Goal: Leave review/rating: Leave review/rating

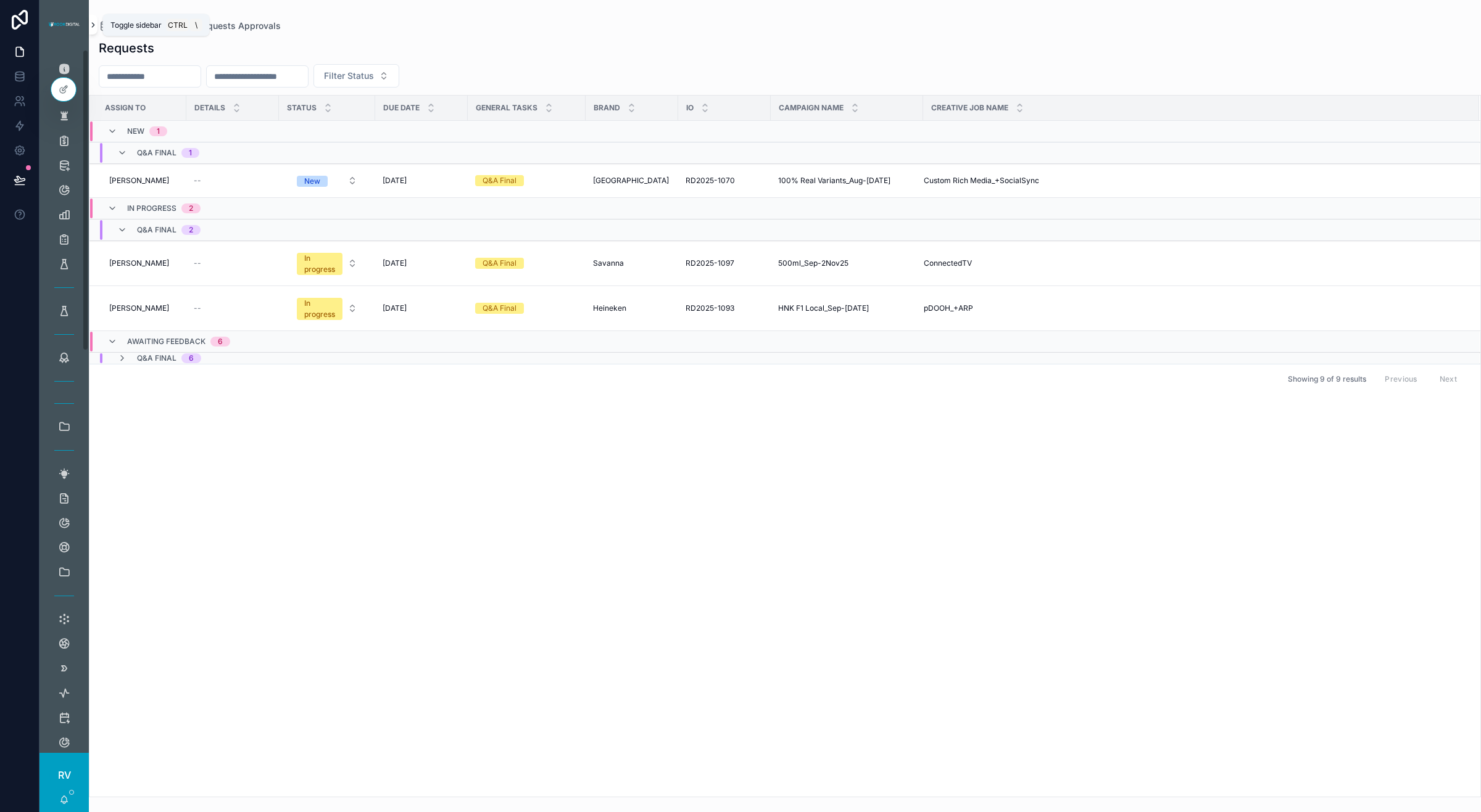
click at [93, 26] on icon "scrollable content" at bounding box center [93, 25] width 9 height 9
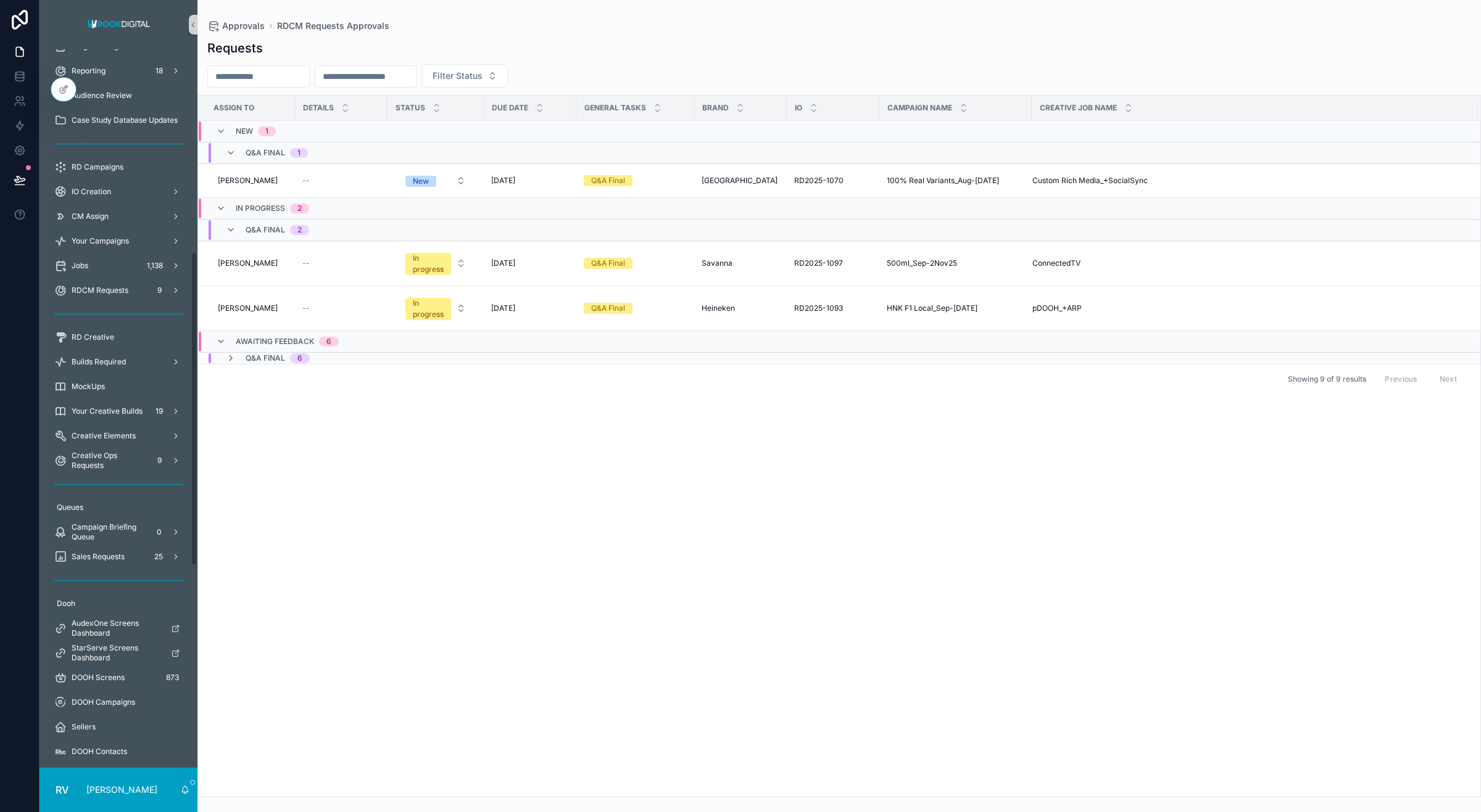
scroll to position [463, 0]
click at [110, 546] on span "Sales Requests" at bounding box center [99, 546] width 53 height 10
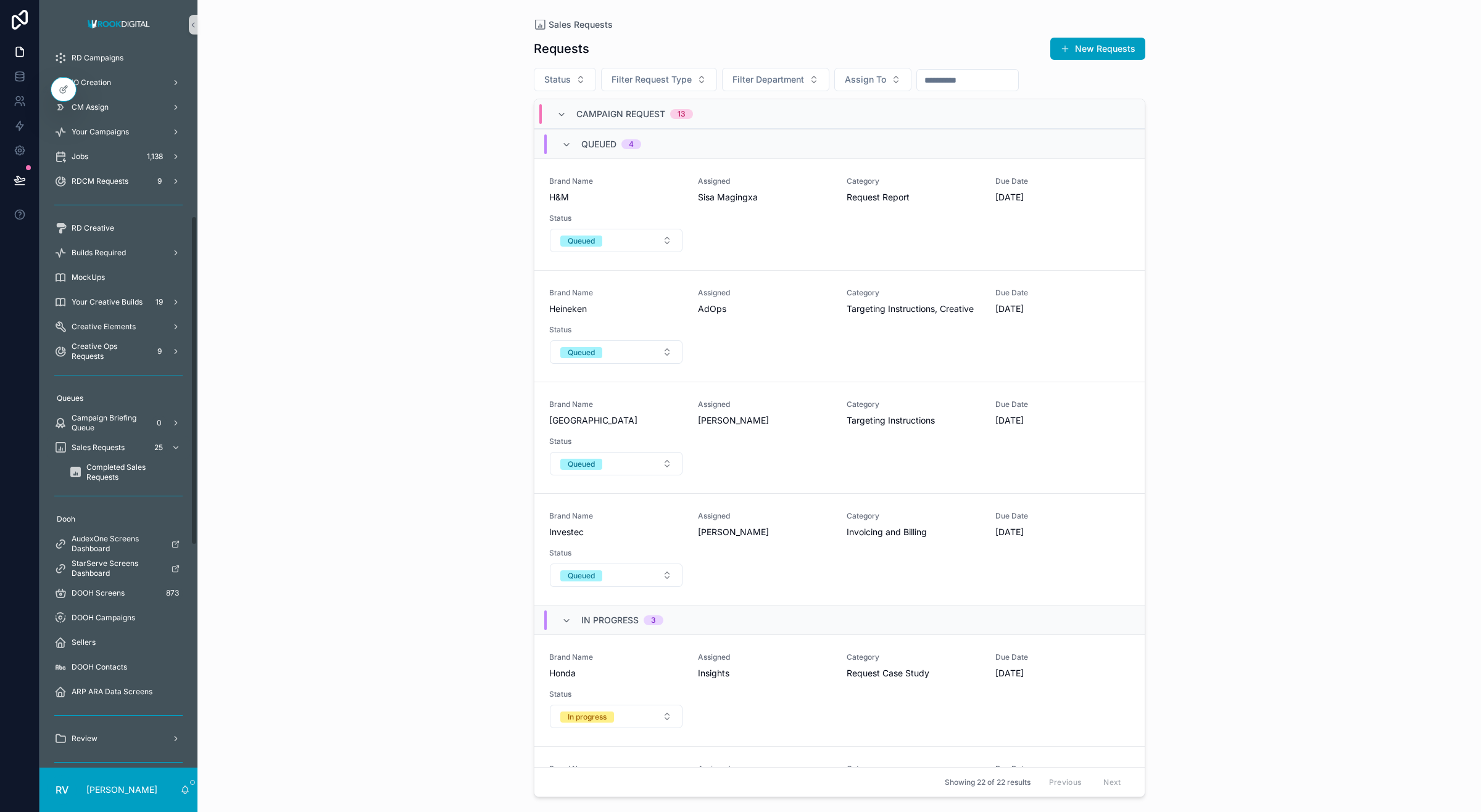
scroll to position [364, 0]
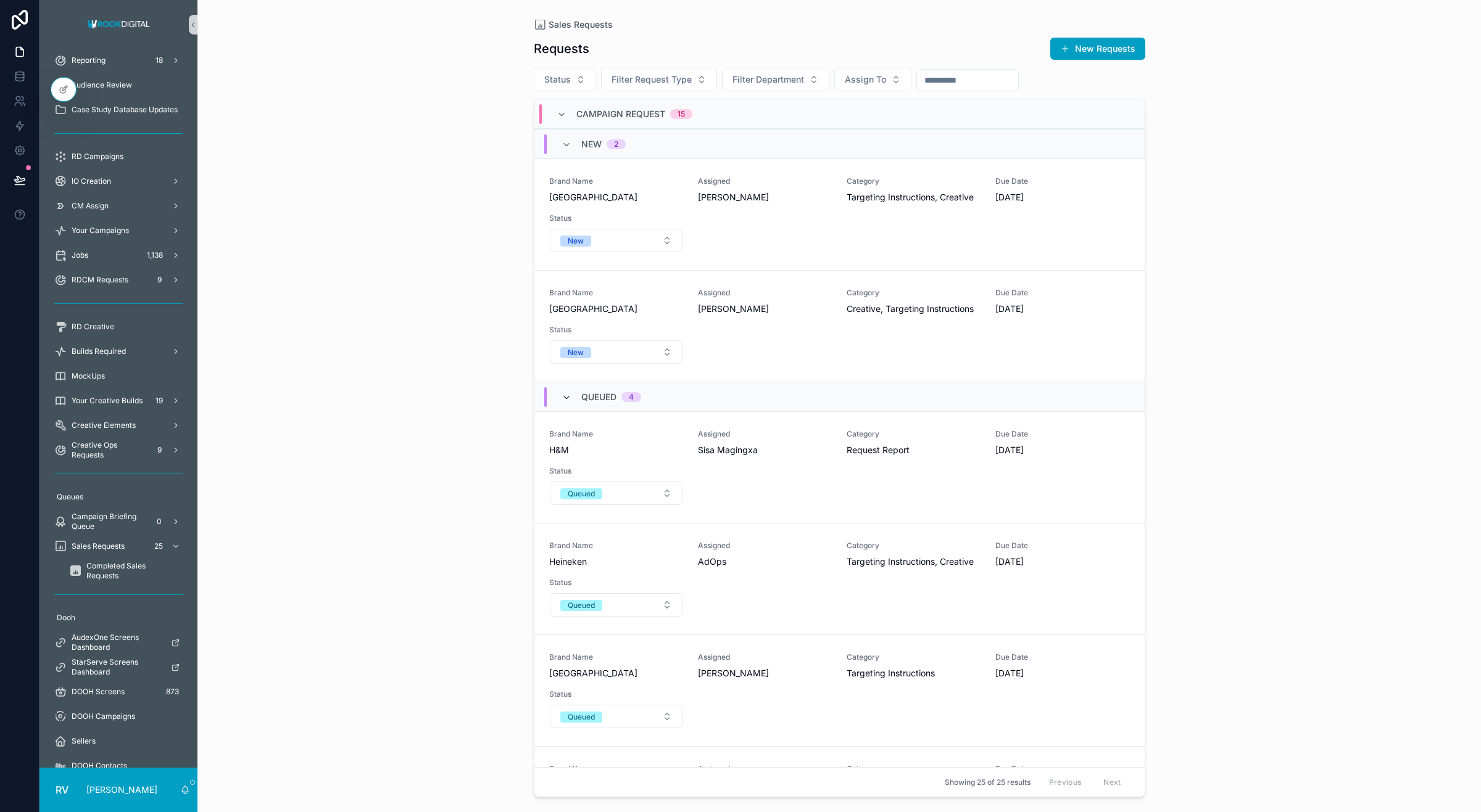
click at [563, 398] on icon "scrollable content" at bounding box center [567, 398] width 10 height 10
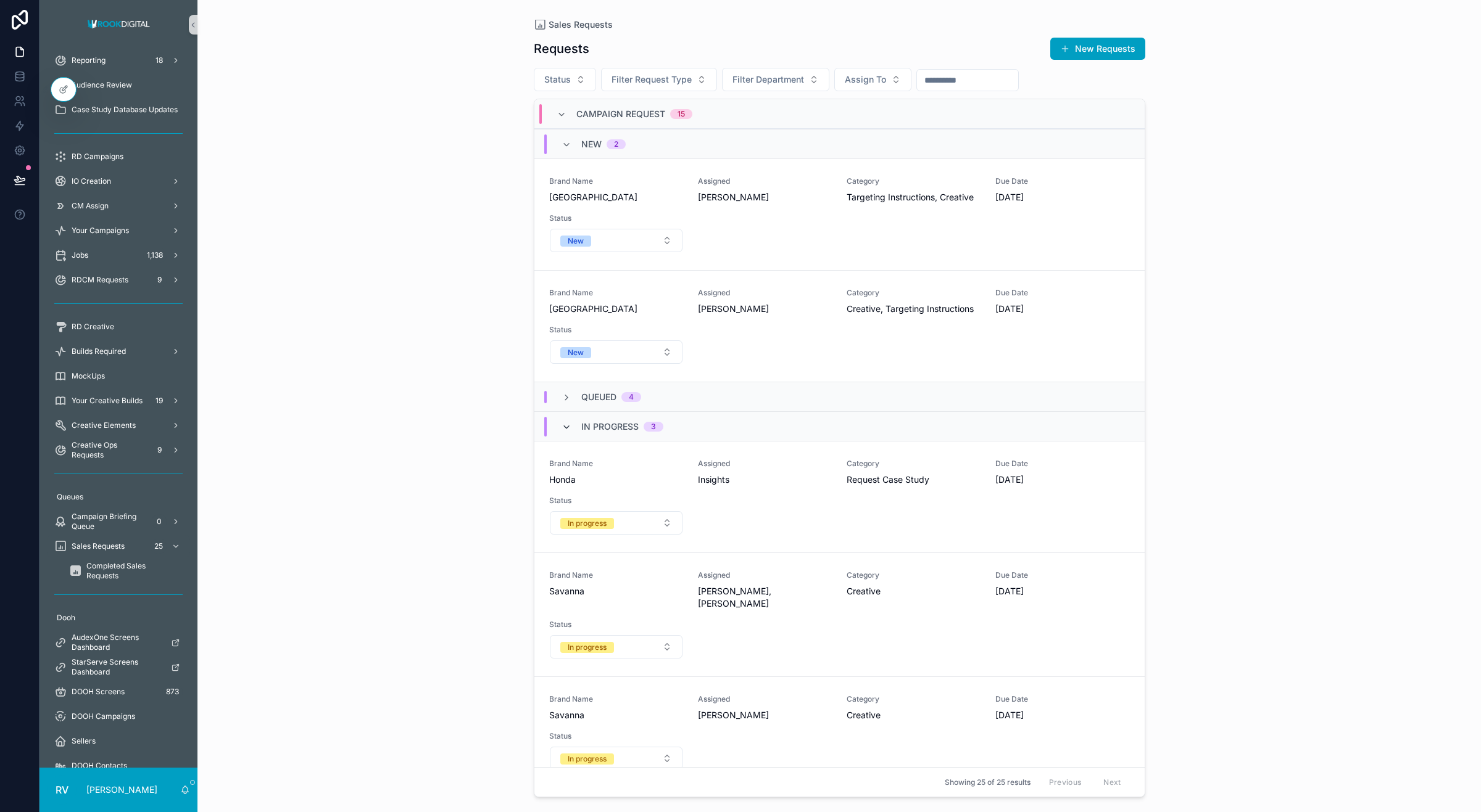
click at [561, 427] on icon "scrollable content" at bounding box center [567, 427] width 10 height 10
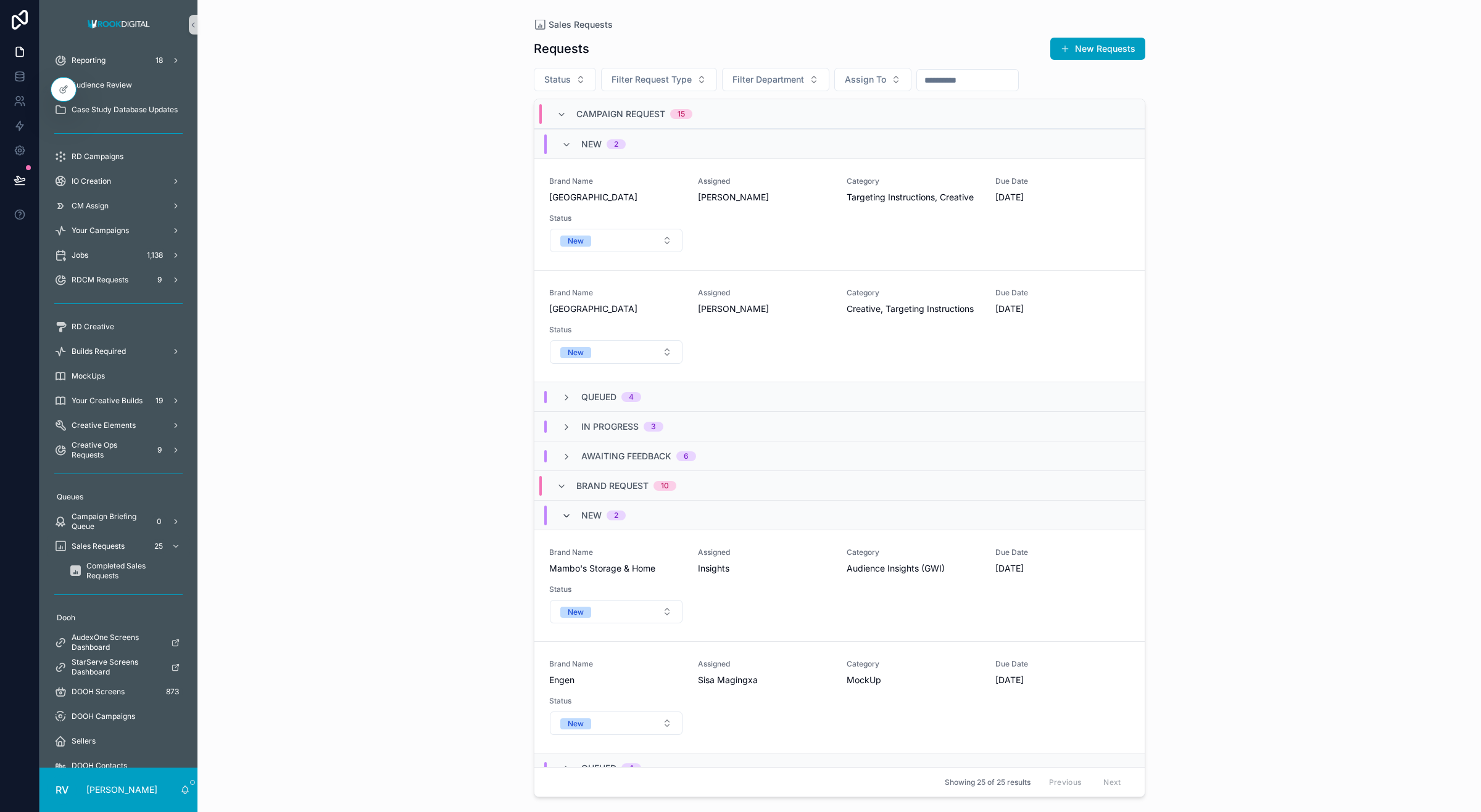
click at [561, 516] on icon "scrollable content" at bounding box center [567, 516] width 10 height 10
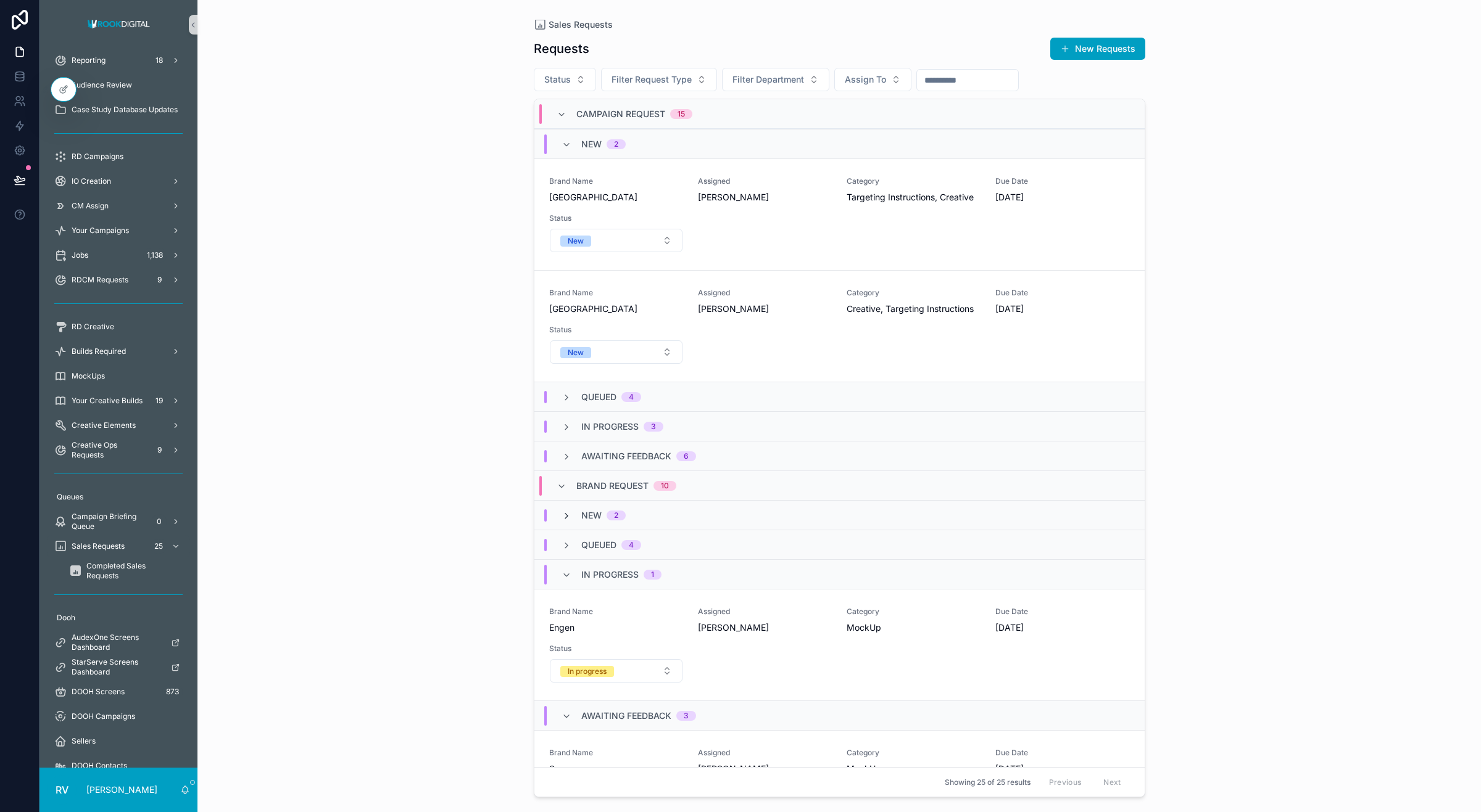
click at [561, 519] on icon "scrollable content" at bounding box center [567, 516] width 10 height 10
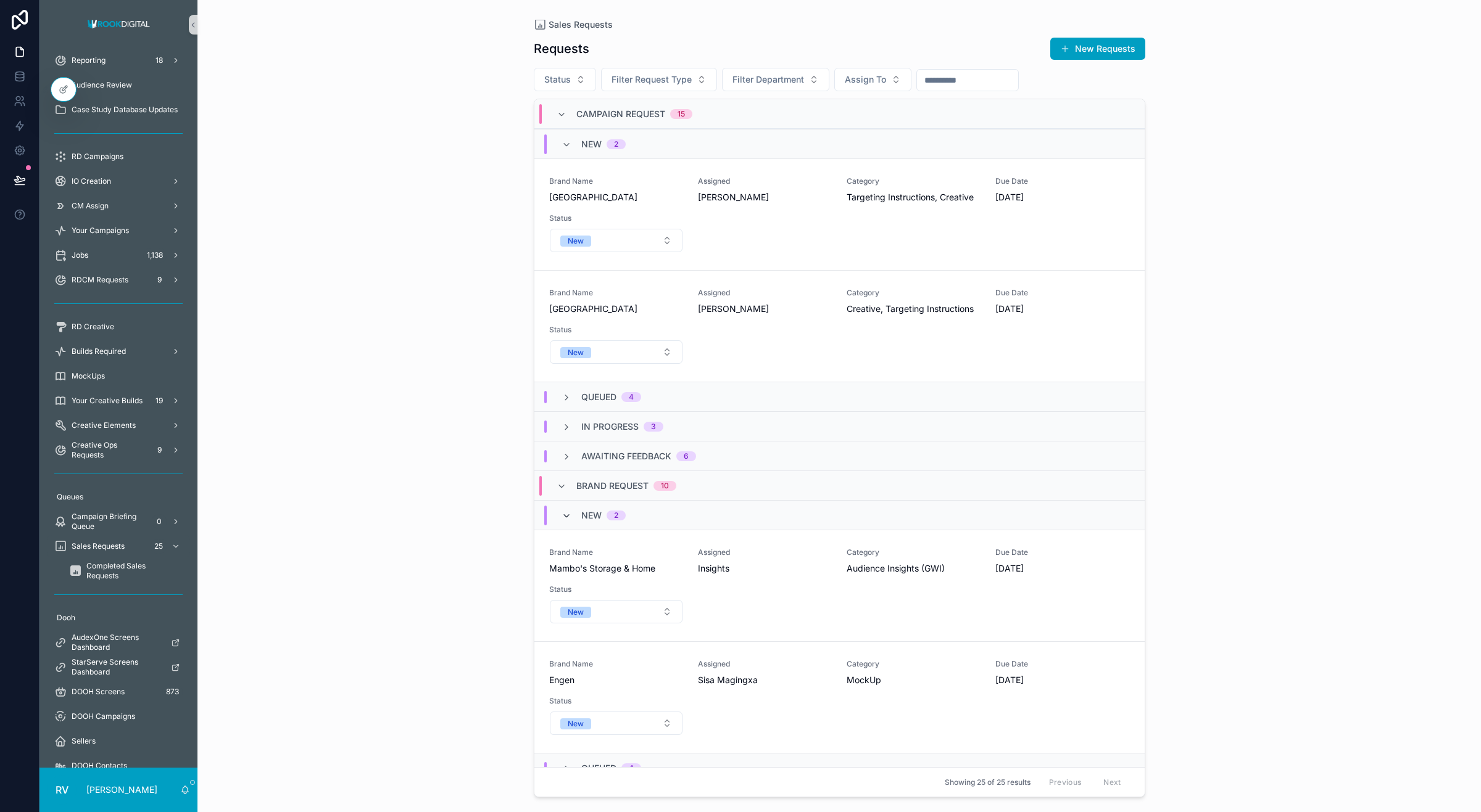
click at [566, 516] on icon "scrollable content" at bounding box center [567, 516] width 10 height 10
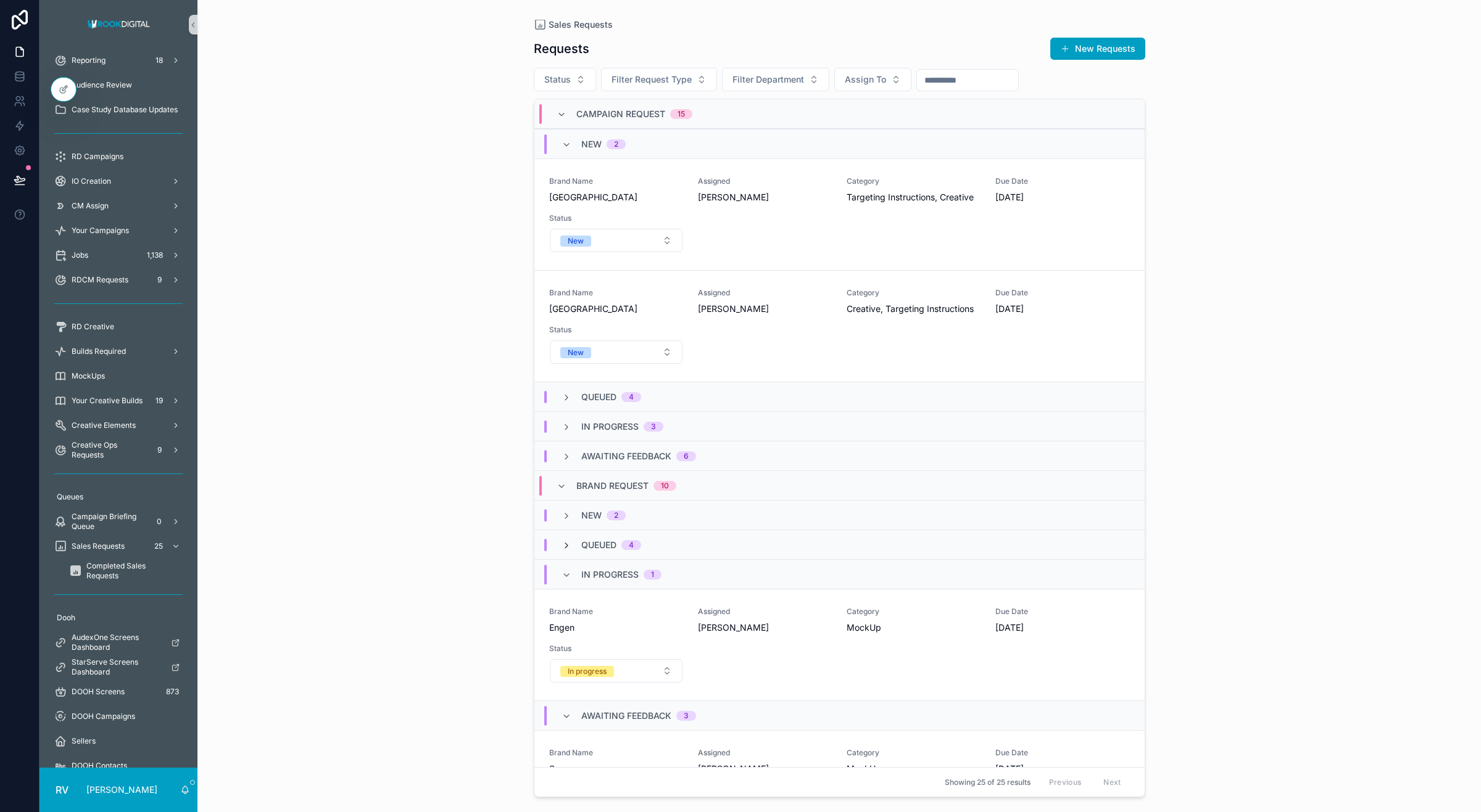
click at [565, 550] on icon "scrollable content" at bounding box center [567, 546] width 10 height 10
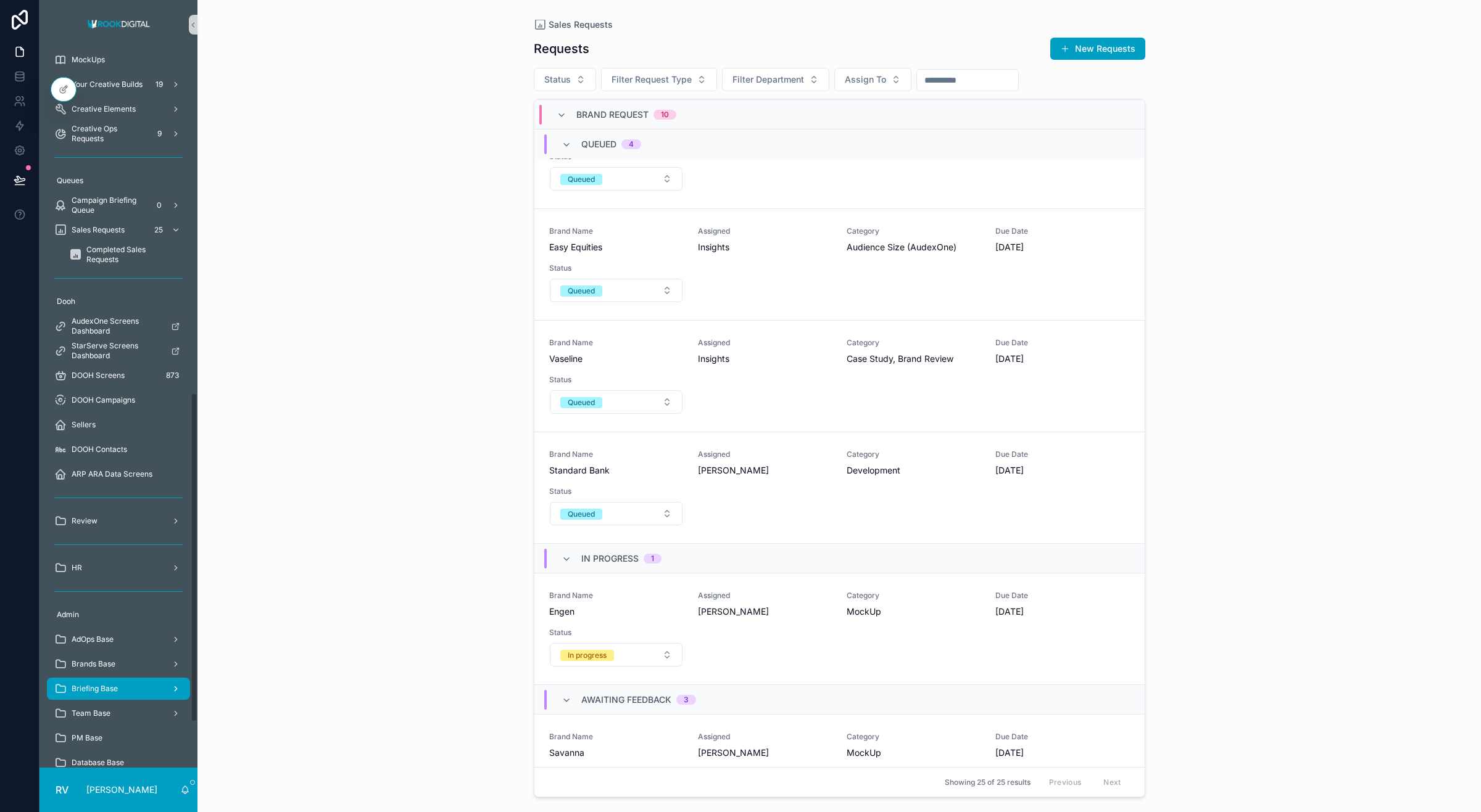
scroll to position [749, 0]
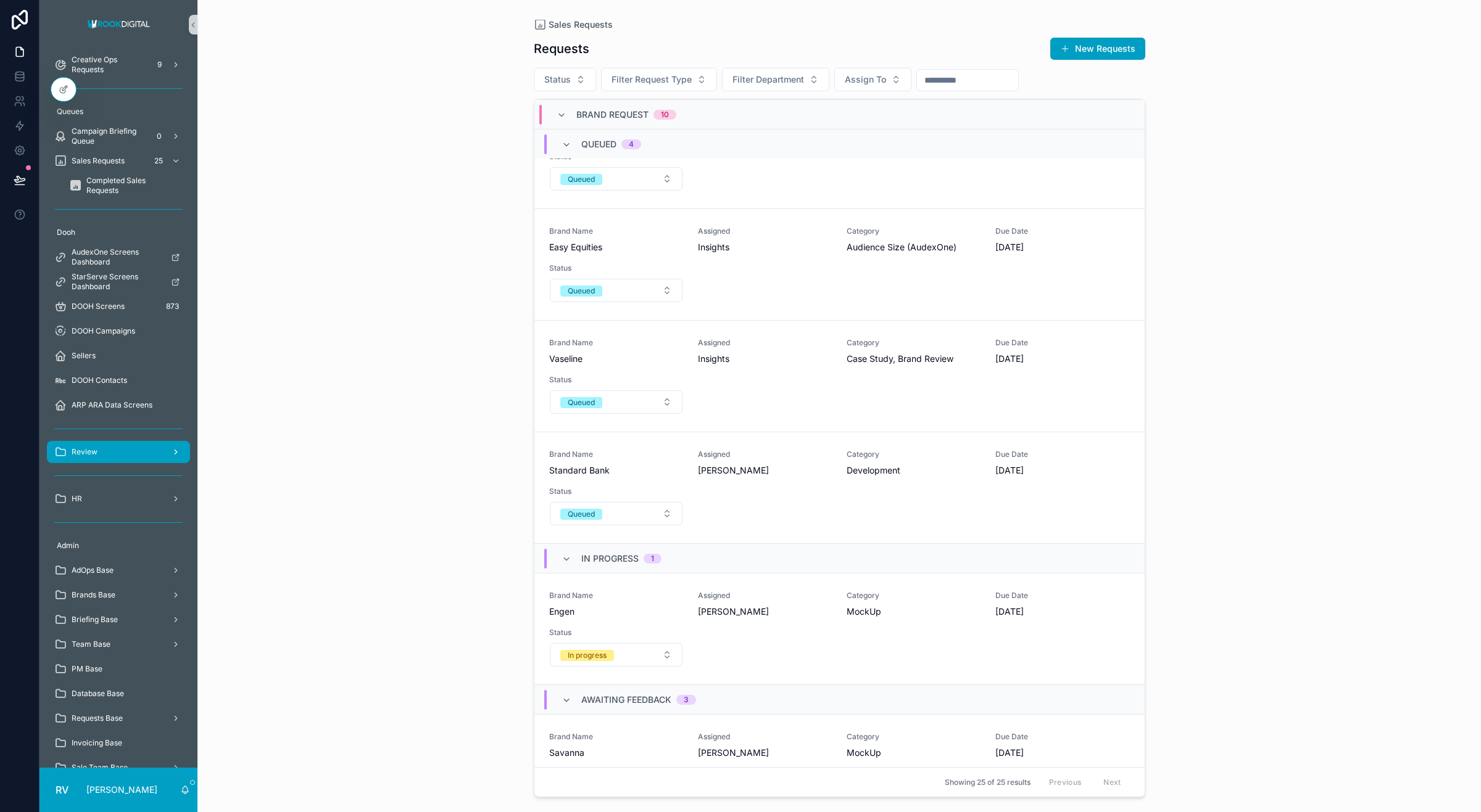
click at [121, 449] on div "Review" at bounding box center [118, 451] width 129 height 20
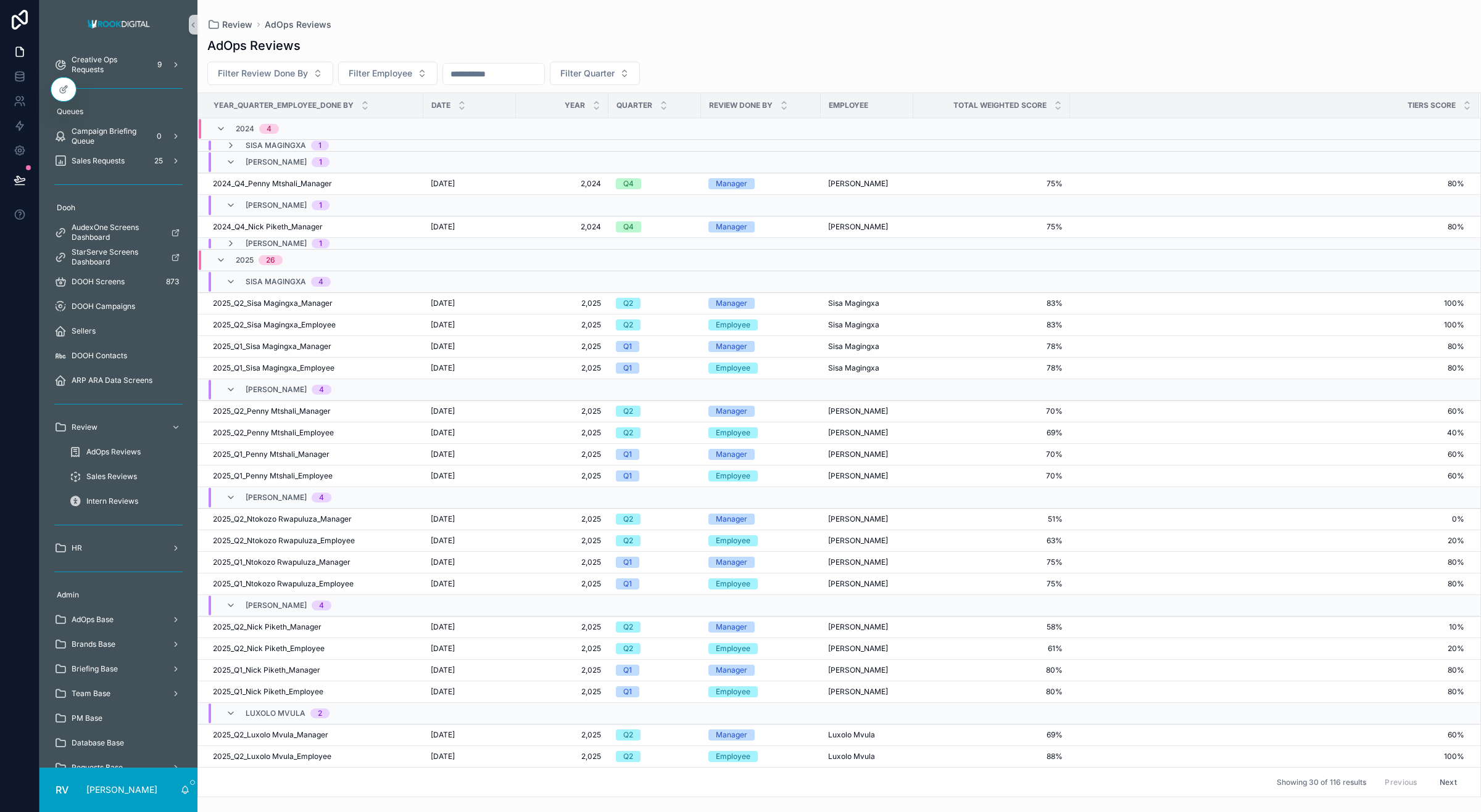
click at [116, 444] on div "AdOps Reviews" at bounding box center [126, 451] width 113 height 20
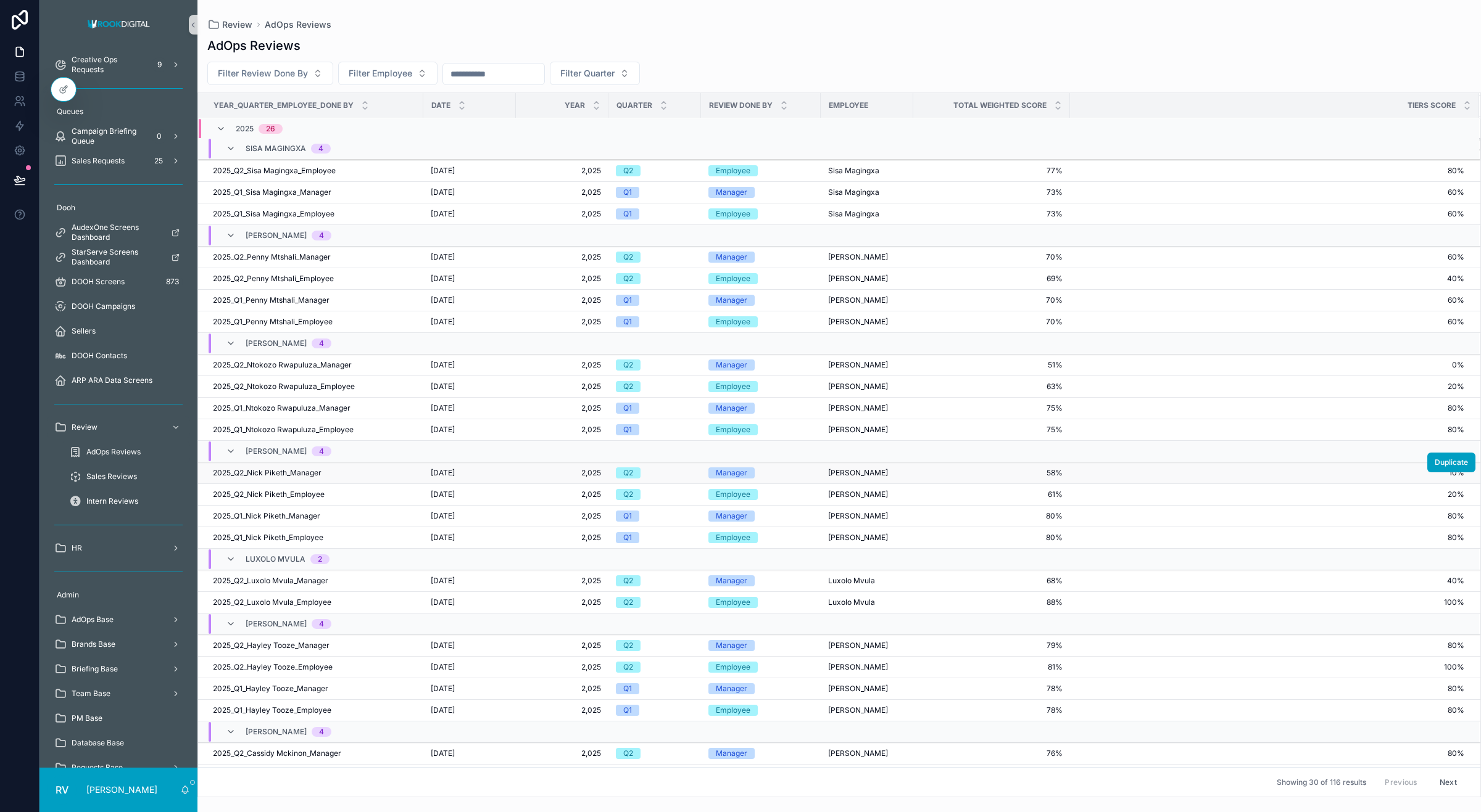
click at [710, 475] on span "Manager" at bounding box center [732, 473] width 46 height 11
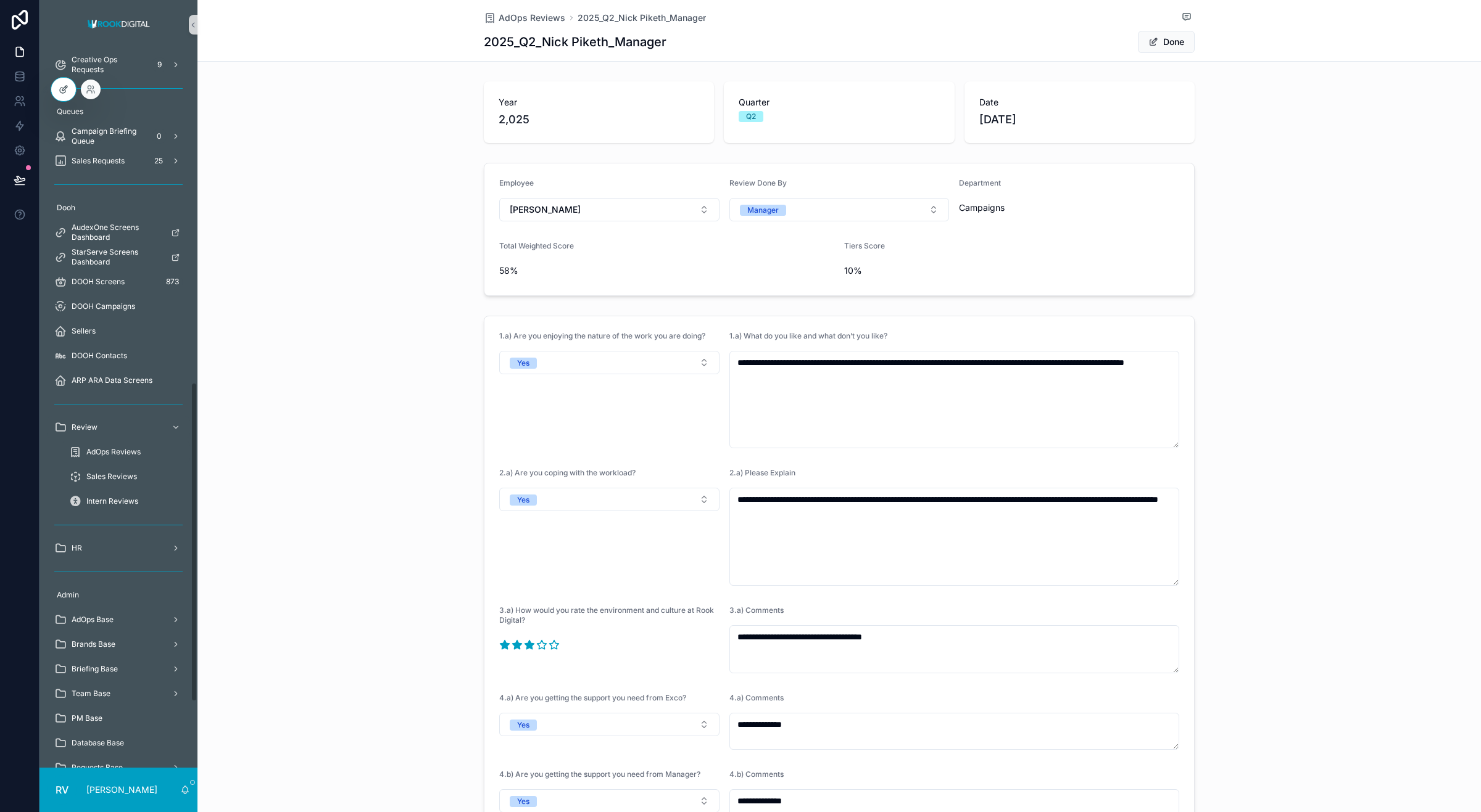
click at [59, 93] on icon at bounding box center [63, 90] width 10 height 10
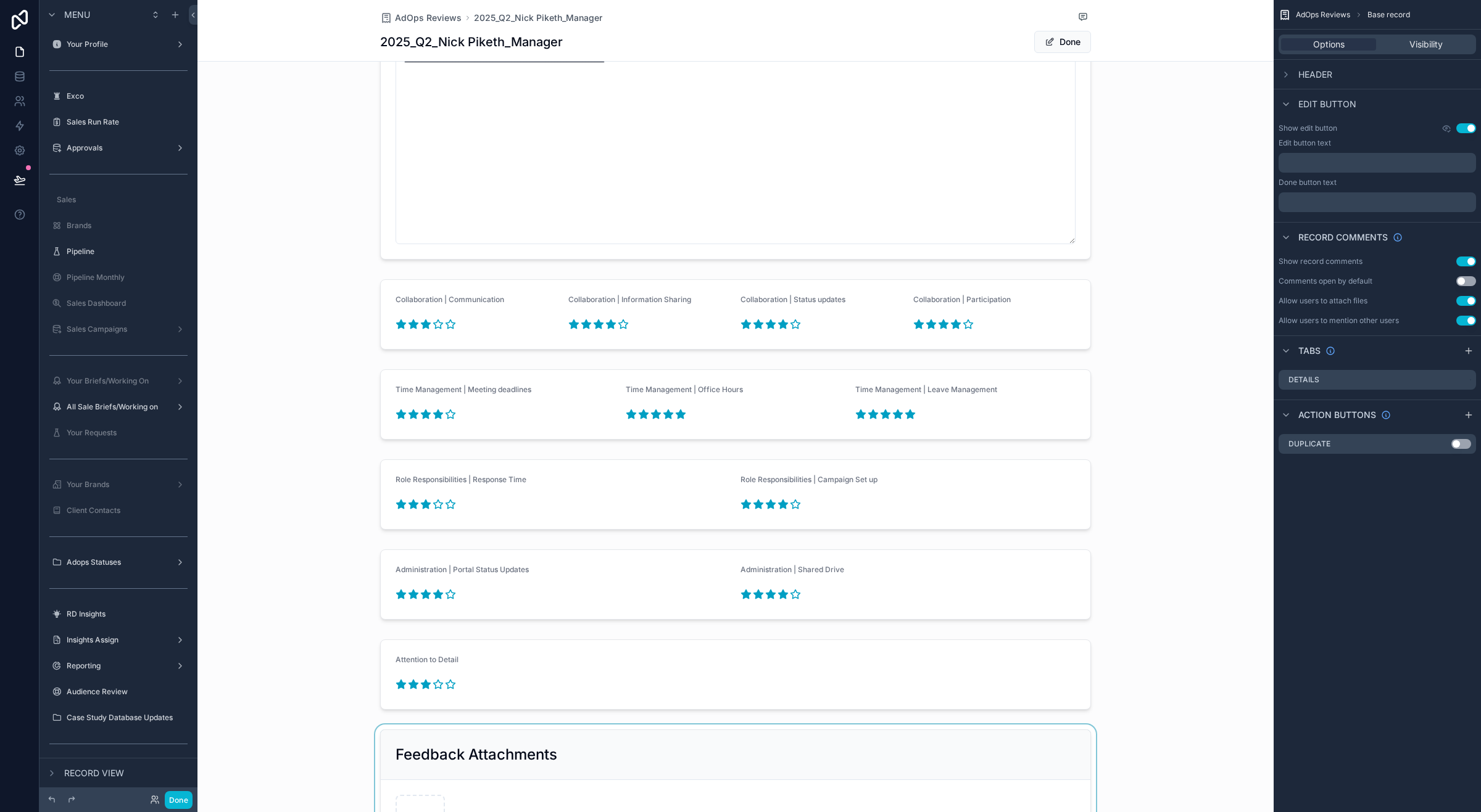
scroll to position [1542, 0]
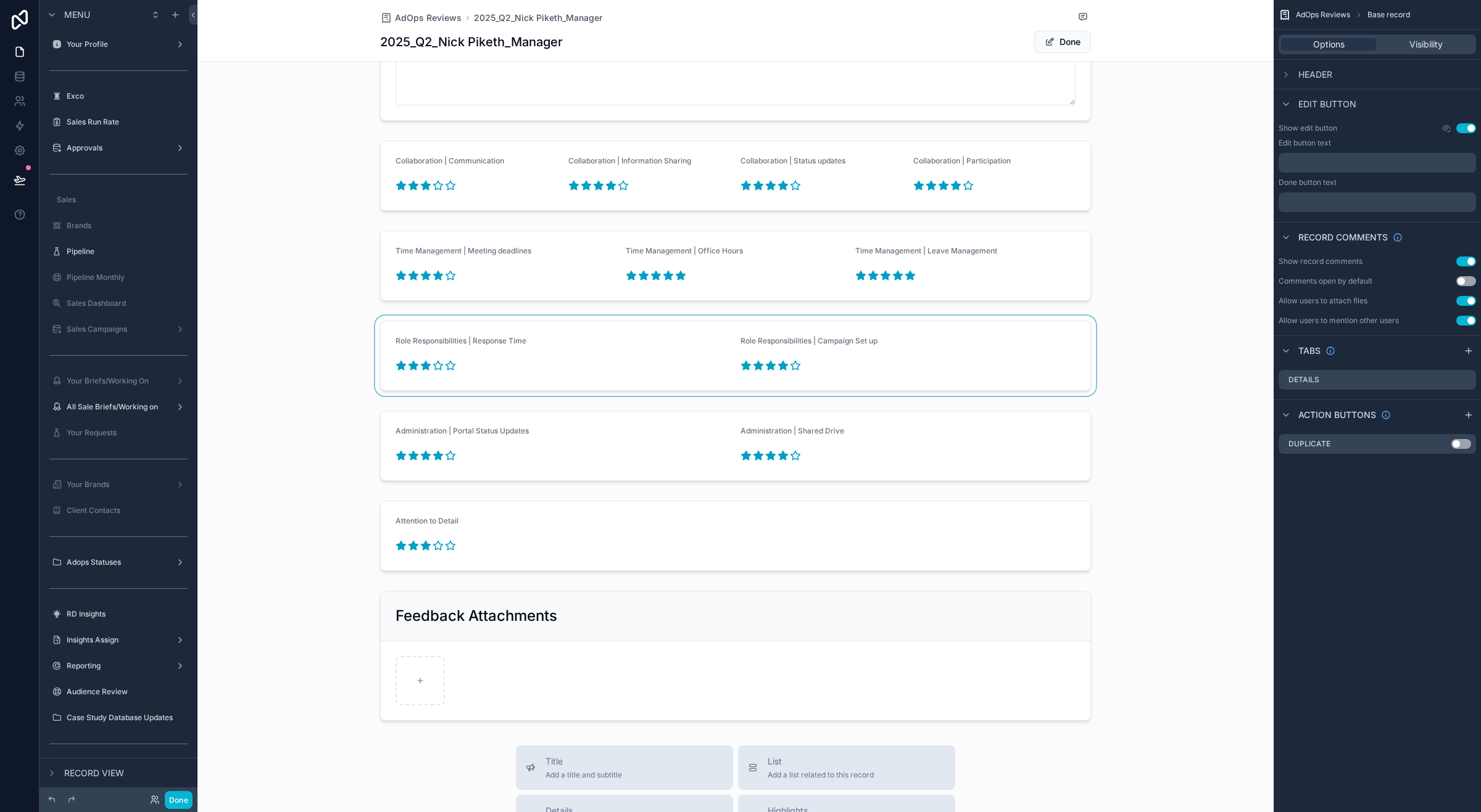
click at [647, 361] on div "scrollable content" at bounding box center [735, 356] width 1076 height 81
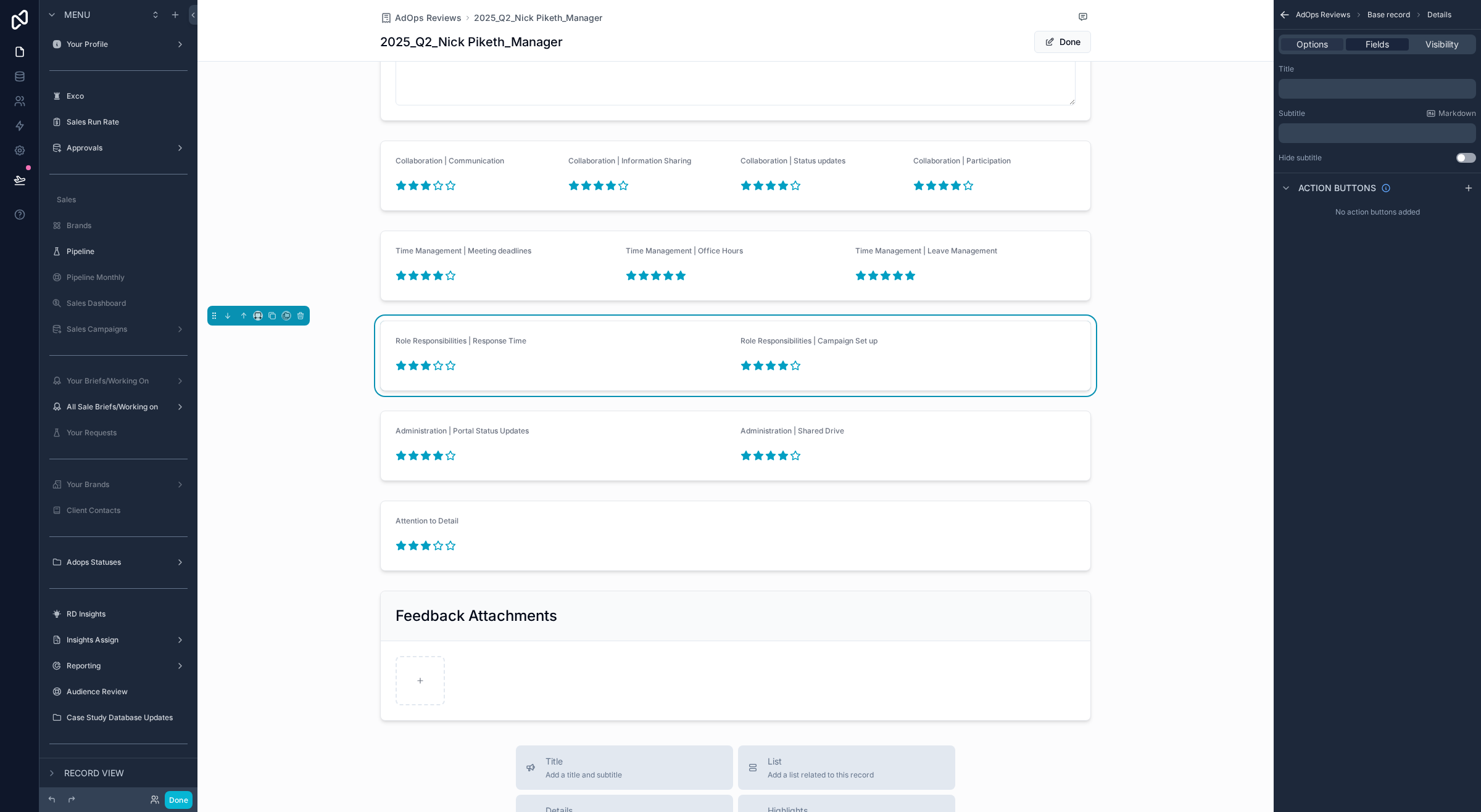
click at [1184, 45] on span "Fields" at bounding box center [1377, 45] width 23 height 12
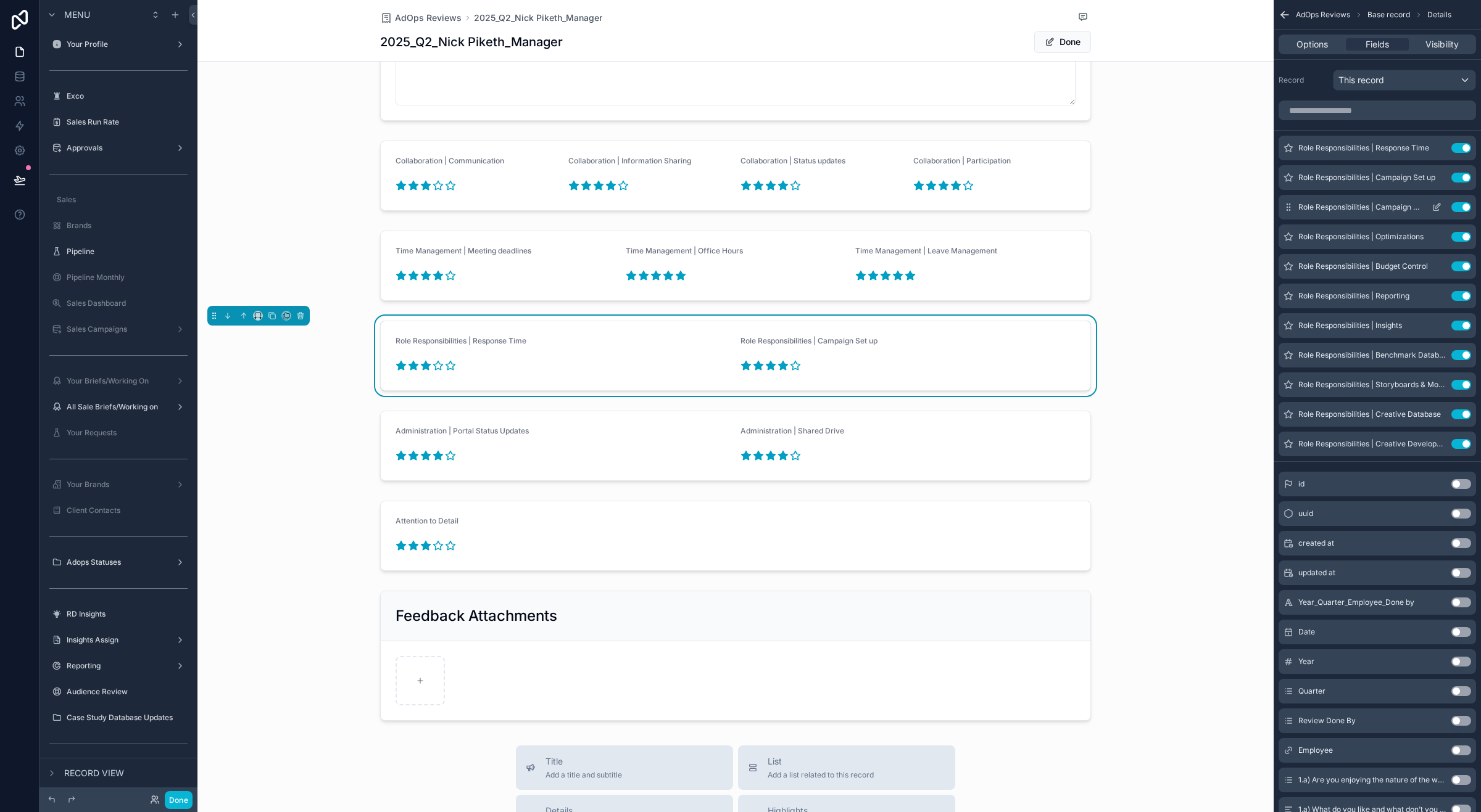
click at [1184, 204] on icon "scrollable content" at bounding box center [1437, 207] width 10 height 10
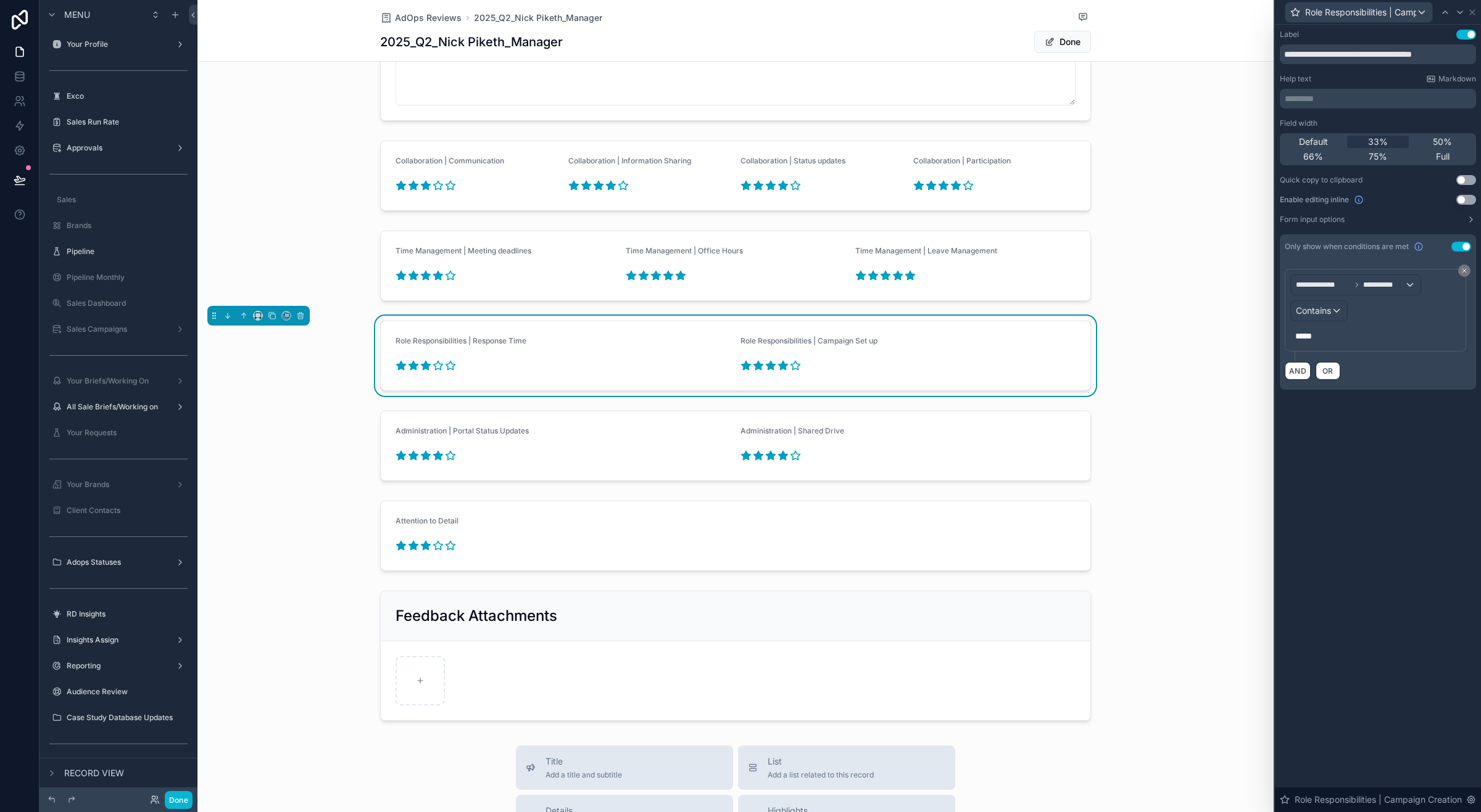
click at [1184, 328] on div "*****" at bounding box center [1376, 336] width 171 height 20
click at [1184, 334] on span "*****" at bounding box center [1304, 336] width 16 height 9
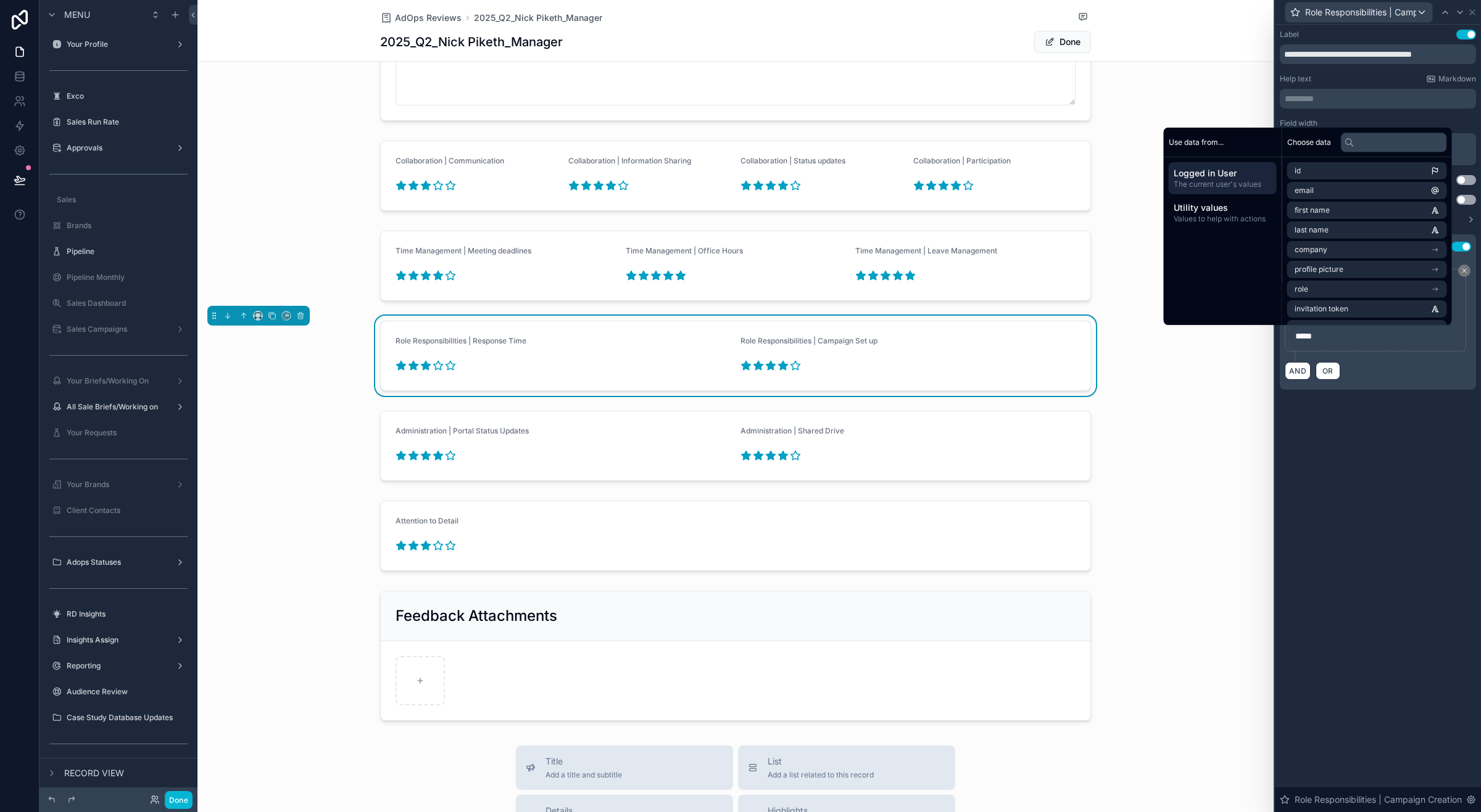
click at [1184, 337] on p "*****" at bounding box center [1377, 336] width 163 height 12
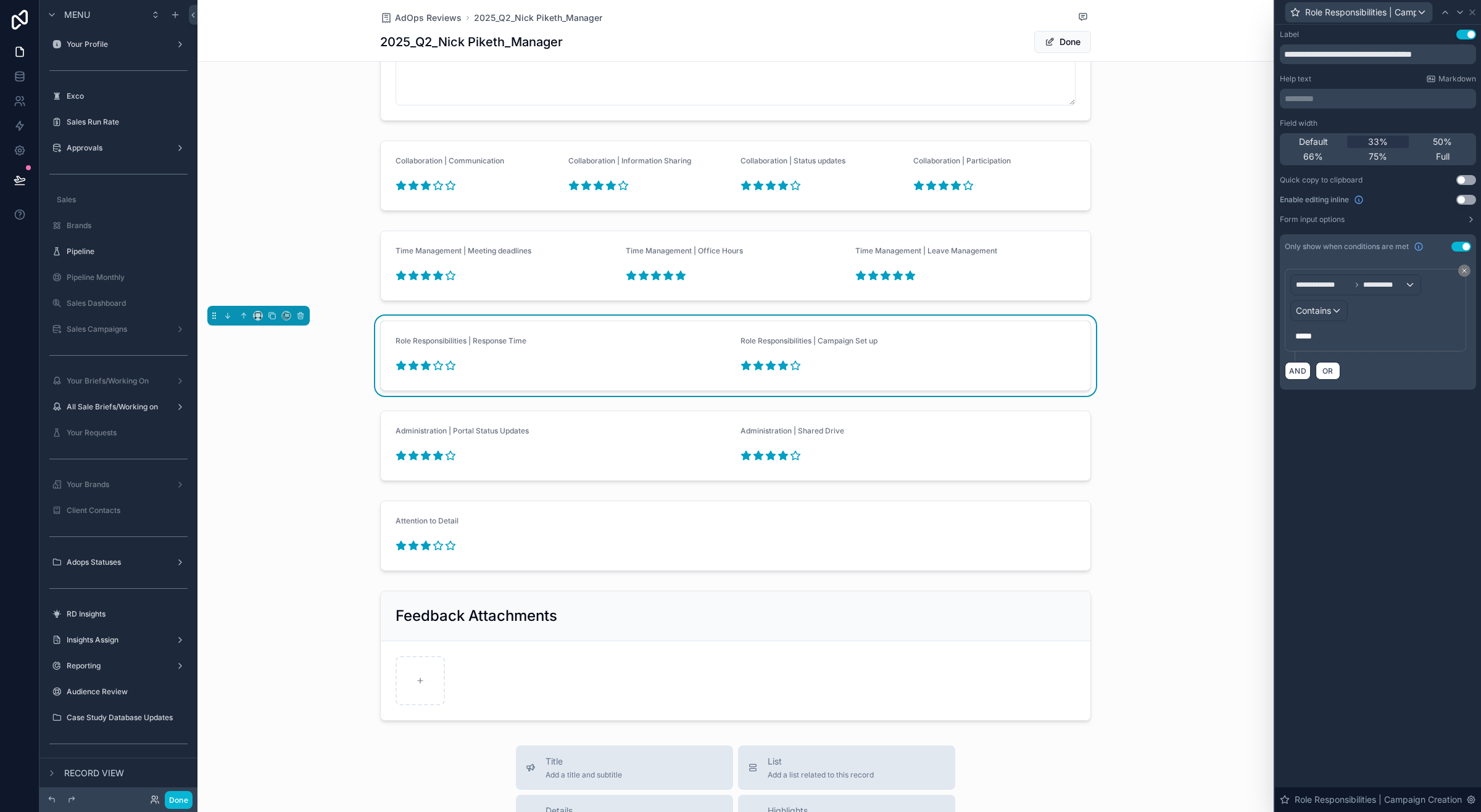
click at [1184, 337] on p "*****" at bounding box center [1377, 336] width 163 height 12
click at [1184, 338] on span "*****" at bounding box center [1304, 336] width 16 height 9
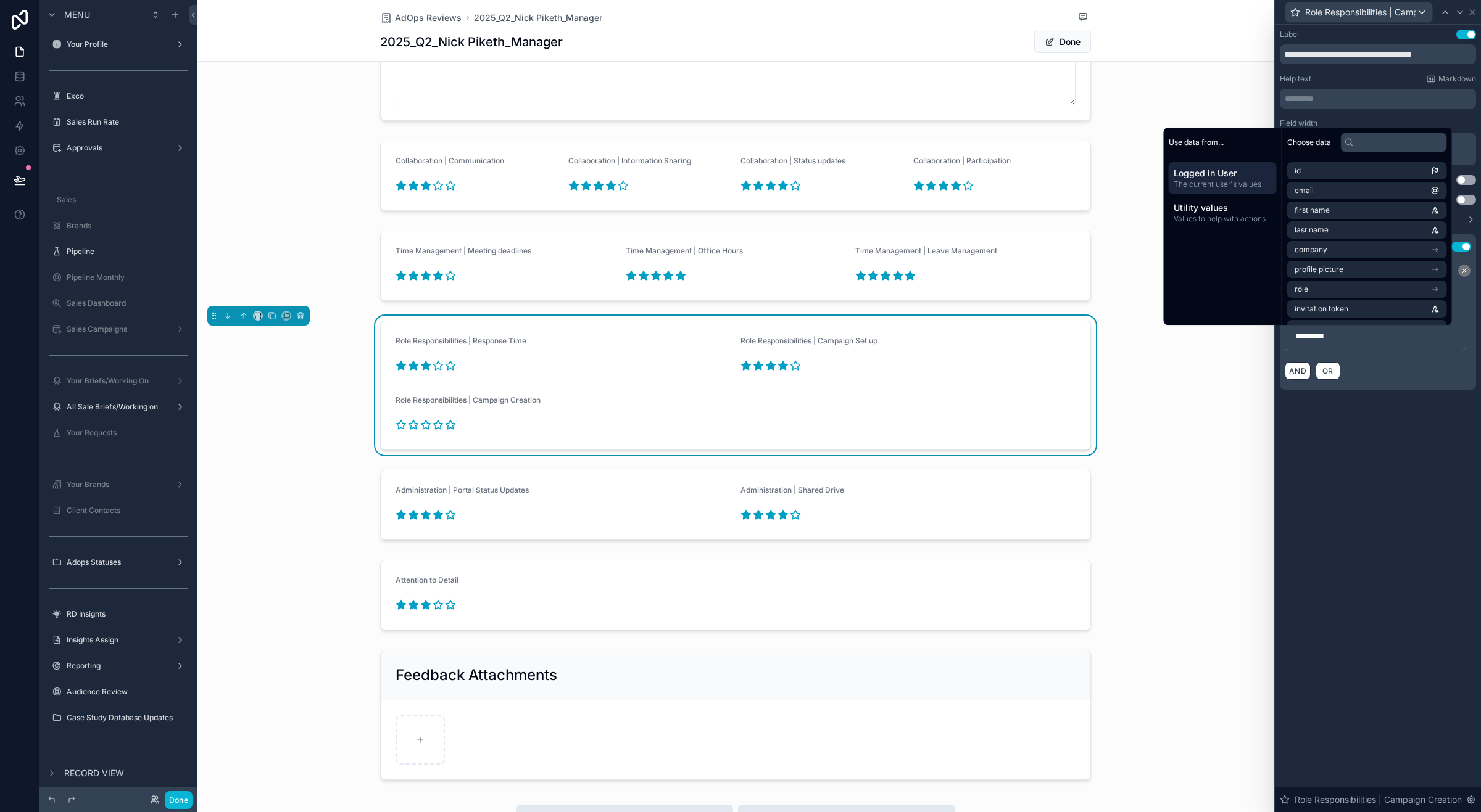
click at [1184, 453] on div "**********" at bounding box center [1378, 419] width 207 height 788
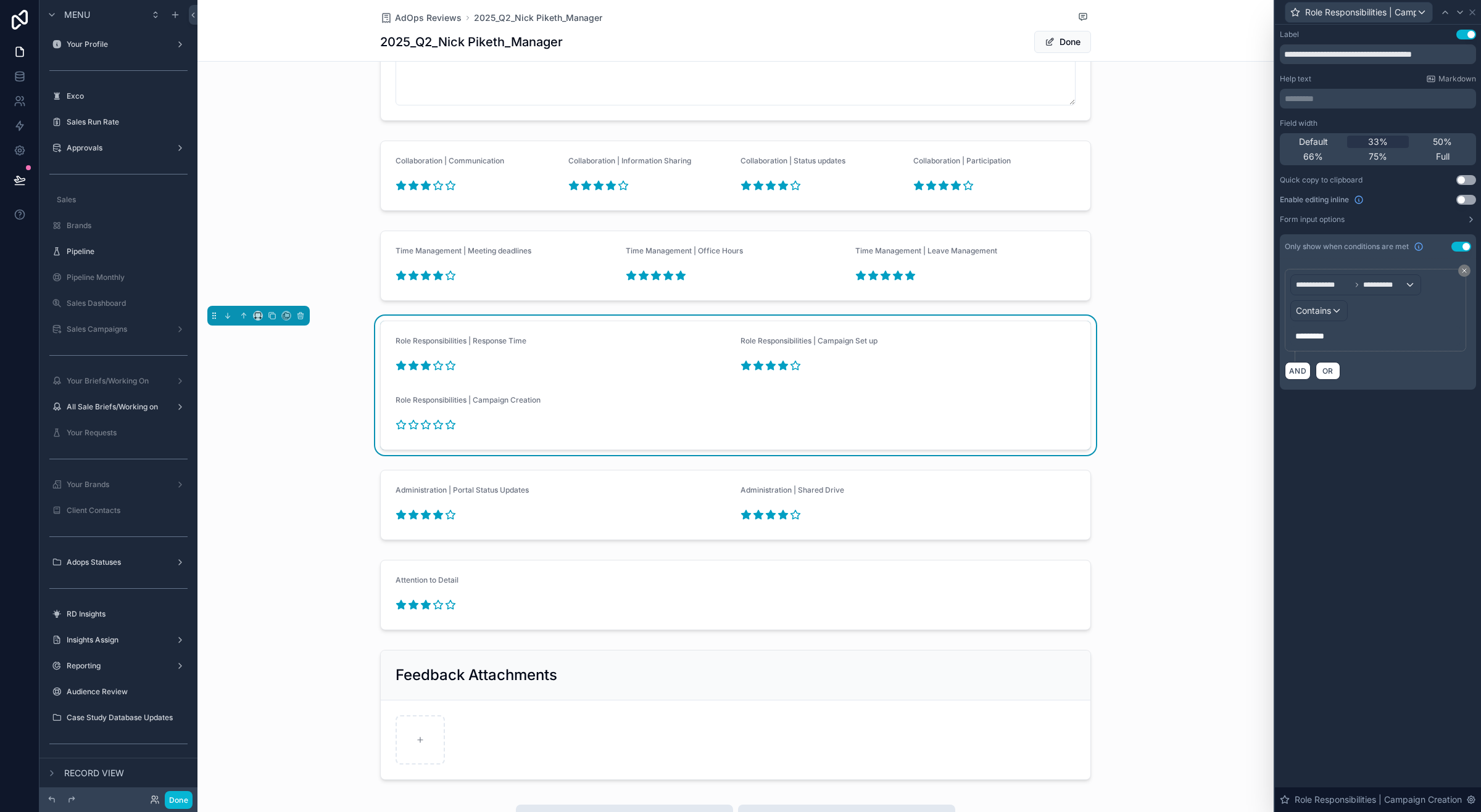
click at [1184, 337] on p "*********" at bounding box center [1377, 336] width 163 height 12
drag, startPoint x: 1350, startPoint y: 337, endPoint x: 1289, endPoint y: 334, distance: 61.1
click at [1184, 334] on div "**********" at bounding box center [1376, 310] width 182 height 82
copy span "*********"
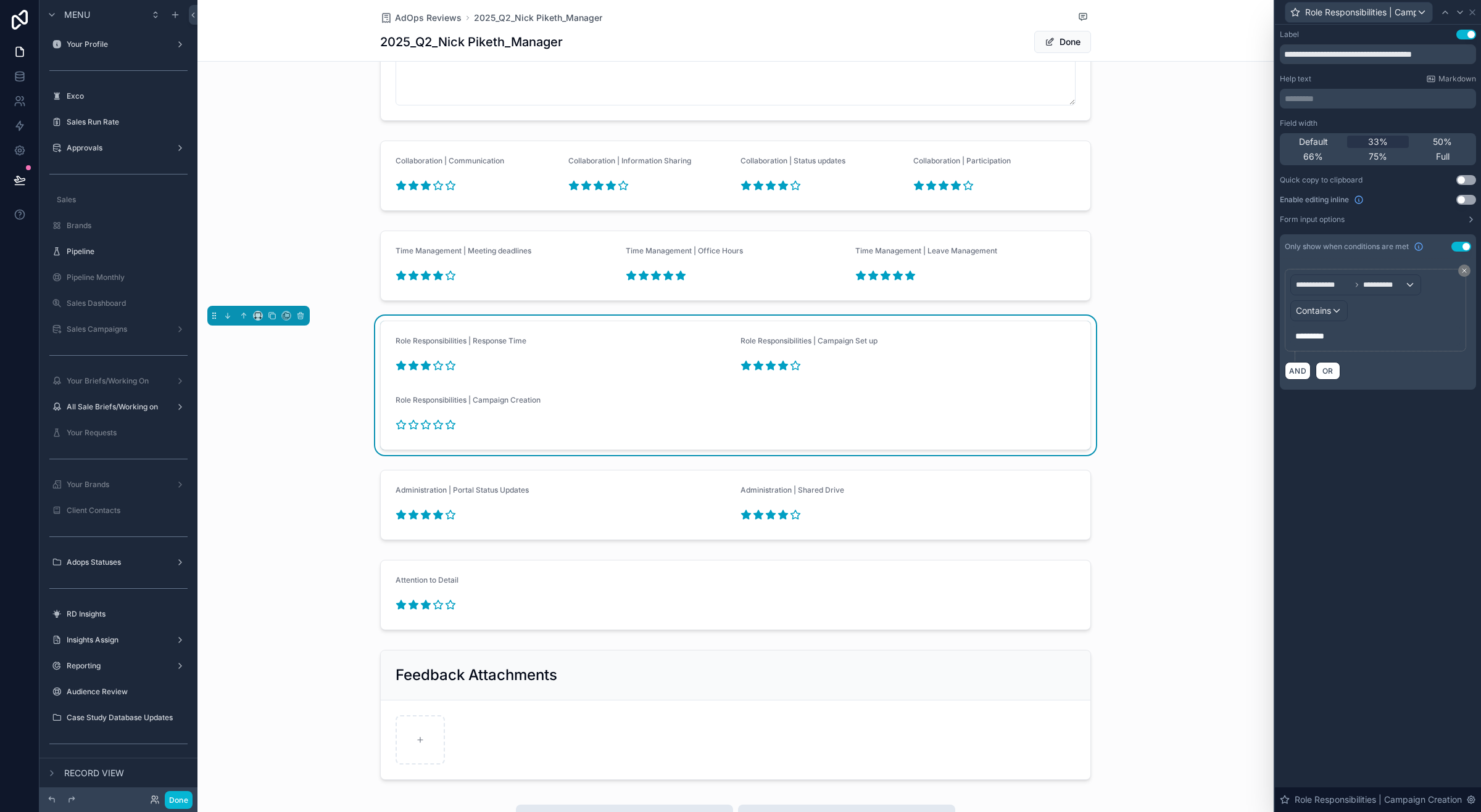
click at [1184, 481] on div "**********" at bounding box center [1378, 419] width 207 height 788
click at [1184, 13] on icon at bounding box center [1460, 13] width 10 height 10
click at [1184, 340] on span "*****" at bounding box center [1304, 336] width 16 height 9
drag, startPoint x: 1327, startPoint y: 334, endPoint x: 1280, endPoint y: 334, distance: 47.0
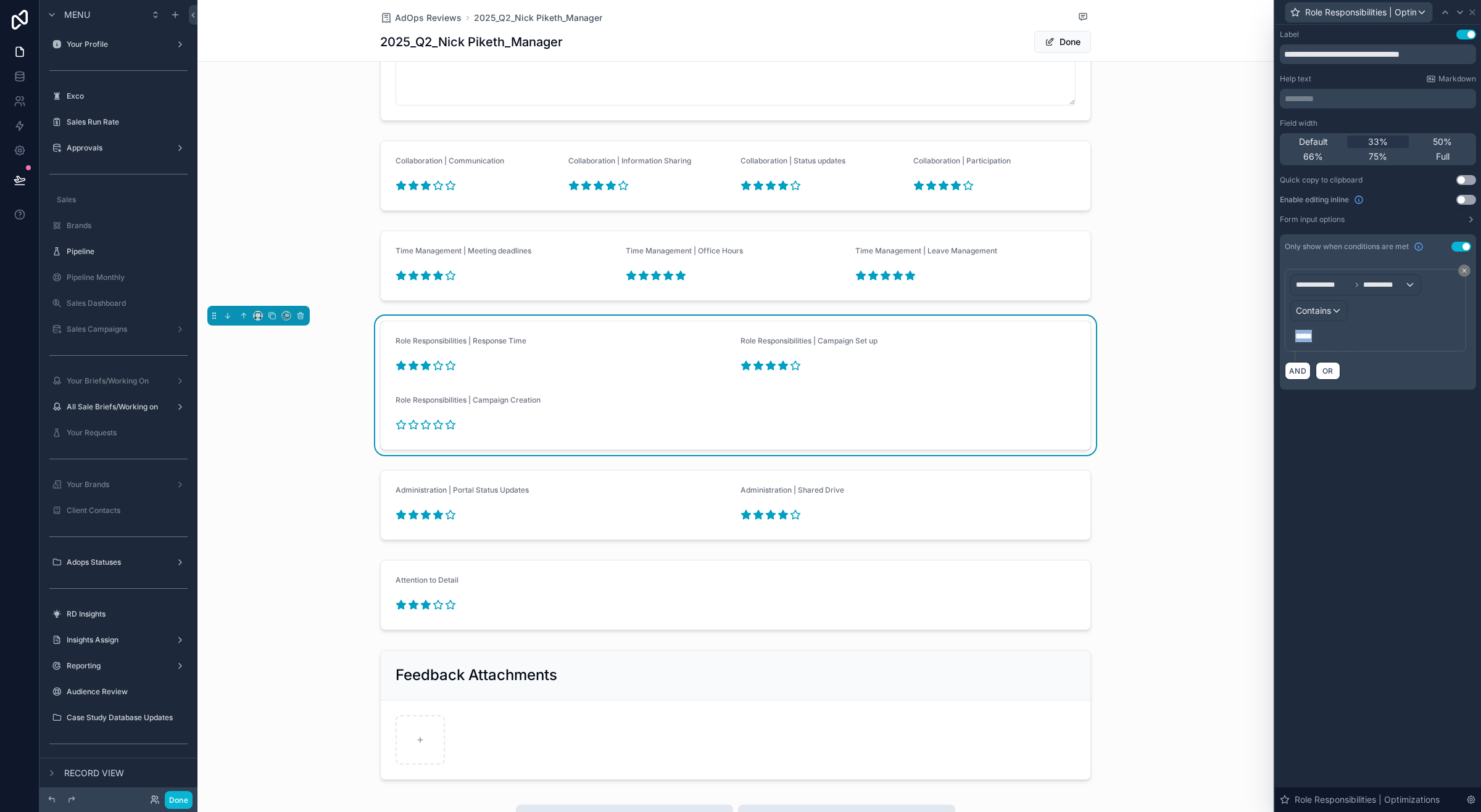
click at [1184, 334] on div "**********" at bounding box center [1377, 324] width 196 height 131
click at [1184, 12] on icon at bounding box center [1460, 13] width 10 height 10
drag, startPoint x: 1318, startPoint y: 338, endPoint x: 1280, endPoint y: 337, distance: 38.0
click at [1184, 337] on div "**********" at bounding box center [1377, 324] width 196 height 131
click at [1184, 337] on span "*****" at bounding box center [1304, 336] width 16 height 9
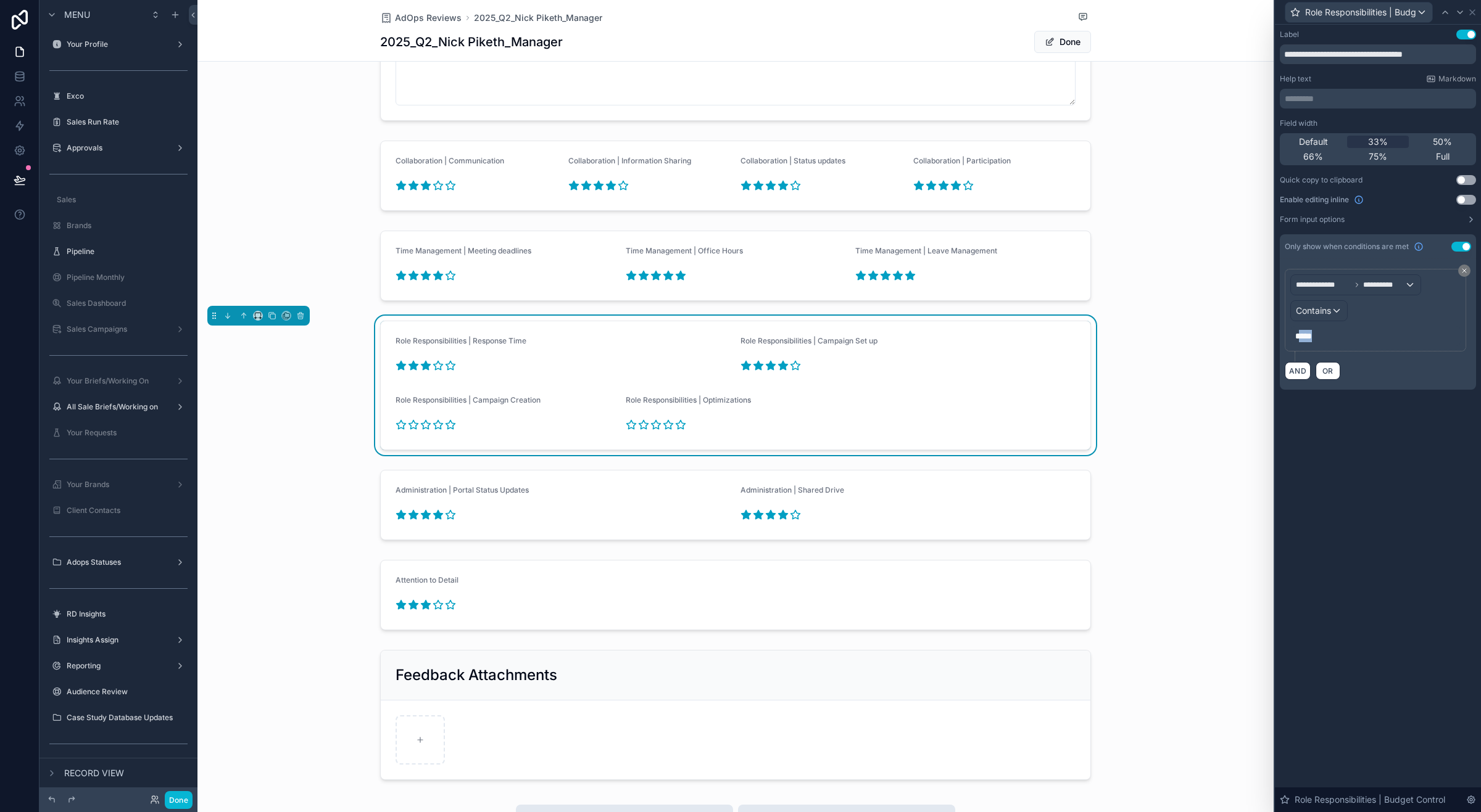
drag, startPoint x: 1309, startPoint y: 338, endPoint x: 1298, endPoint y: 338, distance: 11.0
click at [1184, 338] on p "*****" at bounding box center [1377, 336] width 163 height 12
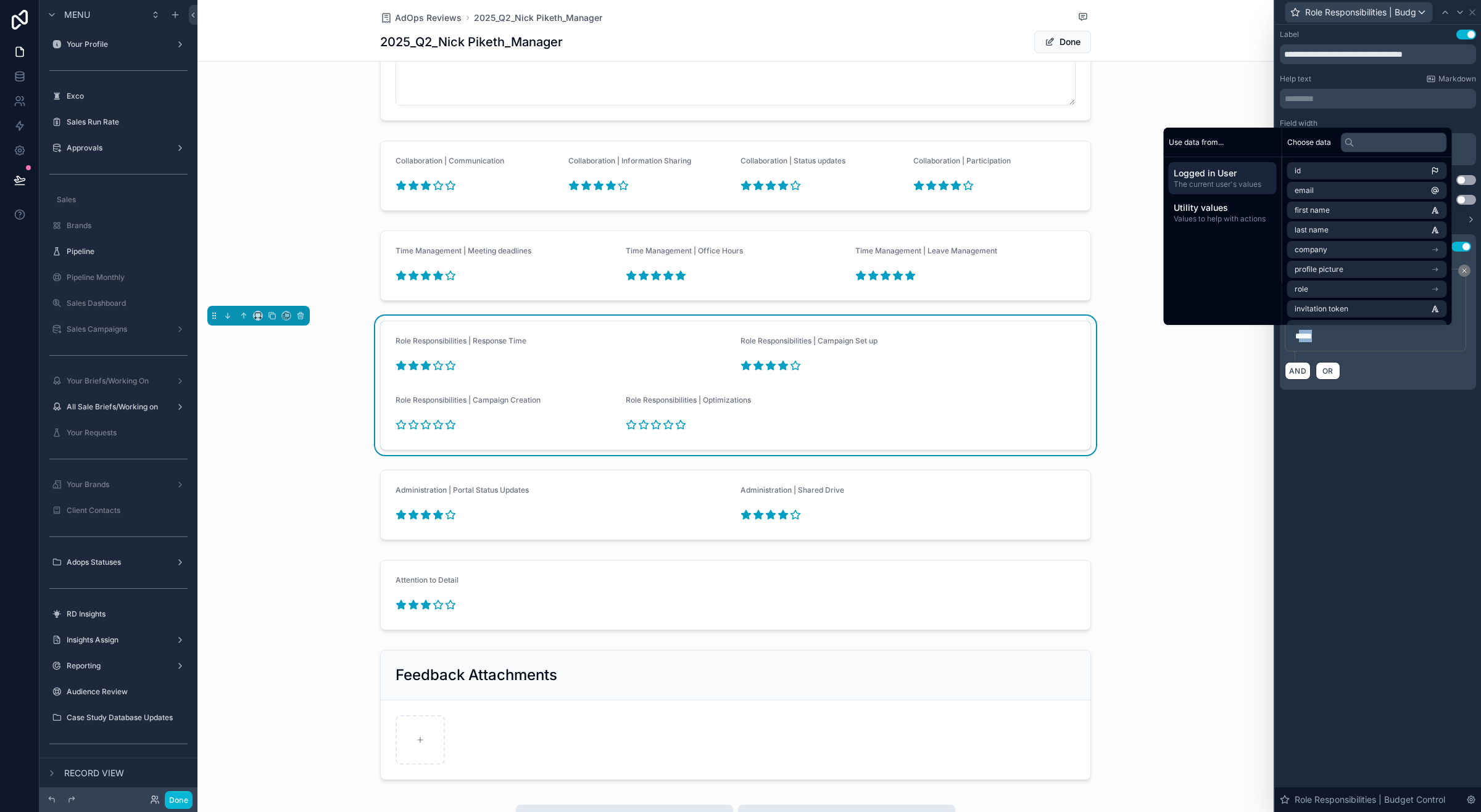
click at [1184, 338] on span "*****" at bounding box center [1304, 336] width 16 height 9
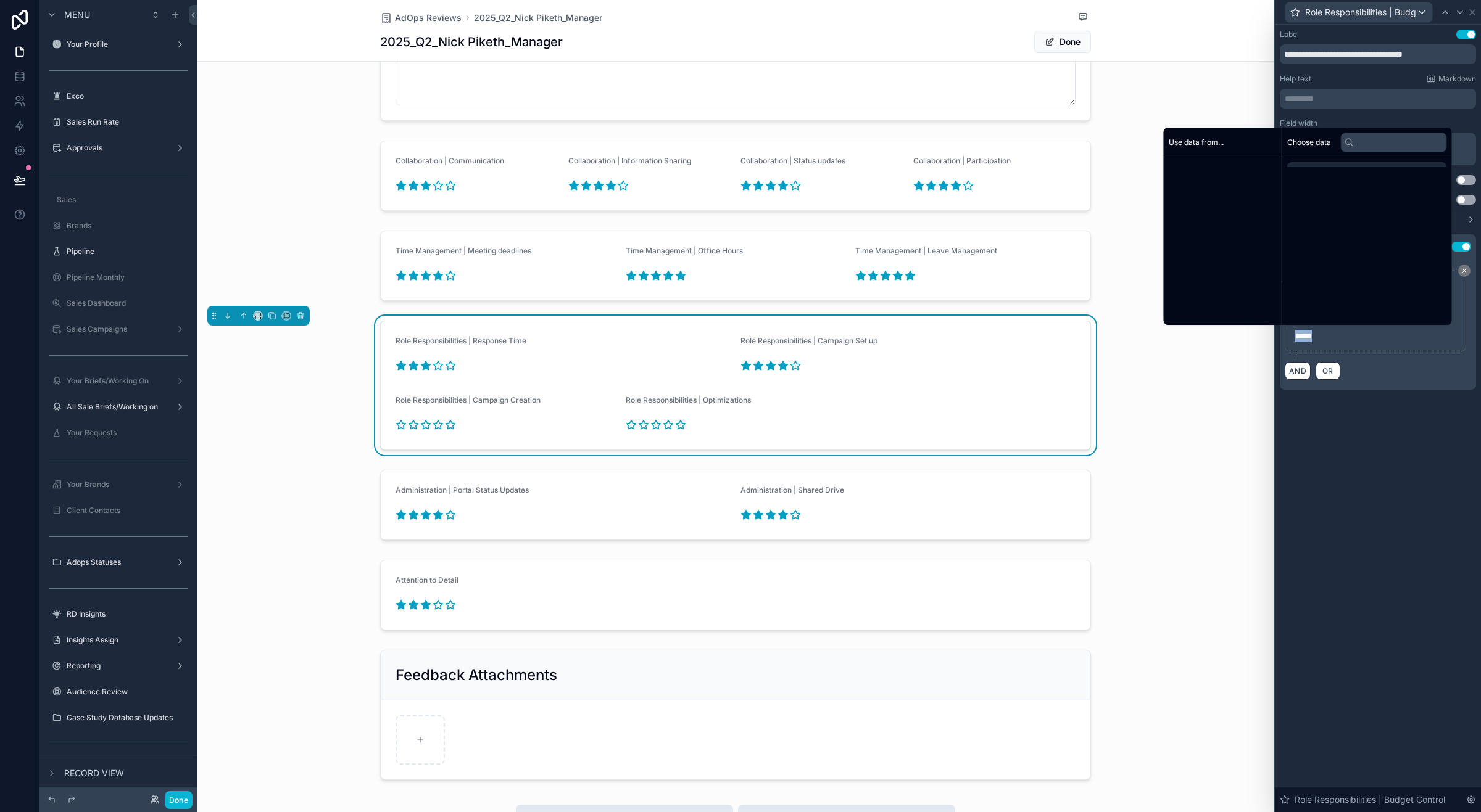
click at [1184, 338] on span "*****" at bounding box center [1304, 336] width 16 height 9
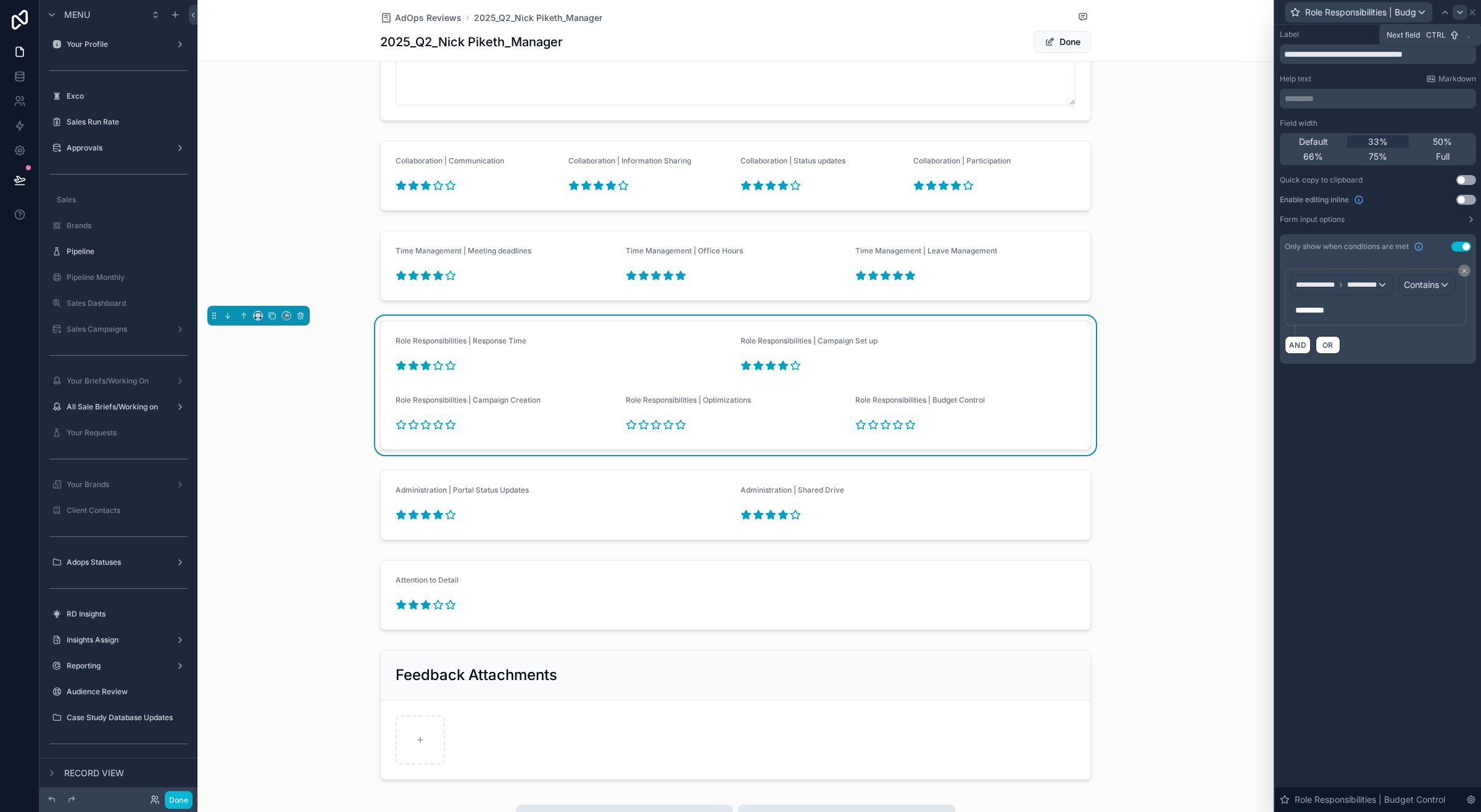
click at [1184, 11] on icon at bounding box center [1460, 13] width 10 height 10
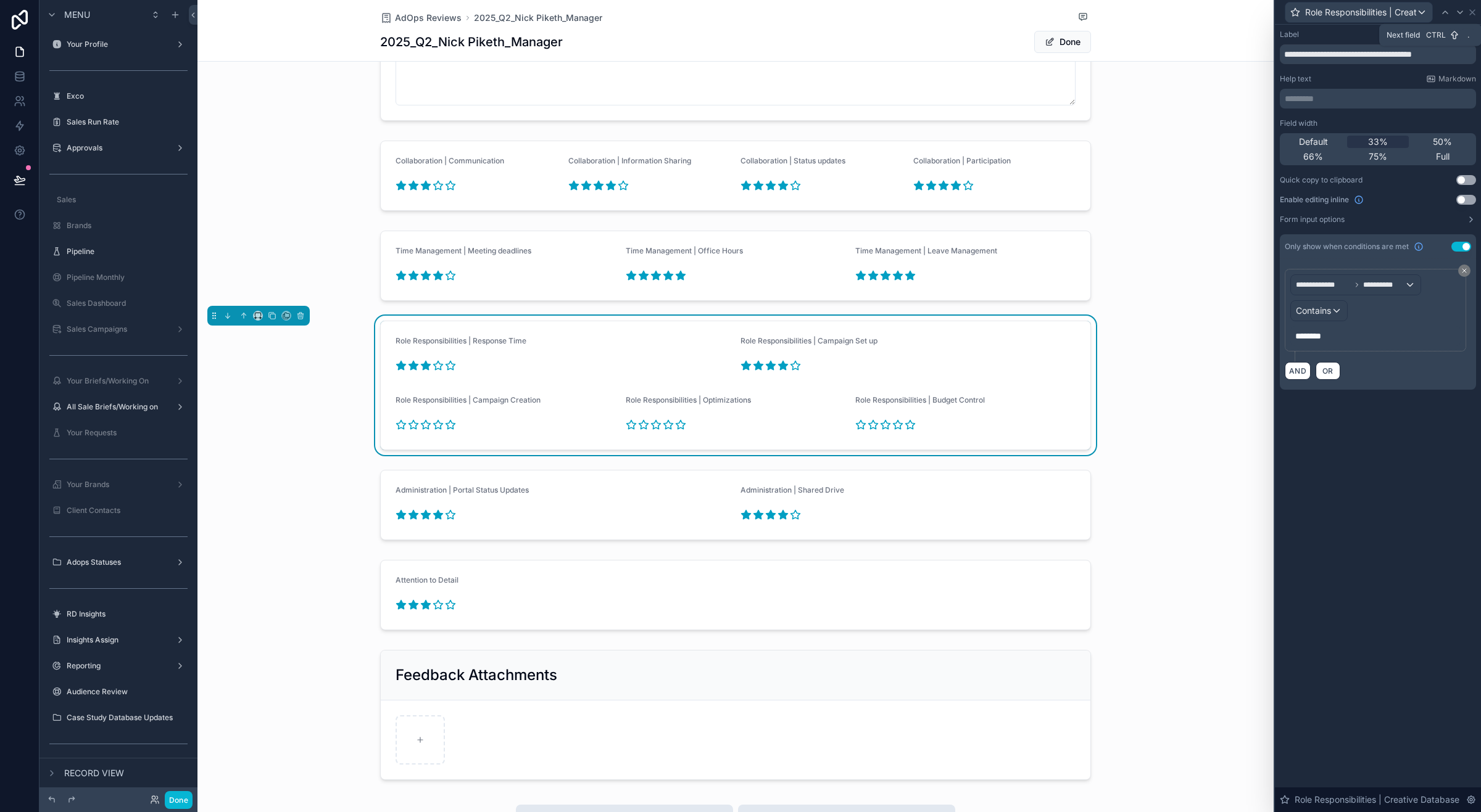
click at [1184, 11] on icon at bounding box center [1460, 13] width 10 height 10
click at [1184, 10] on icon at bounding box center [1446, 13] width 10 height 10
click at [894, 426] on icon "scrollable content" at bounding box center [898, 425] width 9 height 9
click at [663, 427] on icon "scrollable content" at bounding box center [668, 425] width 9 height 9
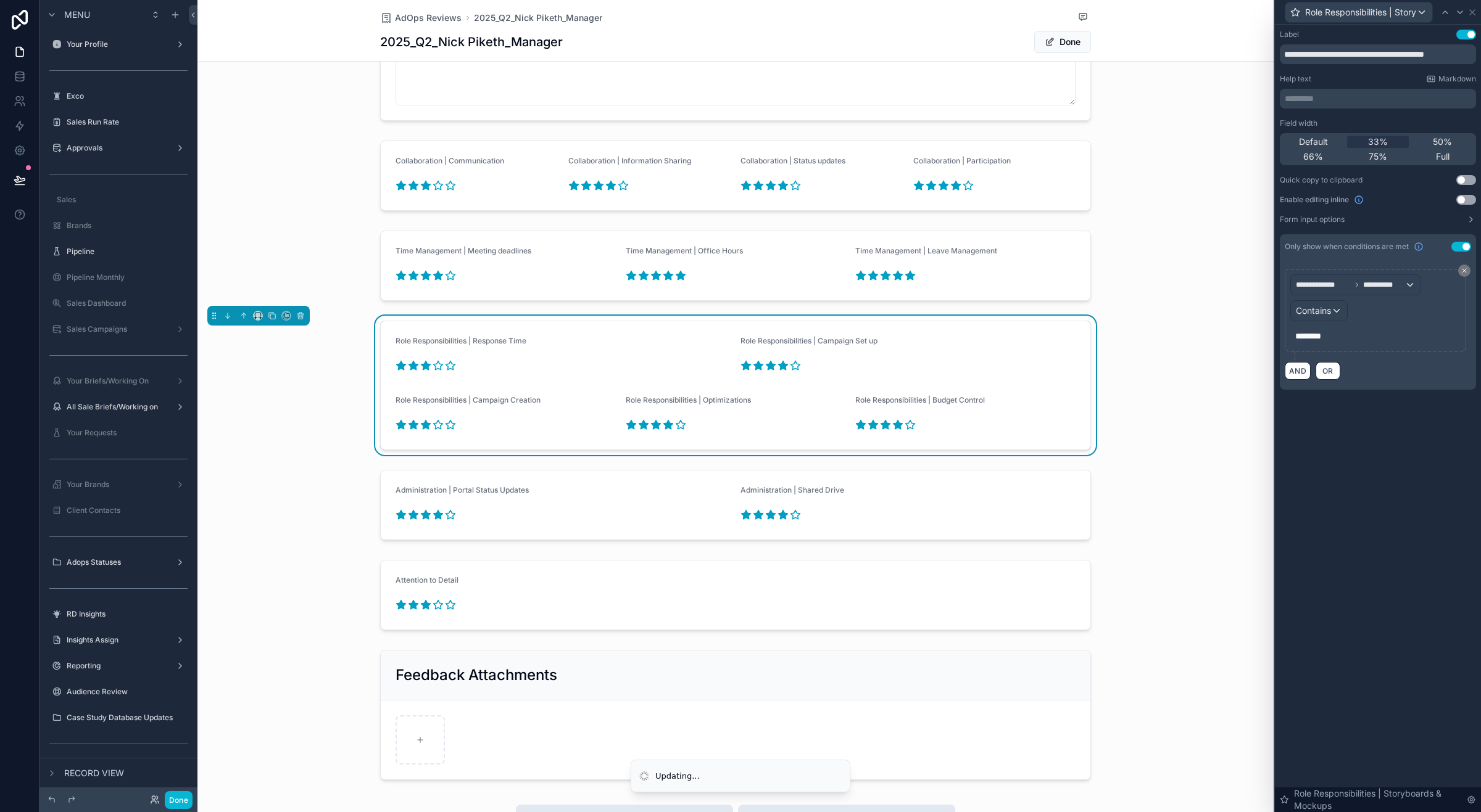
click at [422, 427] on icon "scrollable content" at bounding box center [426, 425] width 9 height 9
click at [1178, 488] on div "scrollable content" at bounding box center [735, 505] width 1076 height 81
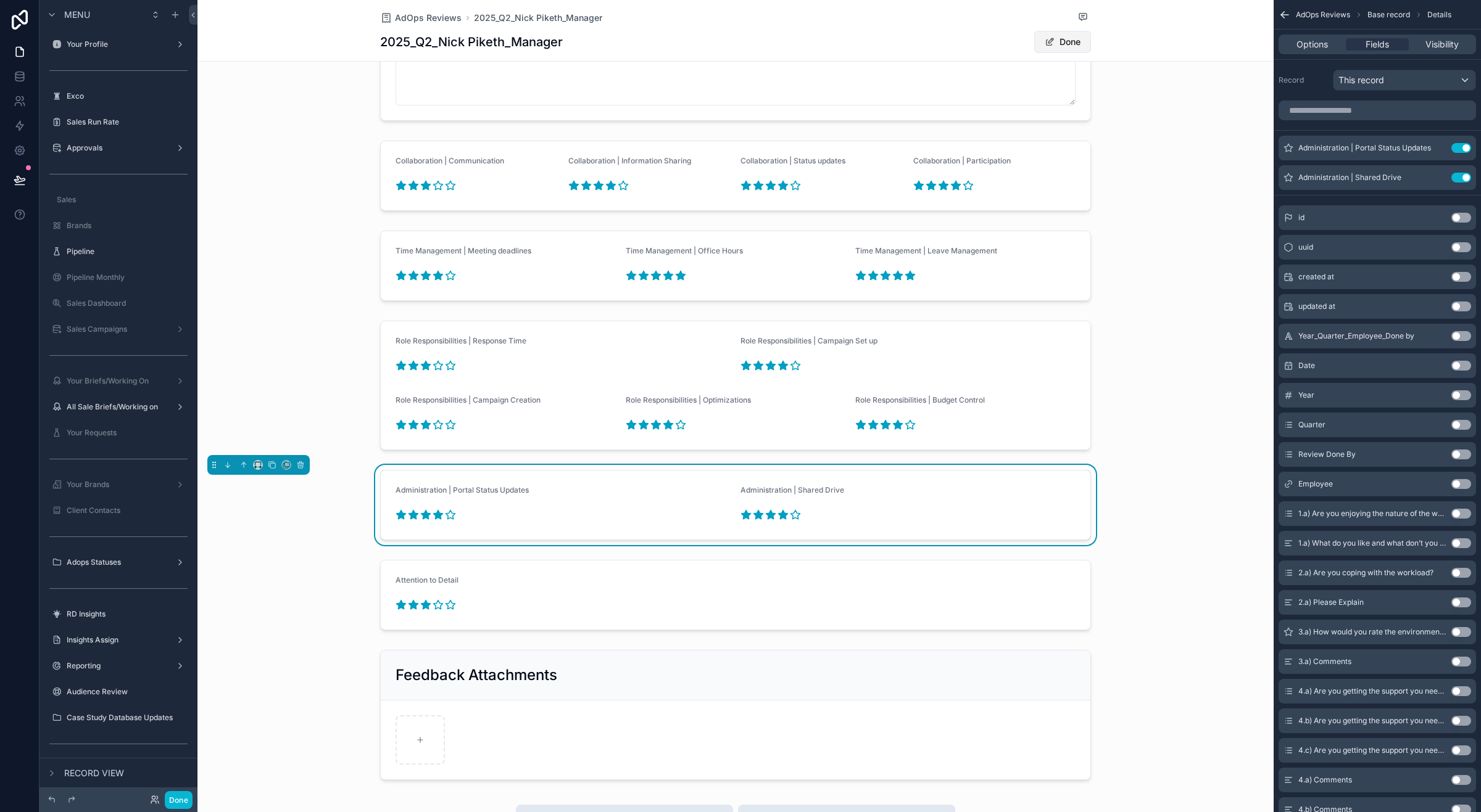
click at [1063, 40] on button "Done" at bounding box center [1063, 42] width 57 height 22
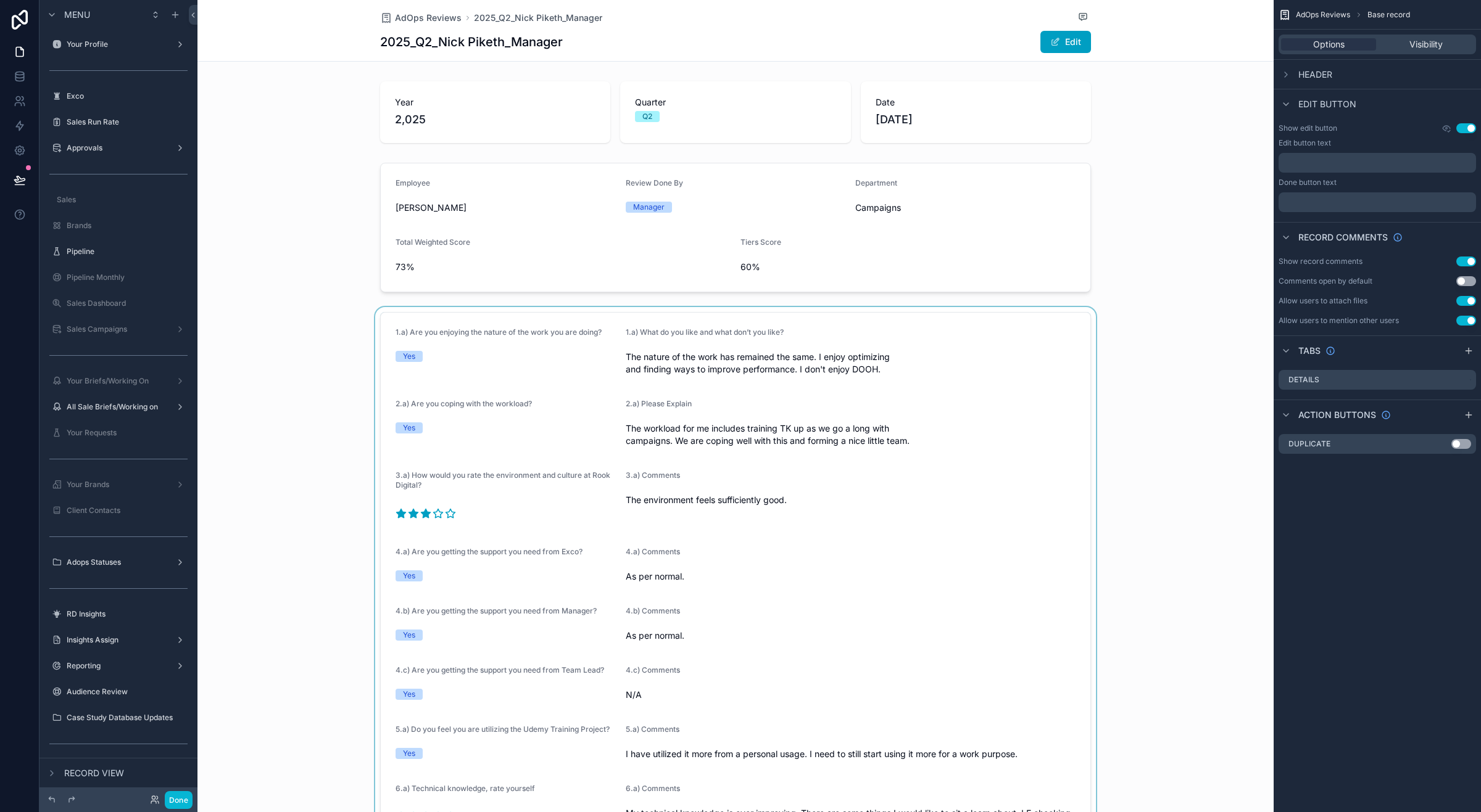
scroll to position [0, 0]
click at [420, 15] on span "AdOps Reviews" at bounding box center [429, 18] width 67 height 12
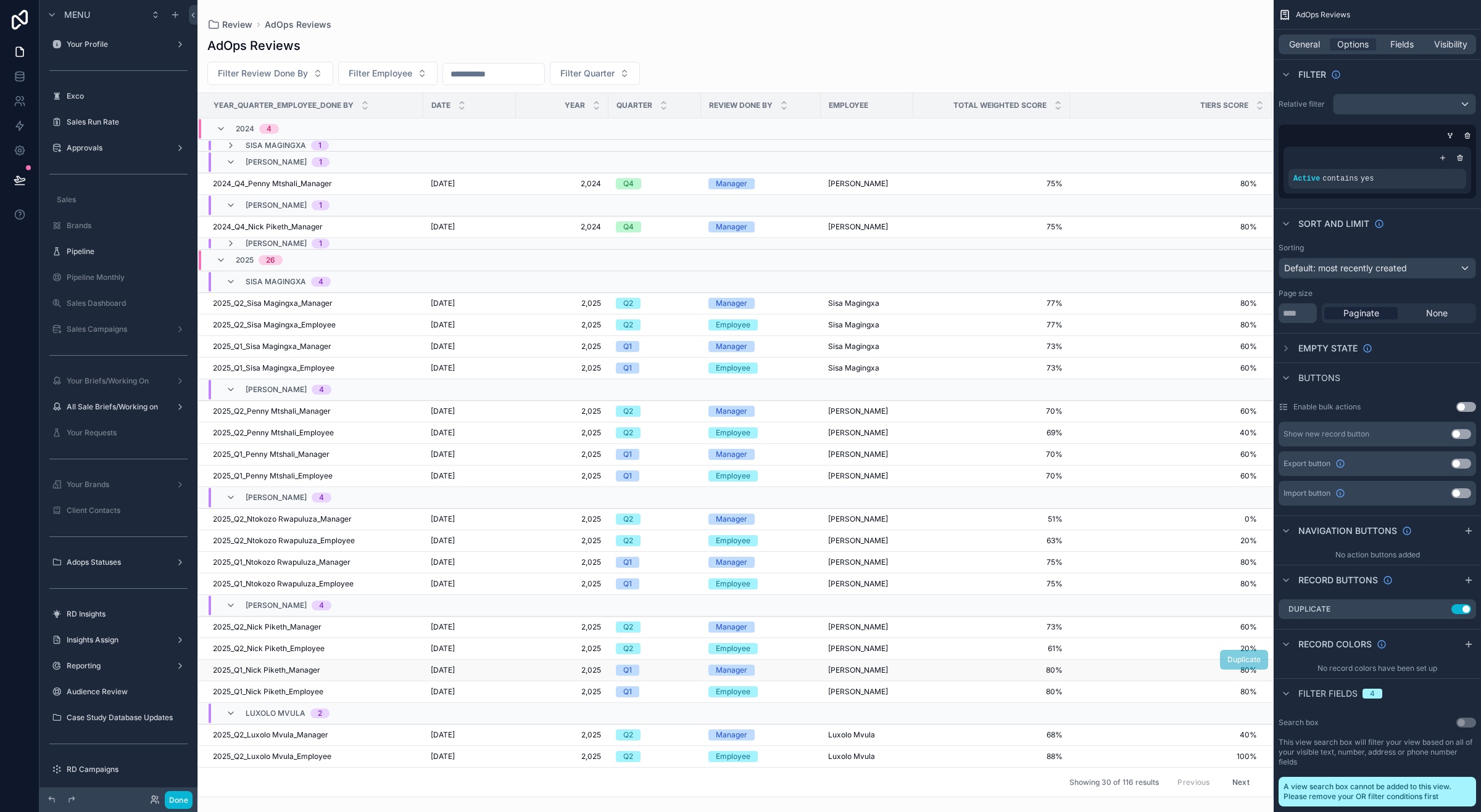
click at [779, 670] on div "Manager" at bounding box center [761, 670] width 105 height 11
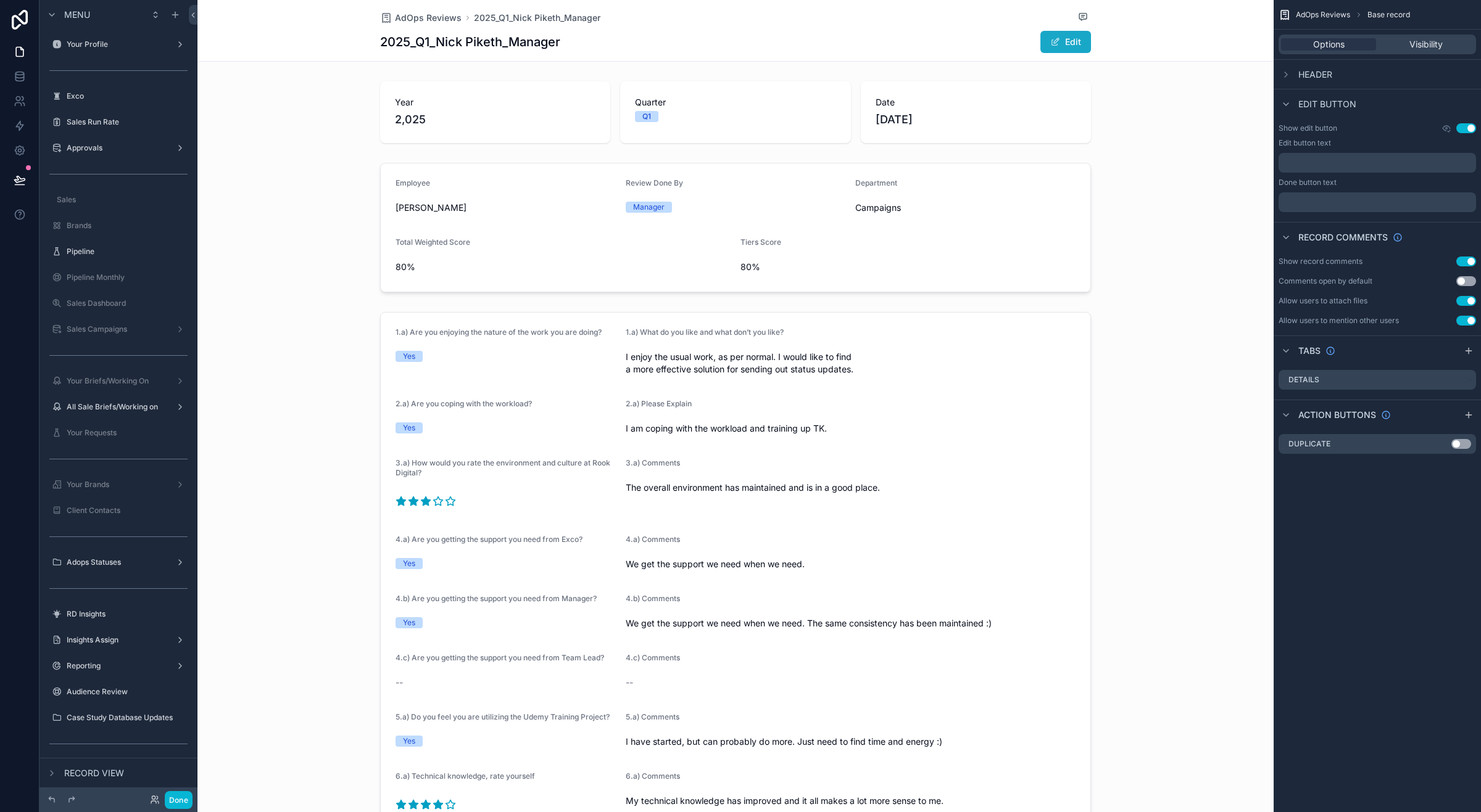
click at [1051, 41] on span "scrollable content" at bounding box center [1056, 42] width 10 height 10
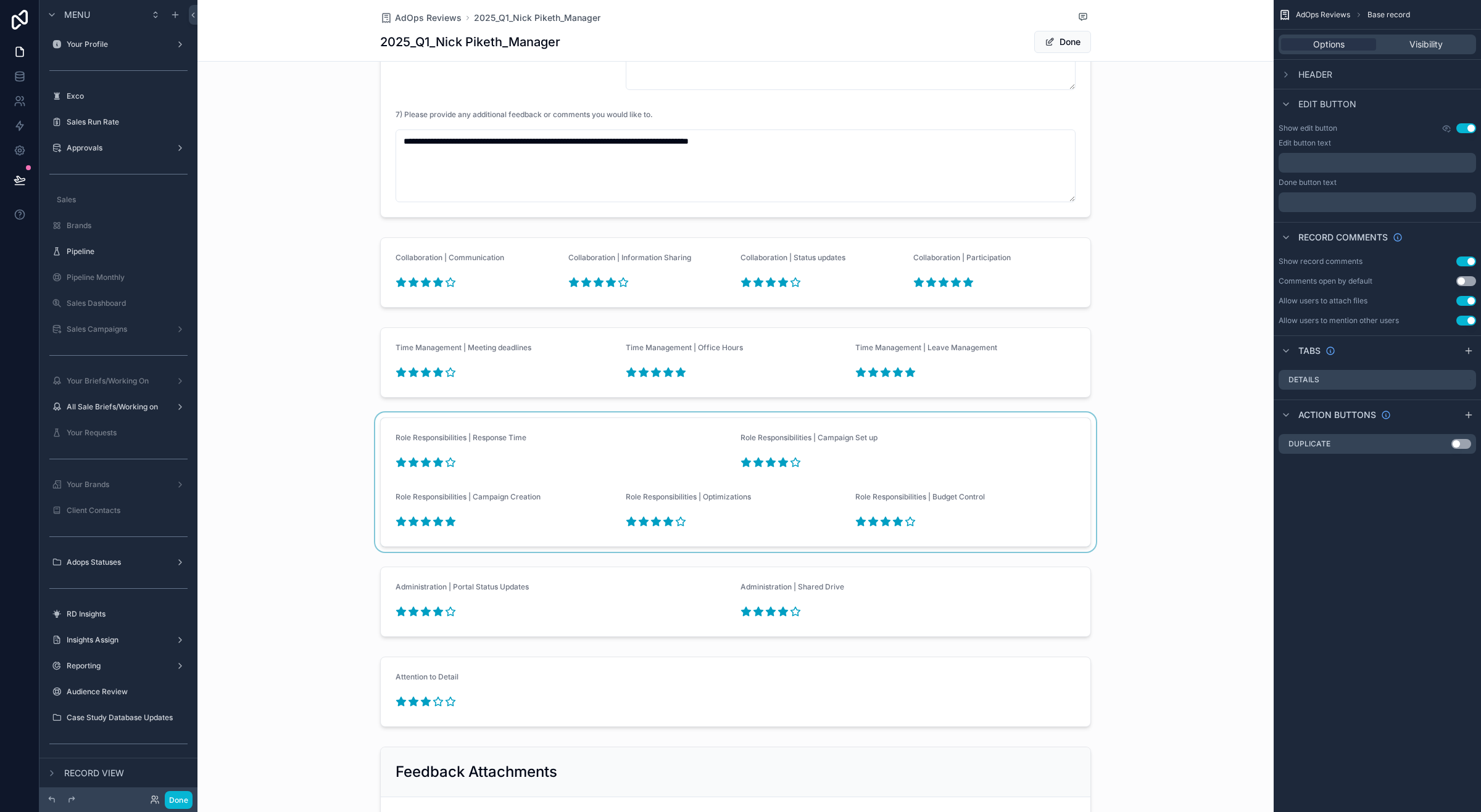
scroll to position [1156, 0]
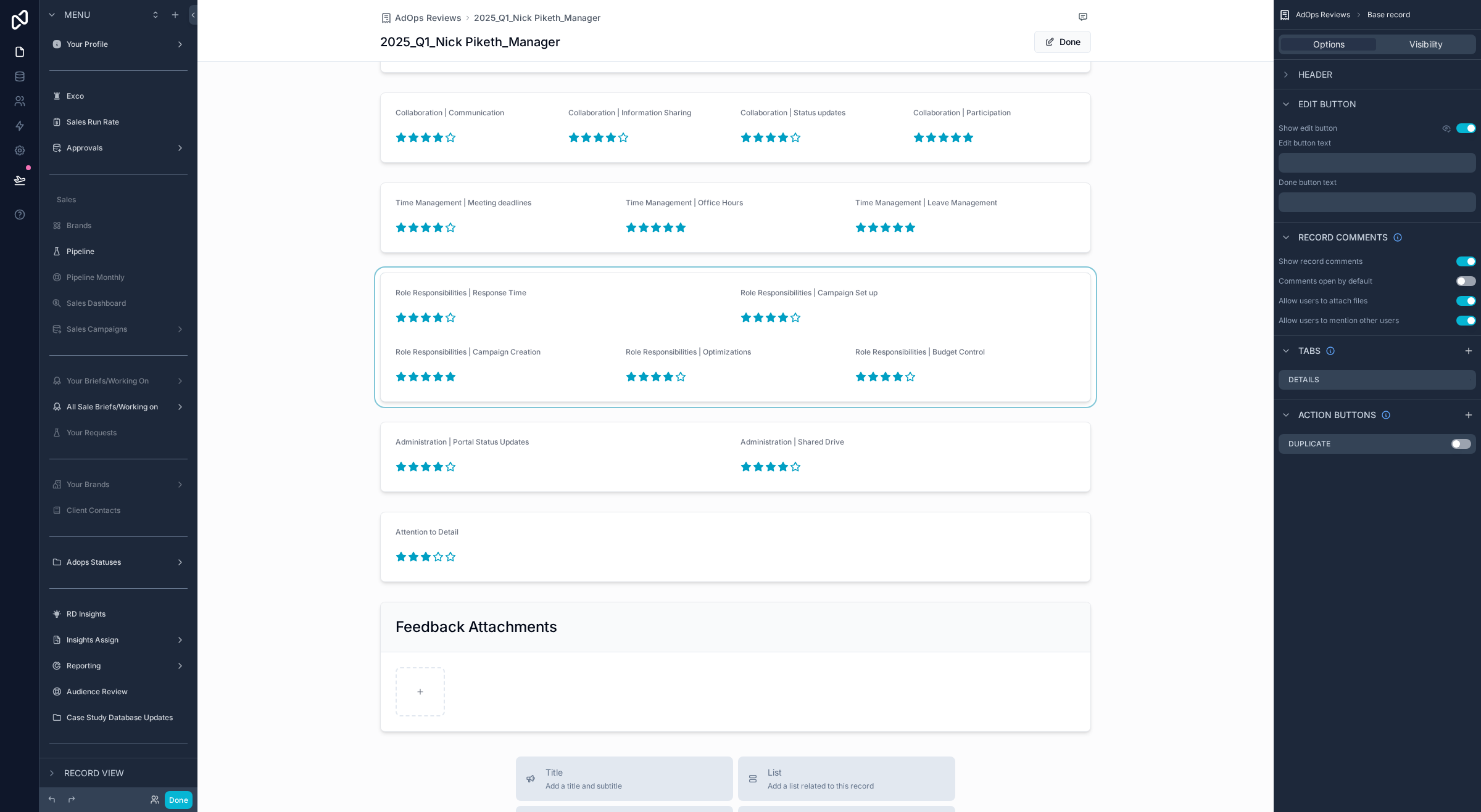
click at [530, 344] on div "scrollable content" at bounding box center [735, 337] width 1076 height 140
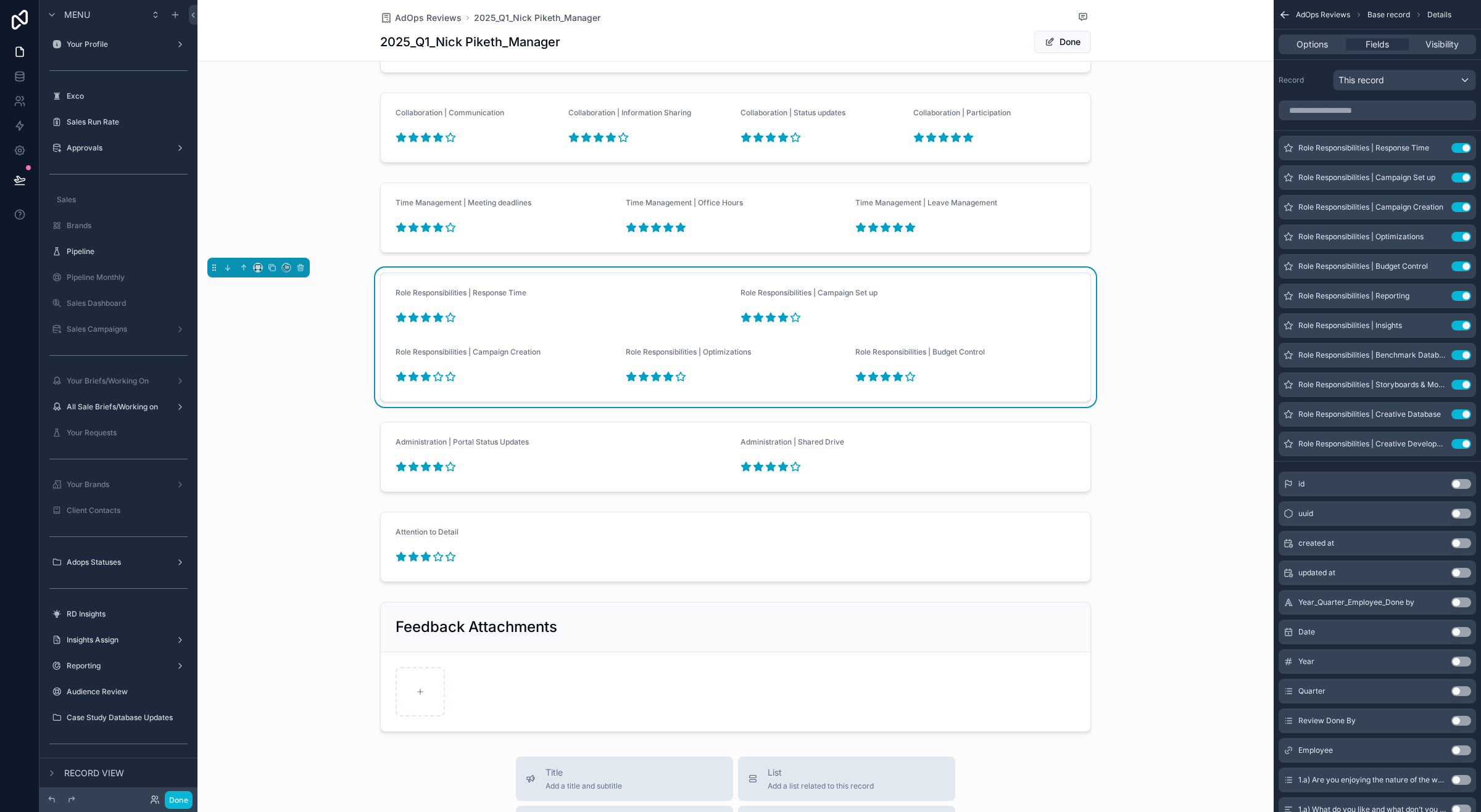
click at [422, 381] on icon "scrollable content" at bounding box center [426, 377] width 9 height 9
drag, startPoint x: 420, startPoint y: 319, endPoint x: 427, endPoint y: 322, distance: 7.6
click at [422, 319] on icon "scrollable content" at bounding box center [426, 318] width 9 height 9
click at [766, 319] on icon "scrollable content" at bounding box center [770, 318] width 9 height 9
click at [662, 142] on div "scrollable content" at bounding box center [735, 128] width 1076 height 81
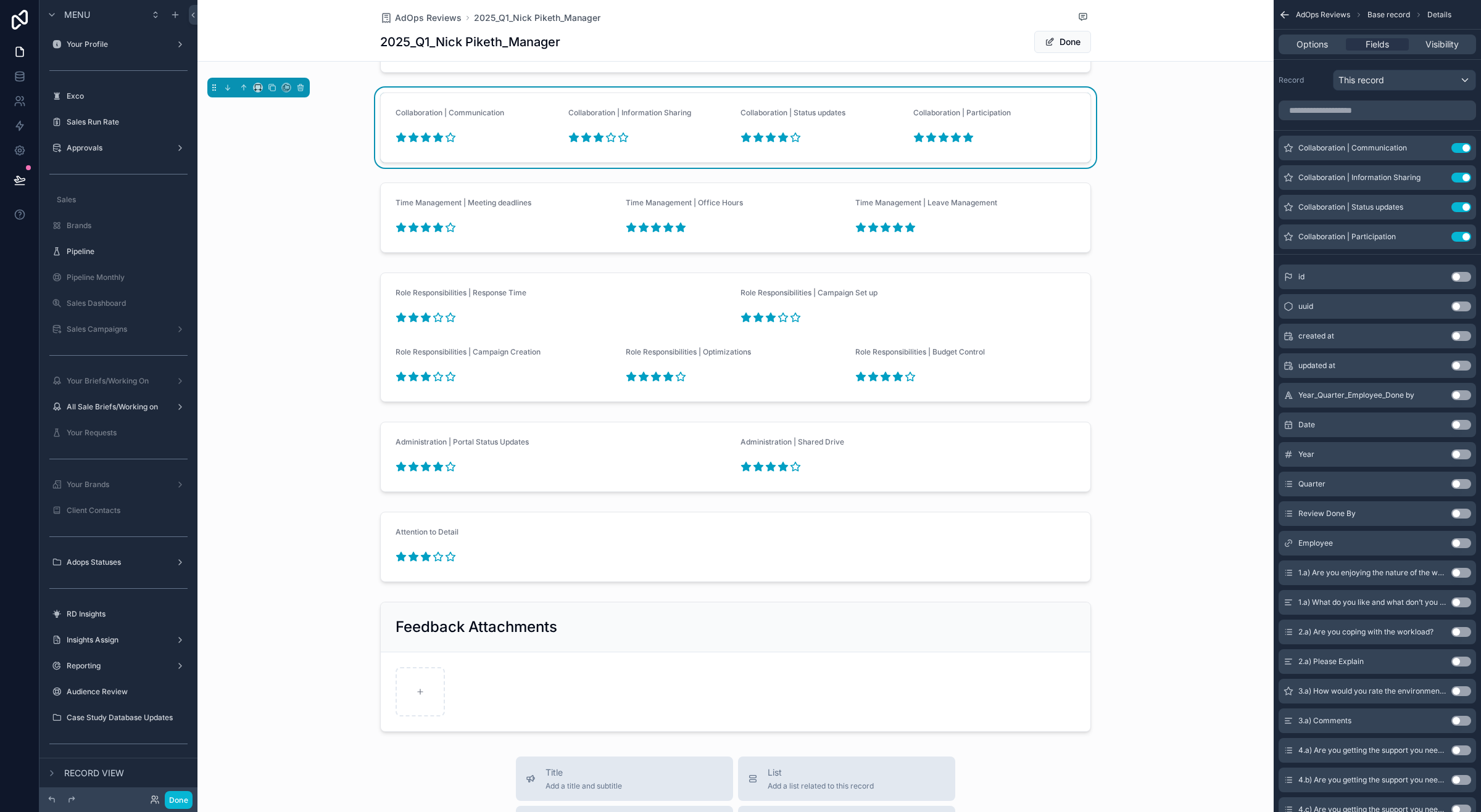
click at [594, 142] on icon "scrollable content" at bounding box center [598, 138] width 9 height 9
drag, startPoint x: 418, startPoint y: 138, endPoint x: 454, endPoint y: 146, distance: 36.9
click at [420, 137] on icon "scrollable content" at bounding box center [425, 137] width 11 height 11
click at [463, 475] on div "scrollable content" at bounding box center [735, 457] width 1076 height 81
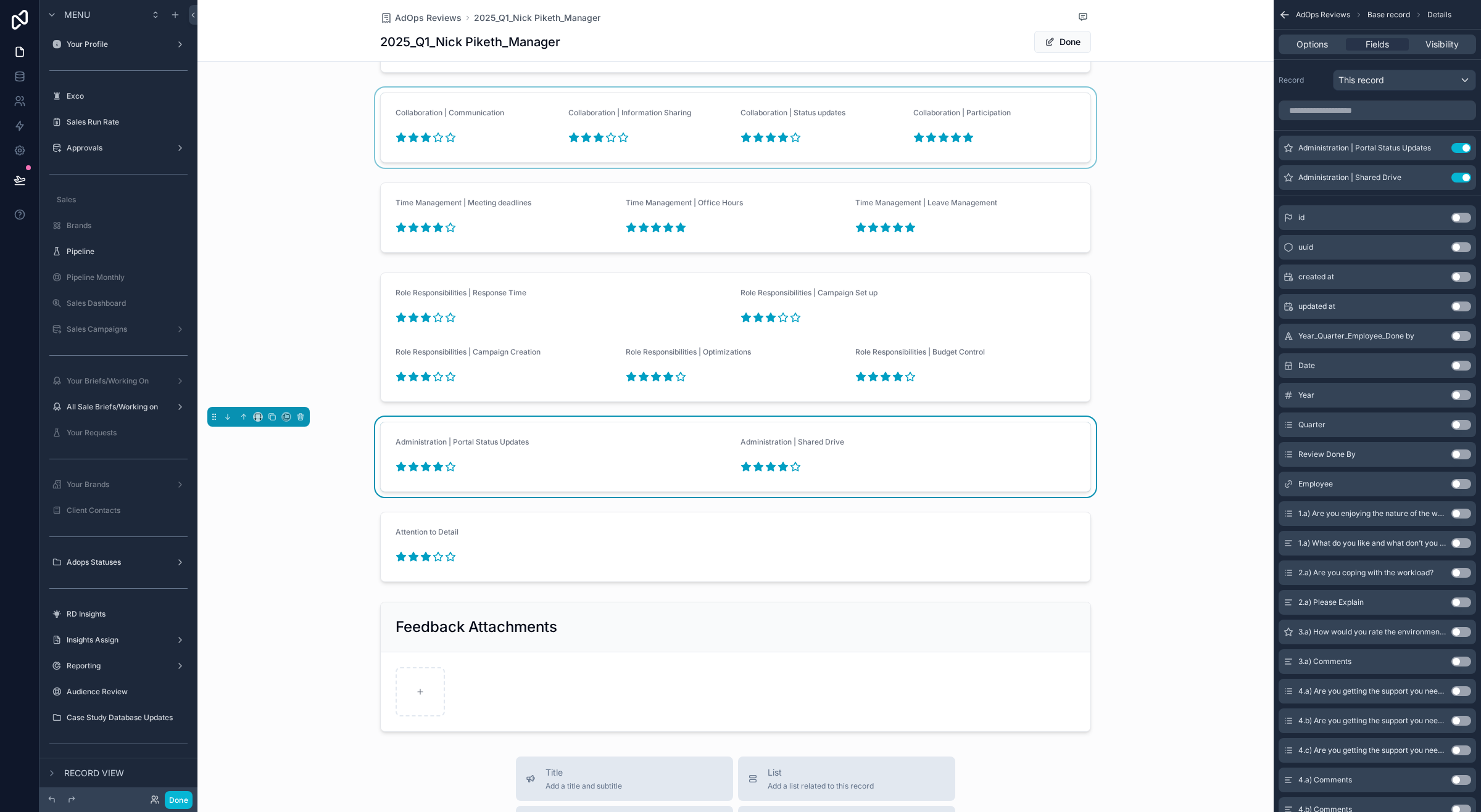
click at [998, 124] on div "scrollable content" at bounding box center [735, 128] width 1076 height 81
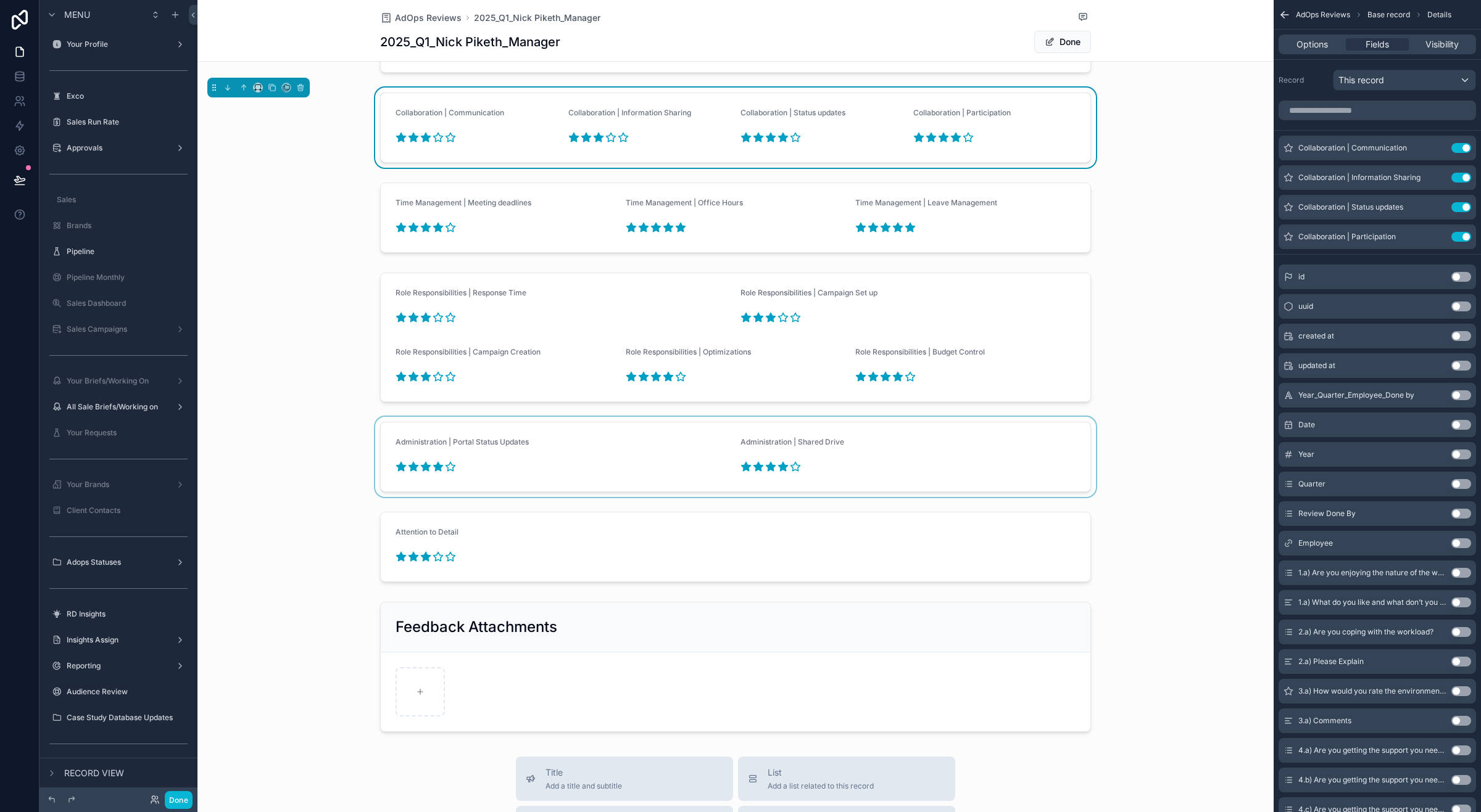
click at [951, 139] on icon "scrollable content" at bounding box center [956, 138] width 9 height 9
click at [963, 138] on icon "scrollable content" at bounding box center [968, 138] width 9 height 9
click at [1053, 45] on span "Done" at bounding box center [1063, 42] width 57 height 22
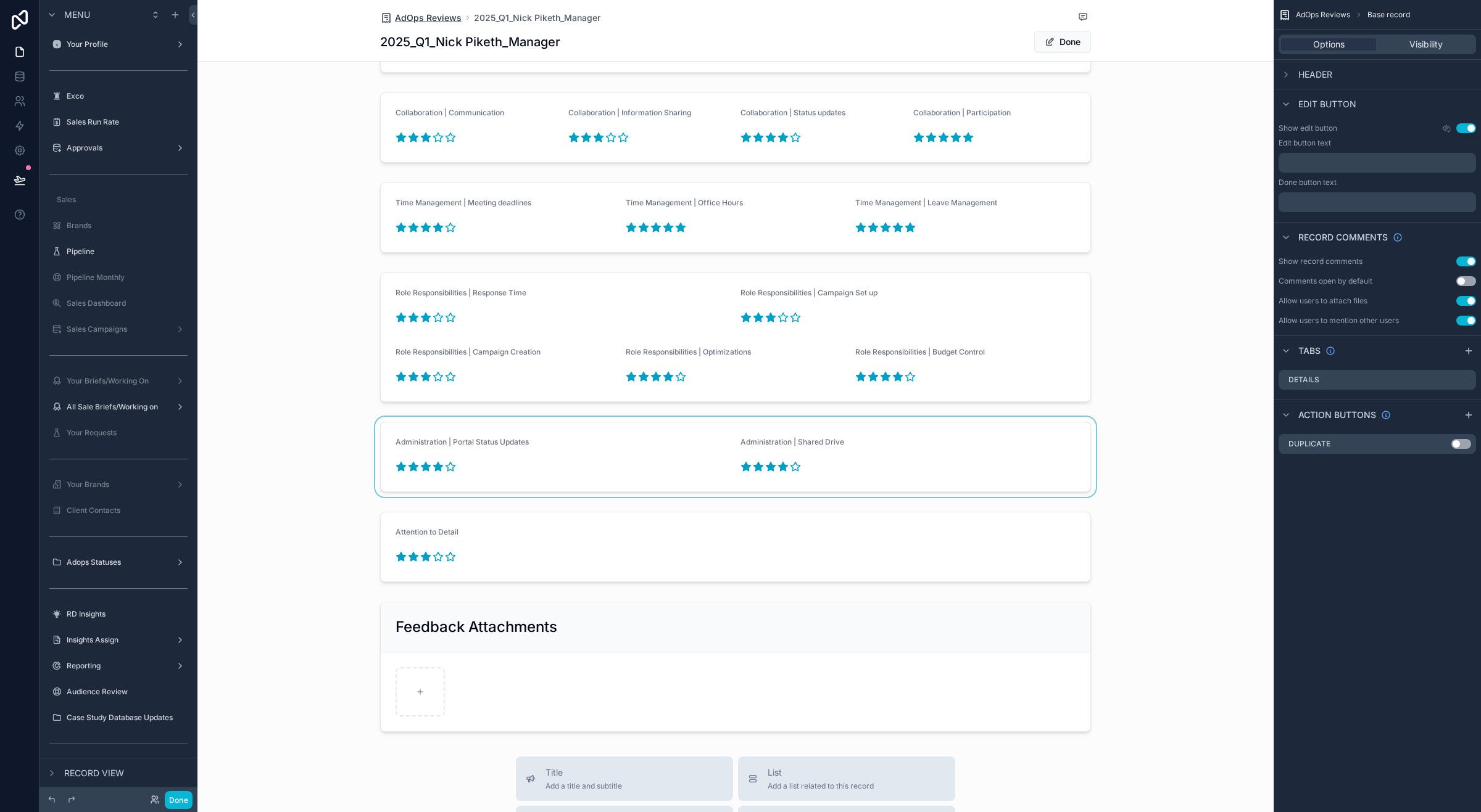
click at [439, 19] on span "AdOps Reviews" at bounding box center [429, 18] width 67 height 12
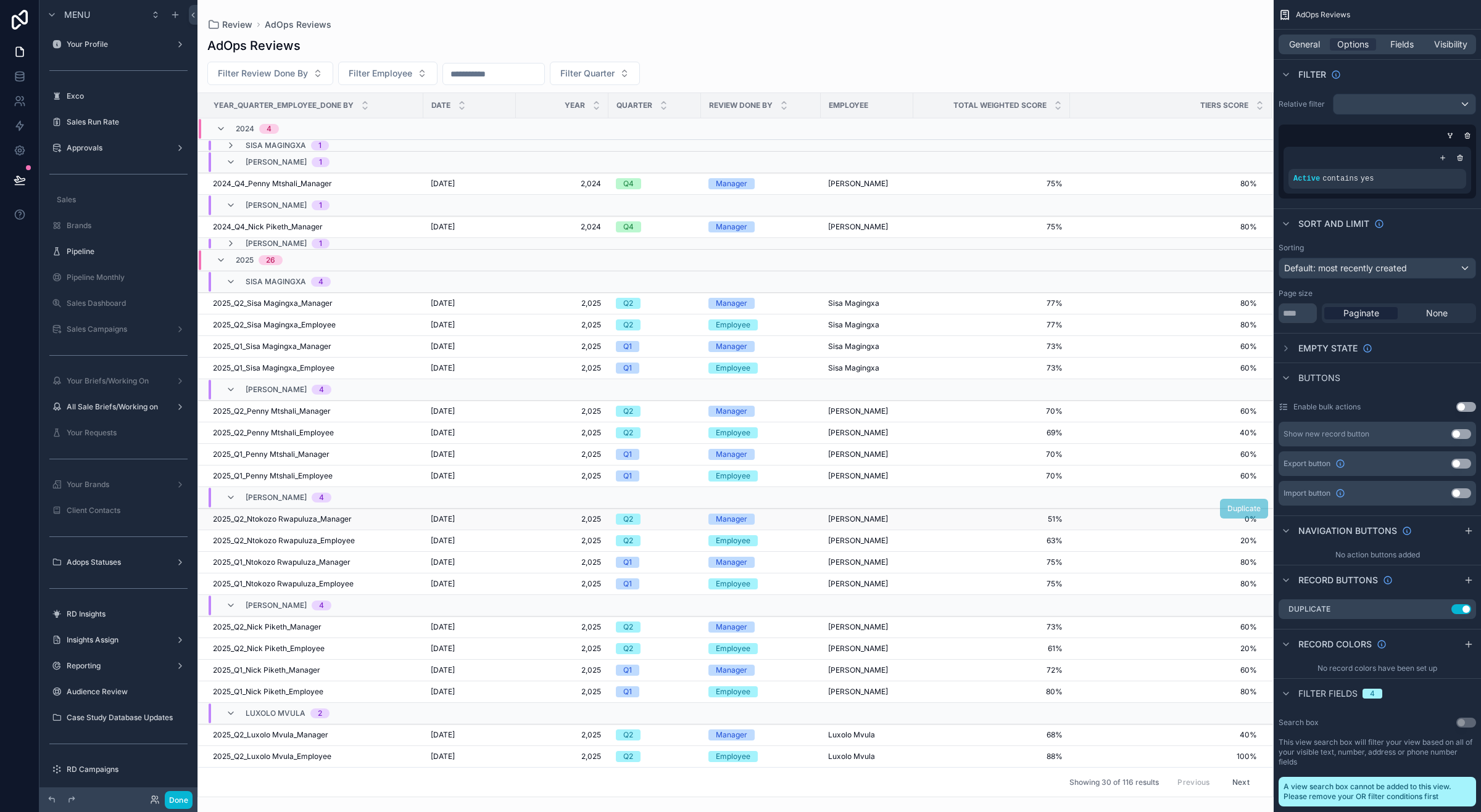
click at [888, 518] on span "[PERSON_NAME]" at bounding box center [858, 520] width 60 height 10
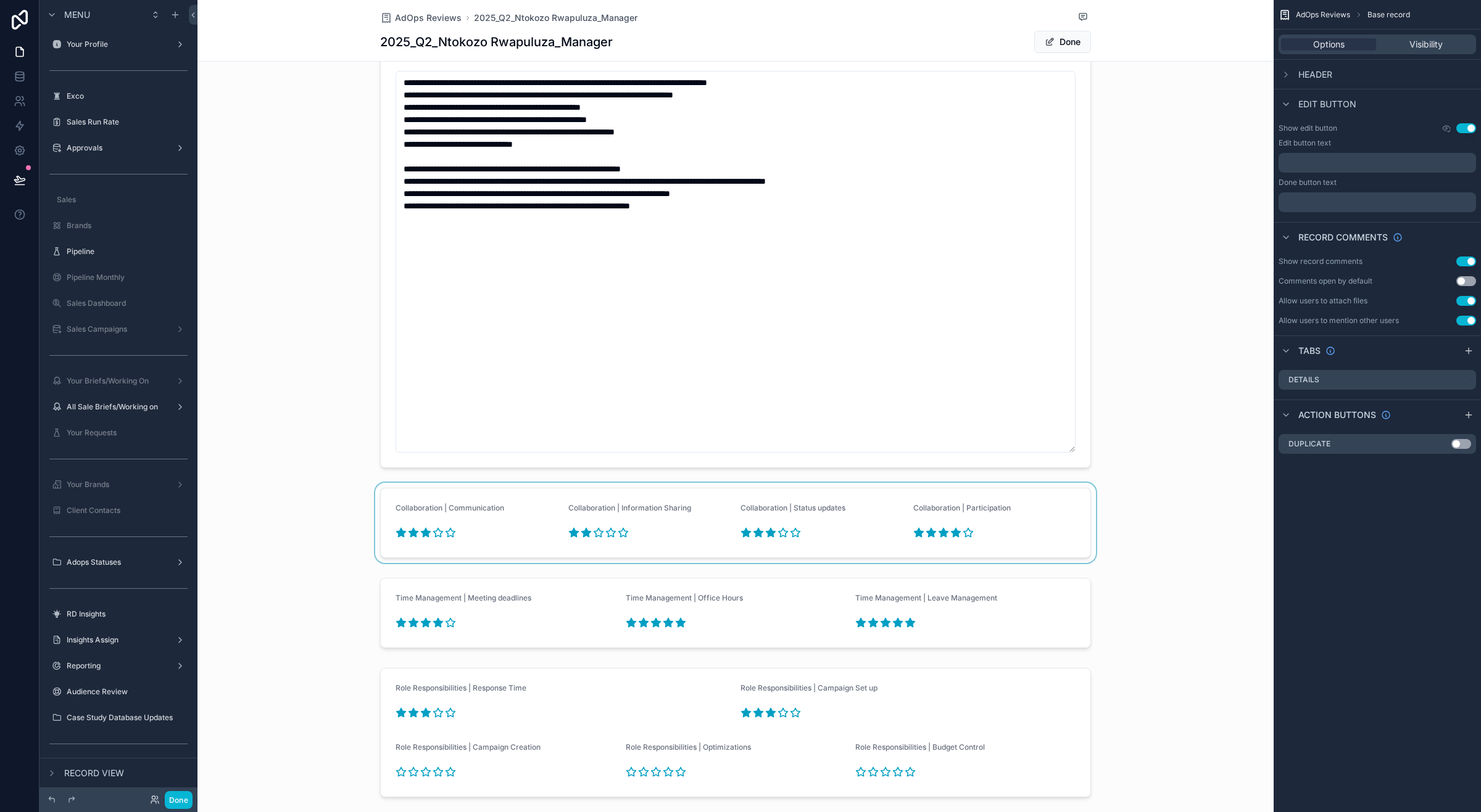
scroll to position [1465, 0]
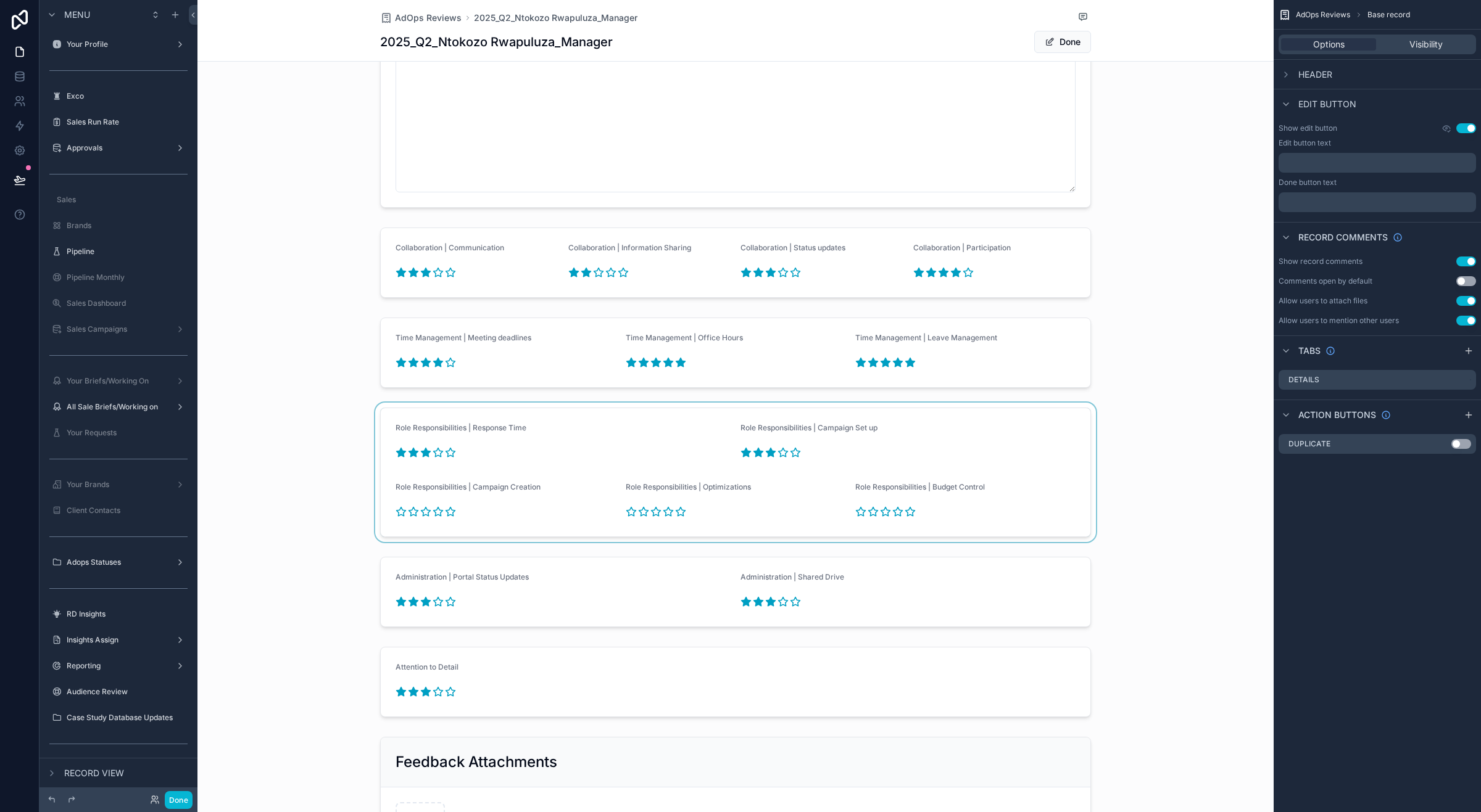
click at [422, 513] on div "scrollable content" at bounding box center [735, 472] width 1076 height 140
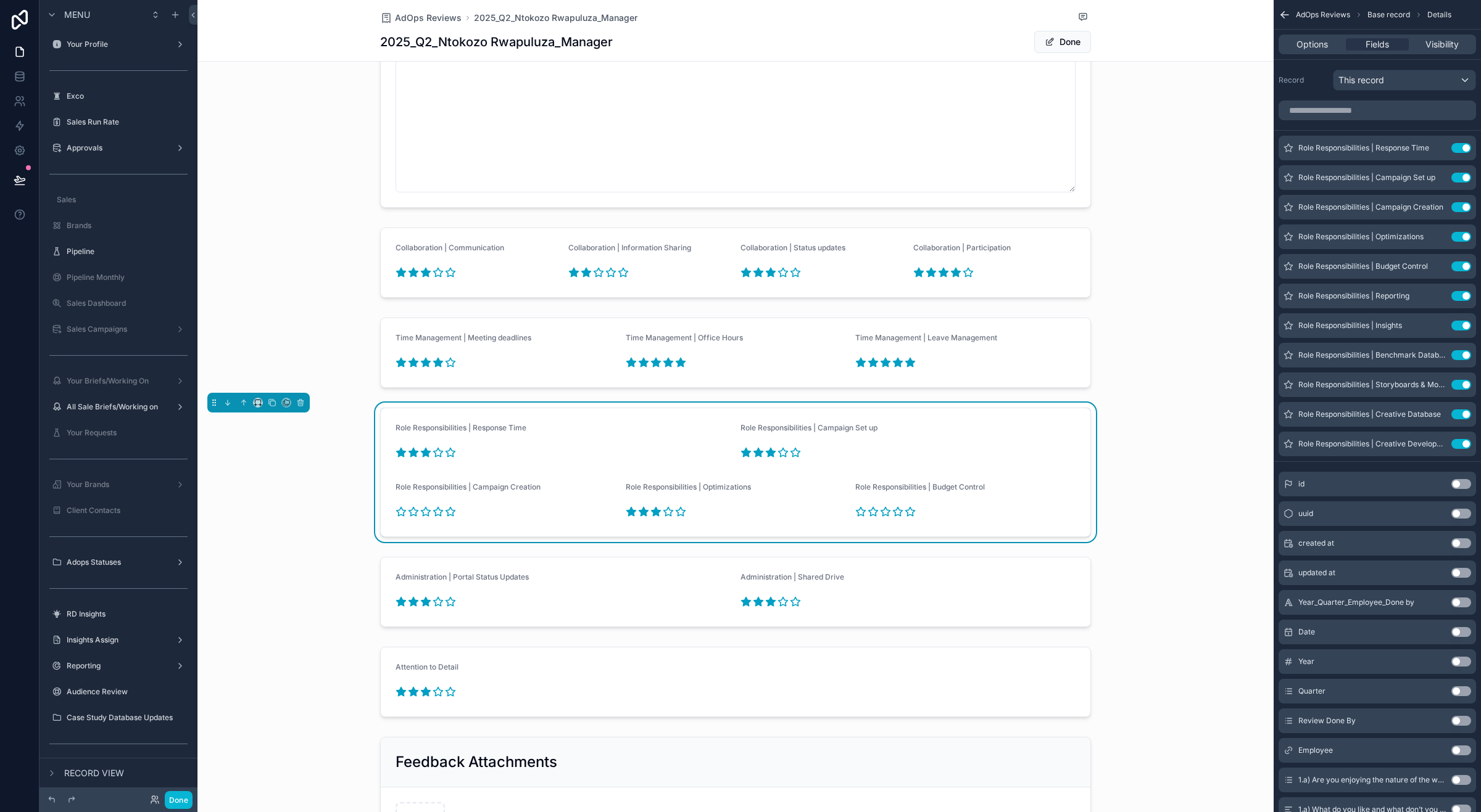
click at [651, 514] on icon "scrollable content" at bounding box center [656, 511] width 9 height 9
click at [422, 512] on icon "scrollable content" at bounding box center [426, 511] width 9 height 9
click at [881, 514] on icon "scrollable content" at bounding box center [885, 511] width 9 height 9
click at [1055, 36] on span "Done" at bounding box center [1063, 42] width 57 height 22
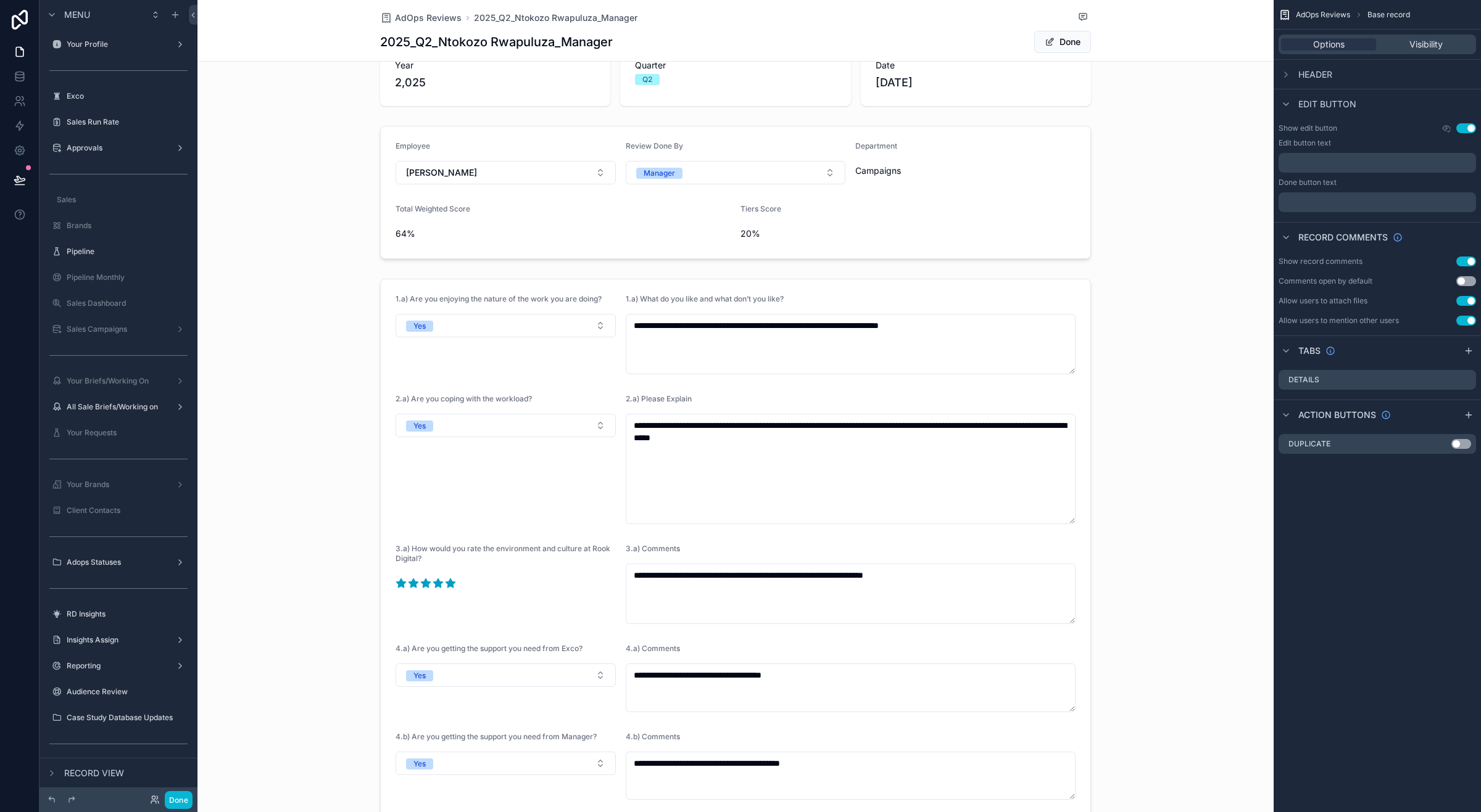
scroll to position [0, 0]
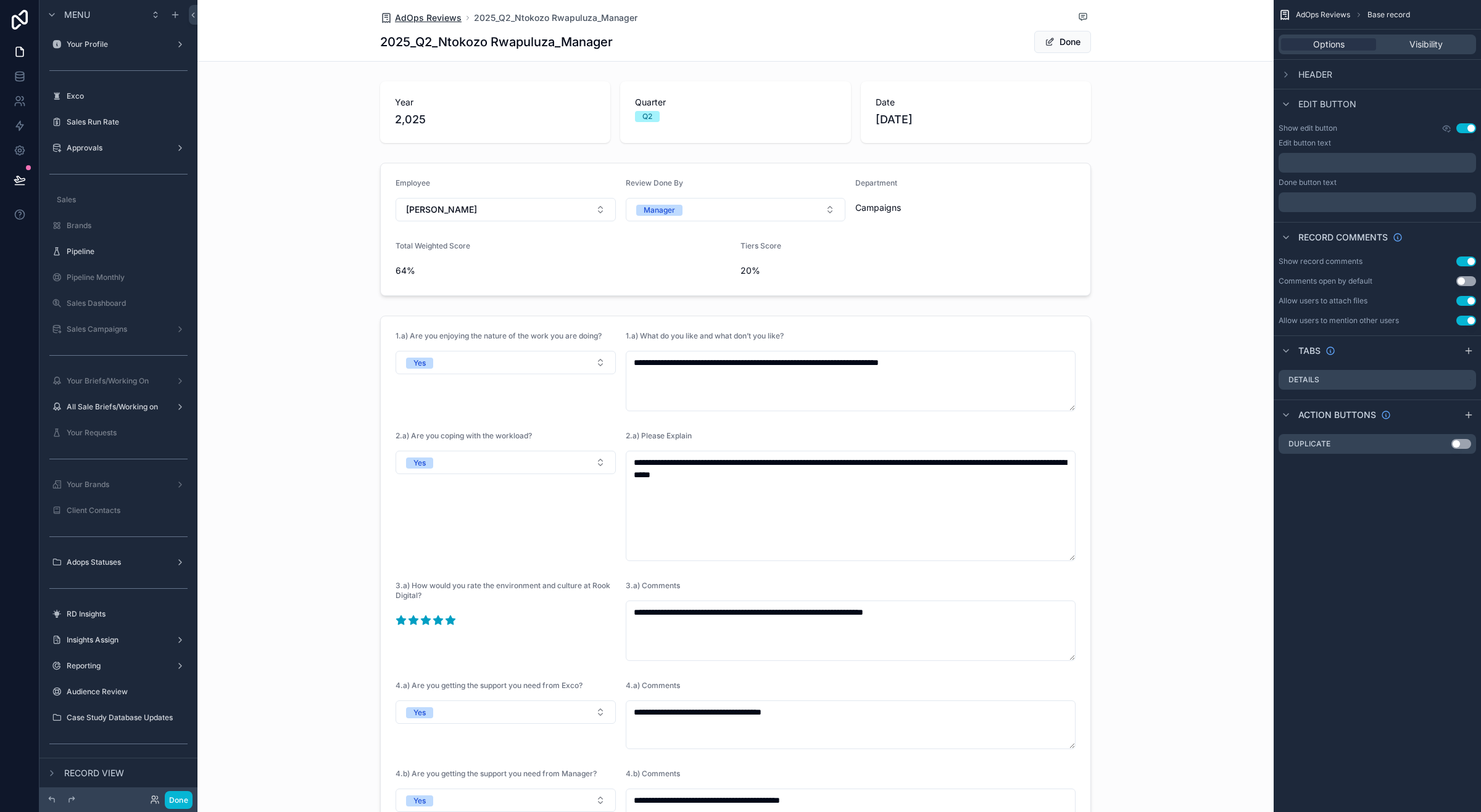
click at [440, 13] on span "AdOps Reviews" at bounding box center [429, 18] width 67 height 12
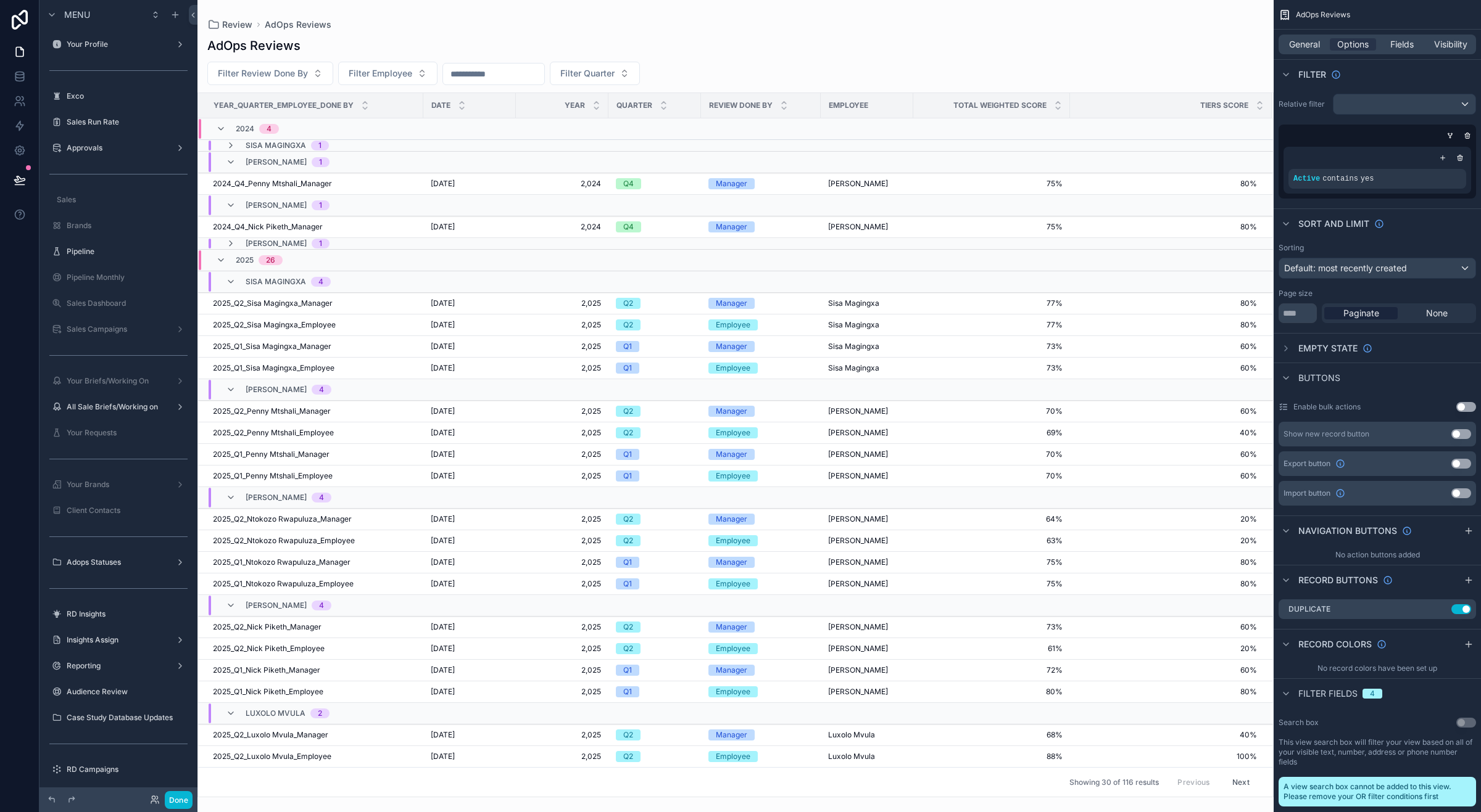
scroll to position [154, 0]
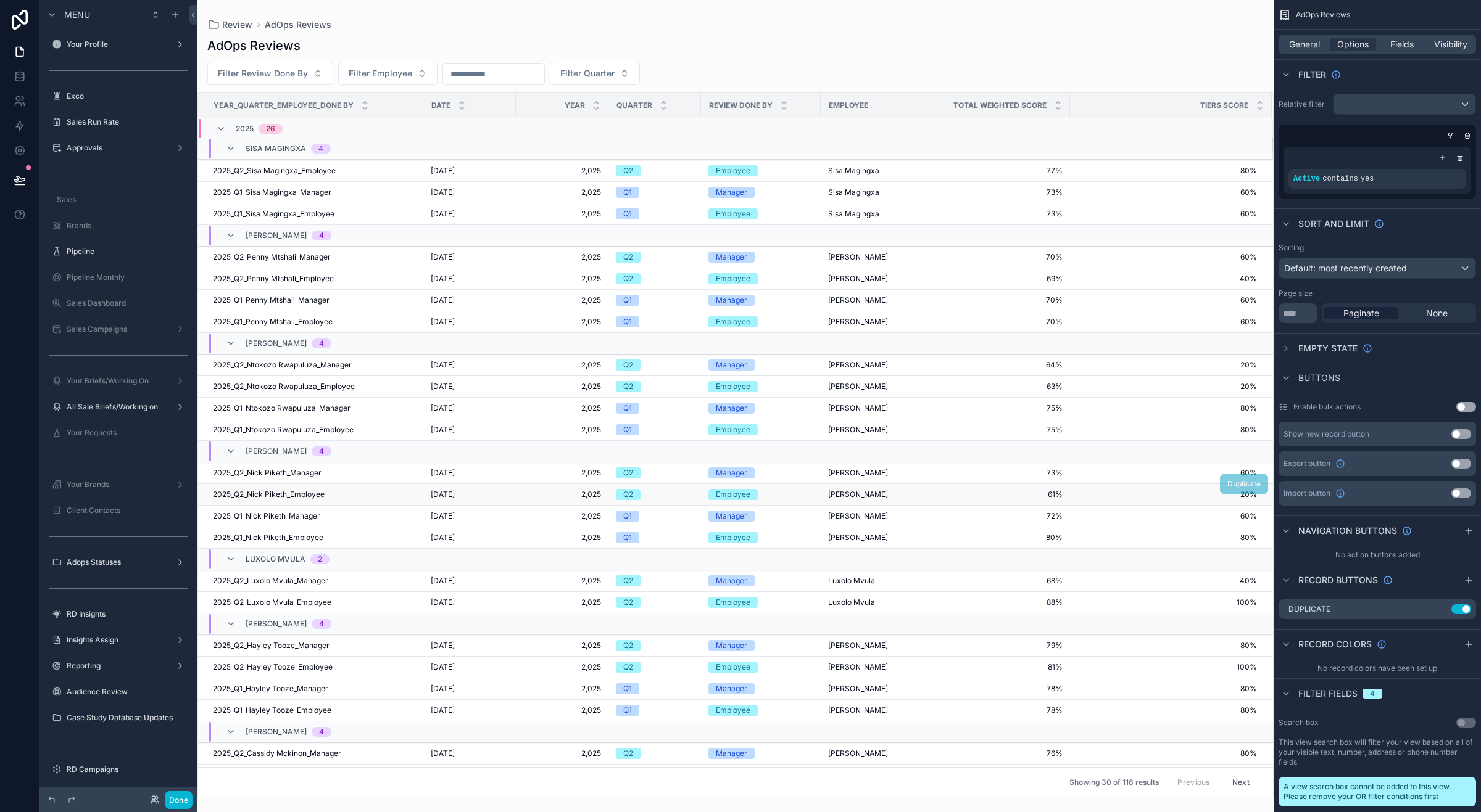
click at [853, 499] on span "[PERSON_NAME]" at bounding box center [858, 495] width 60 height 10
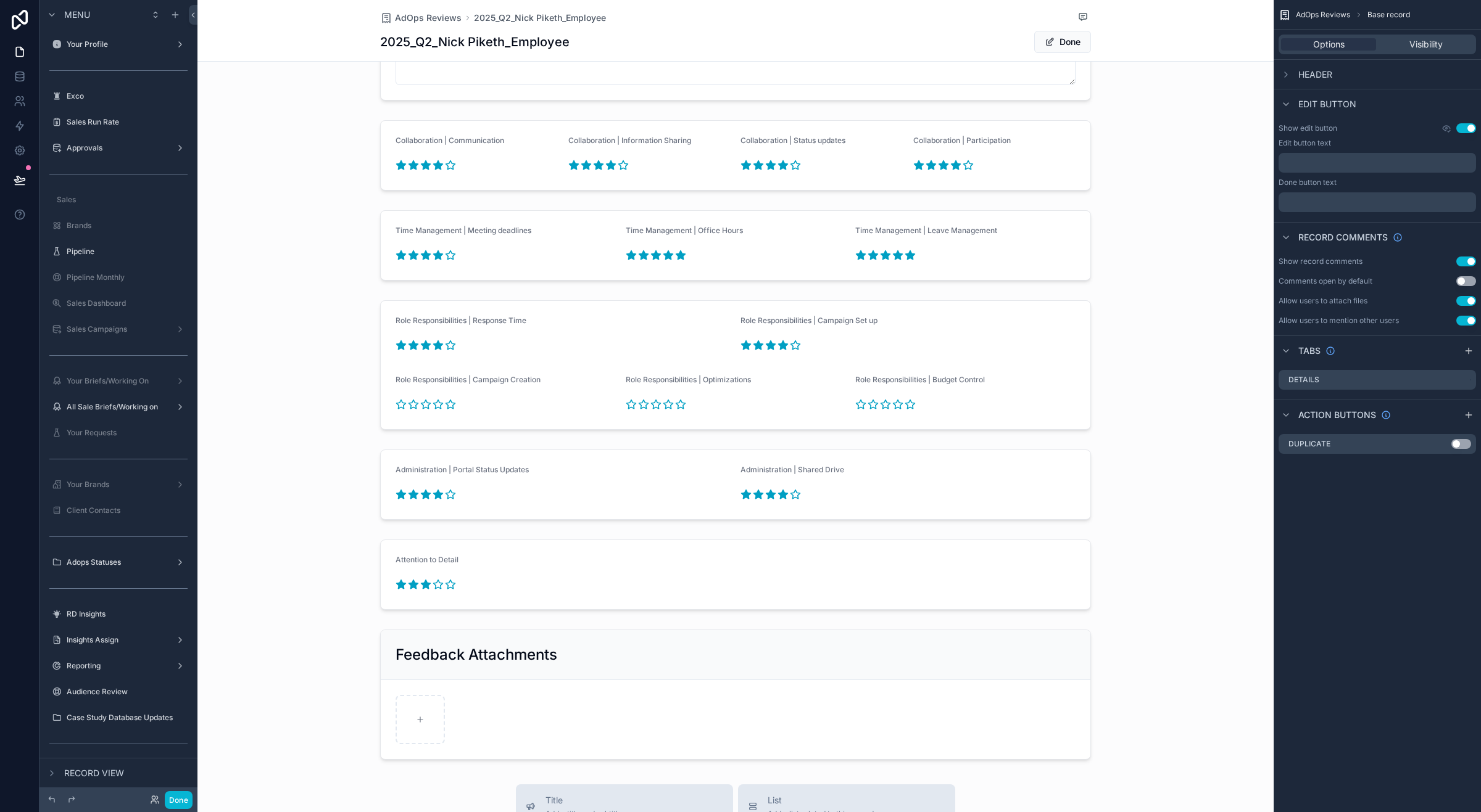
scroll to position [1542, 0]
click at [434, 402] on div "scrollable content" at bounding box center [735, 361] width 1076 height 140
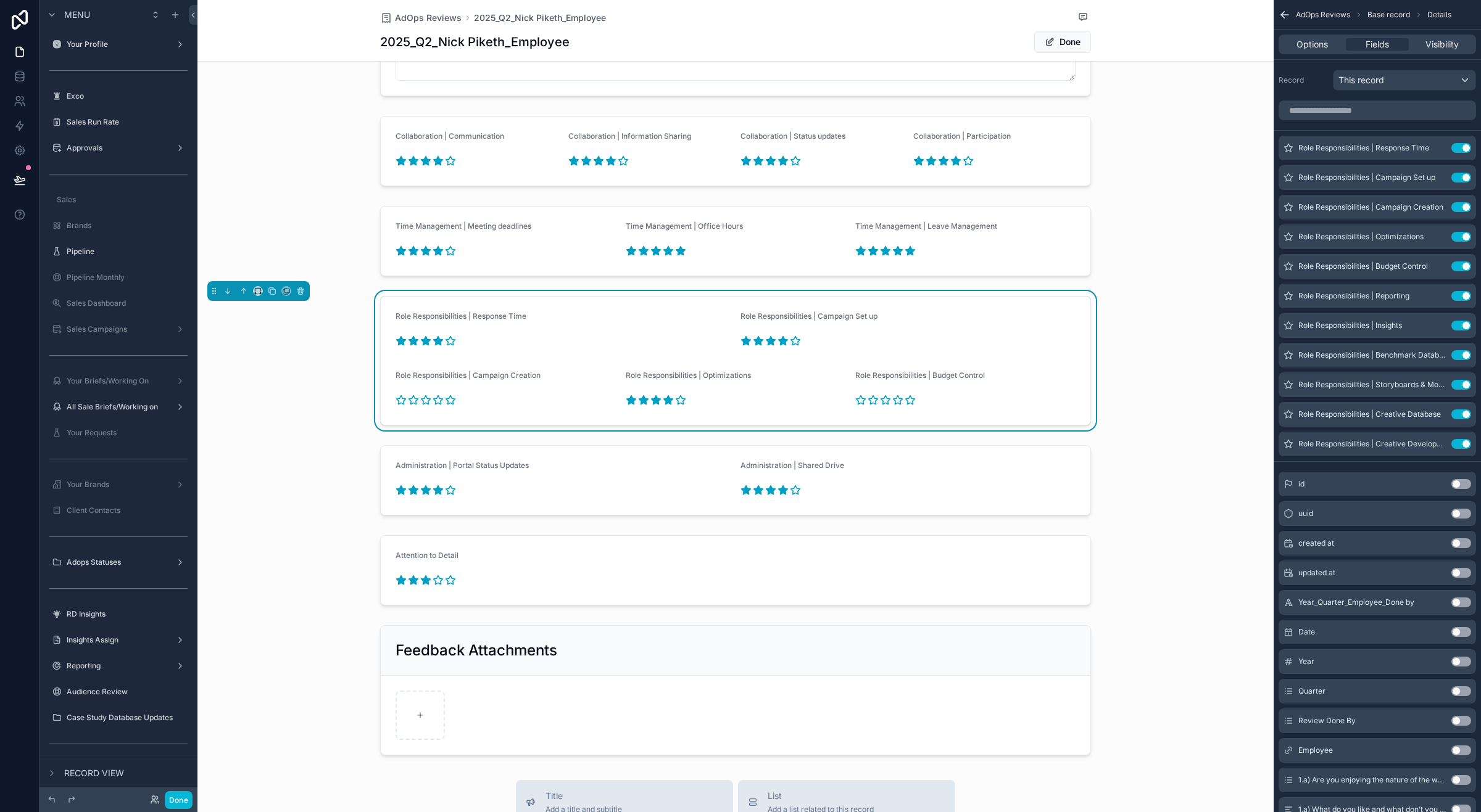
click at [663, 403] on icon "scrollable content" at bounding box center [668, 400] width 9 height 9
click at [894, 403] on icon "scrollable content" at bounding box center [898, 400] width 9 height 9
click at [1053, 40] on span "Done" at bounding box center [1063, 42] width 57 height 22
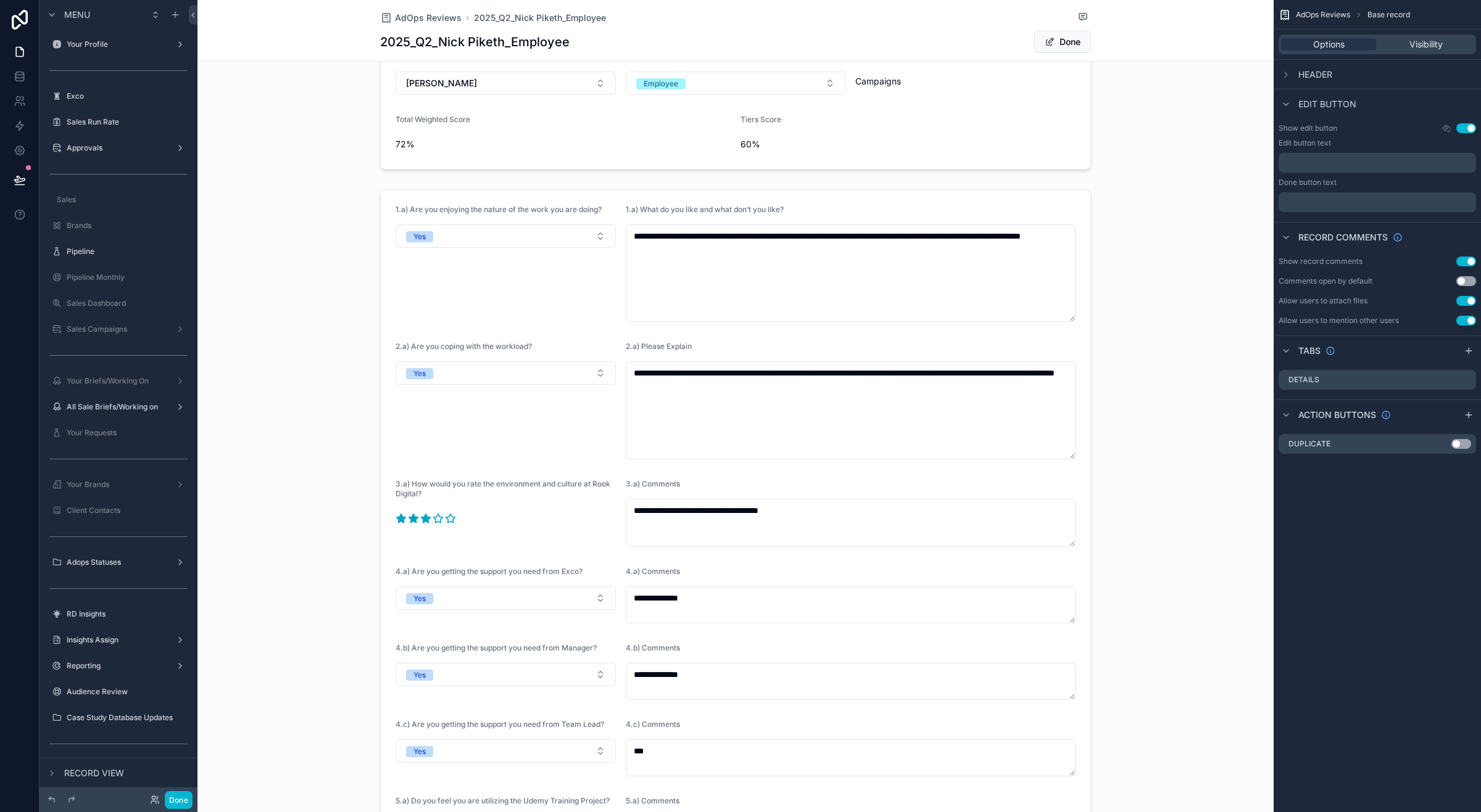
scroll to position [0, 0]
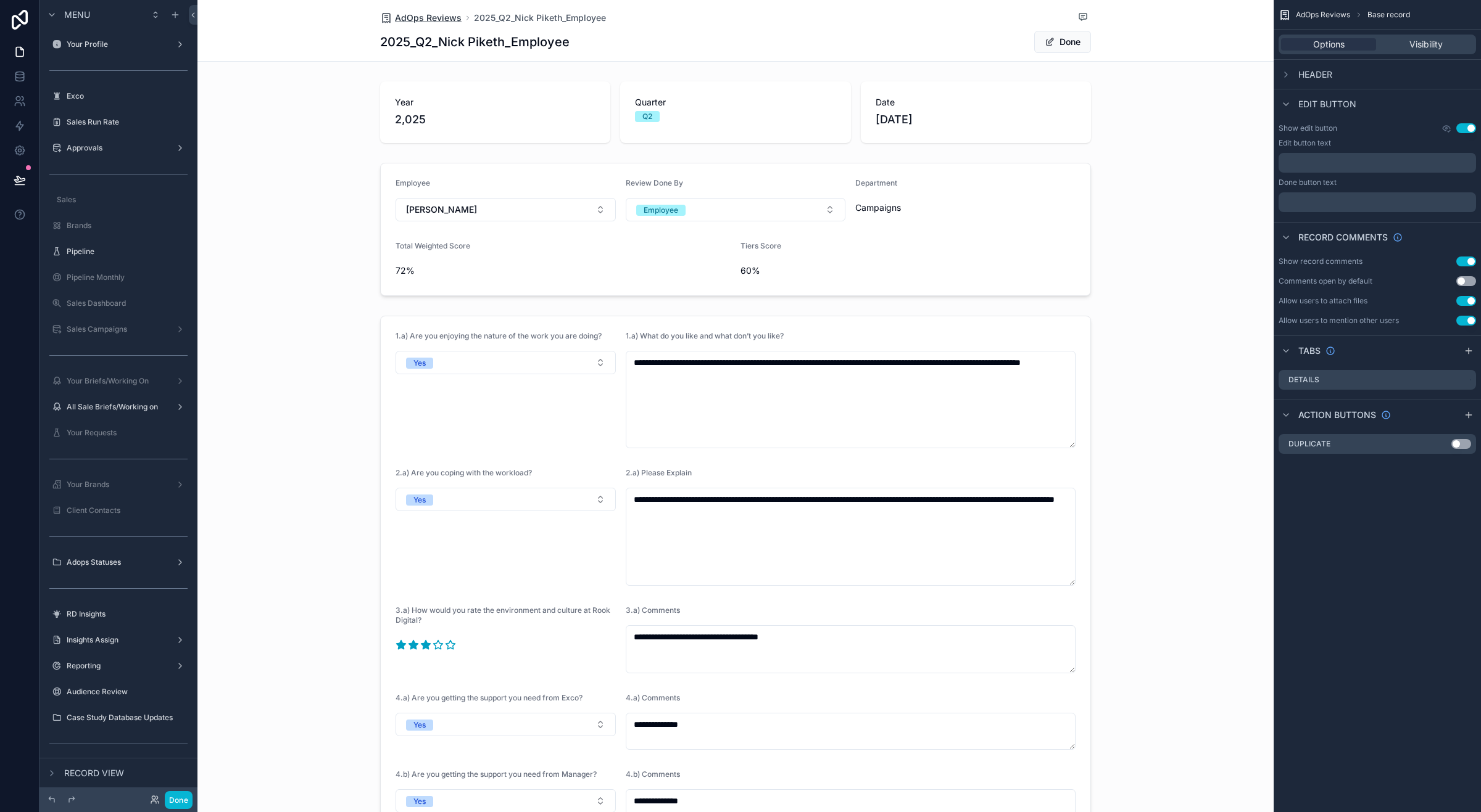
click at [437, 15] on span "AdOps Reviews" at bounding box center [429, 18] width 67 height 12
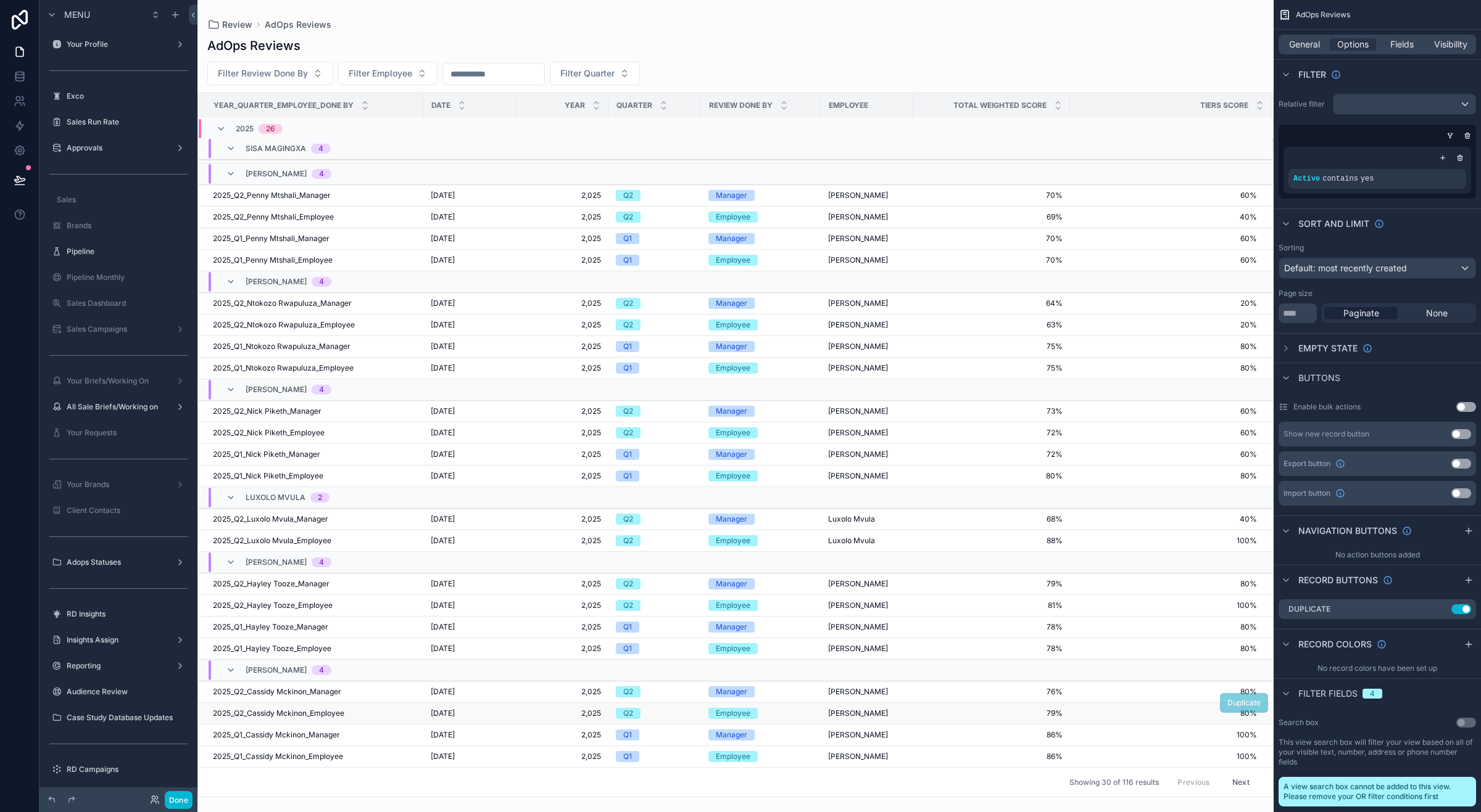
scroll to position [243, 0]
click at [1079, 347] on span "80%" at bounding box center [1163, 347] width 186 height 10
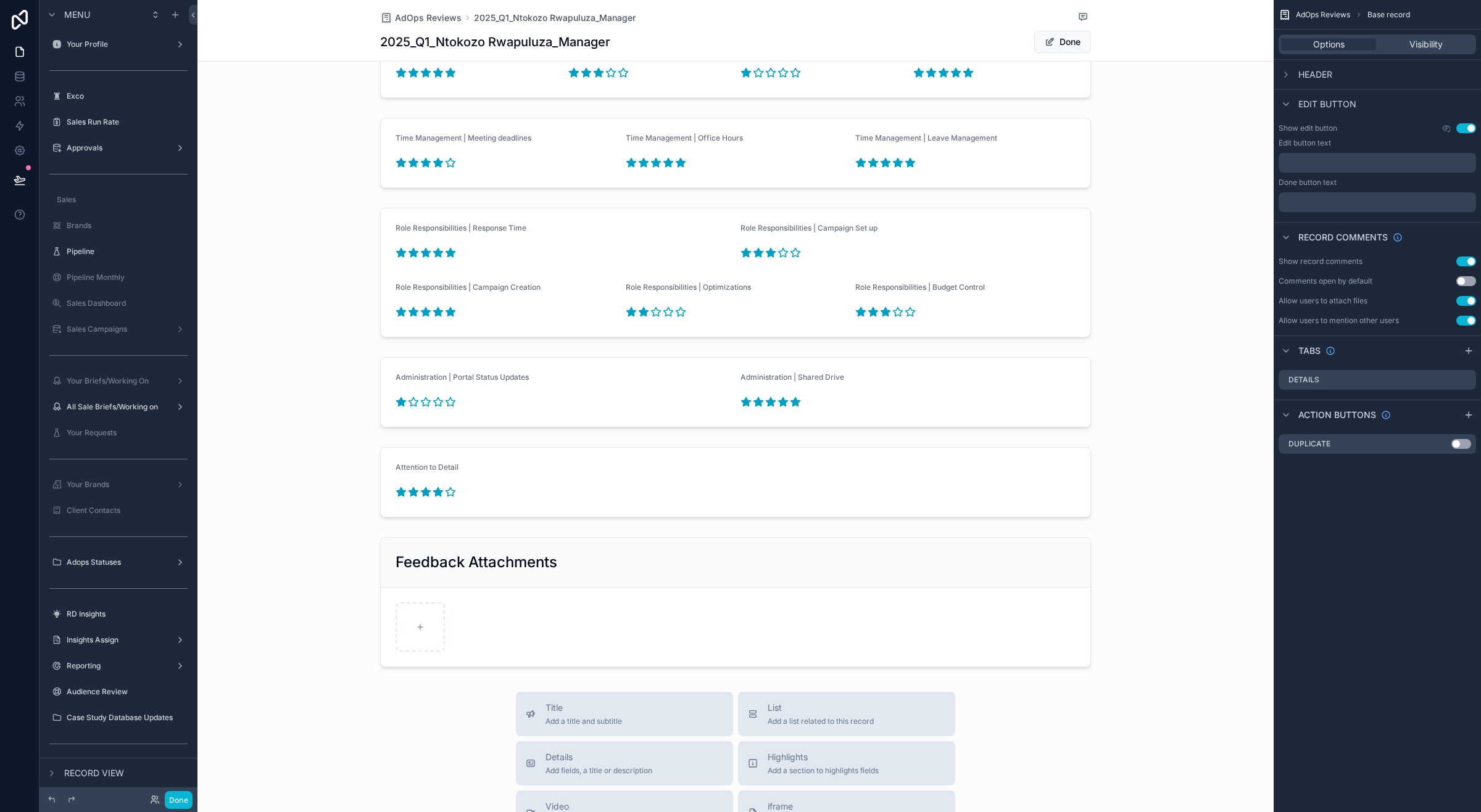
scroll to position [1773, 0]
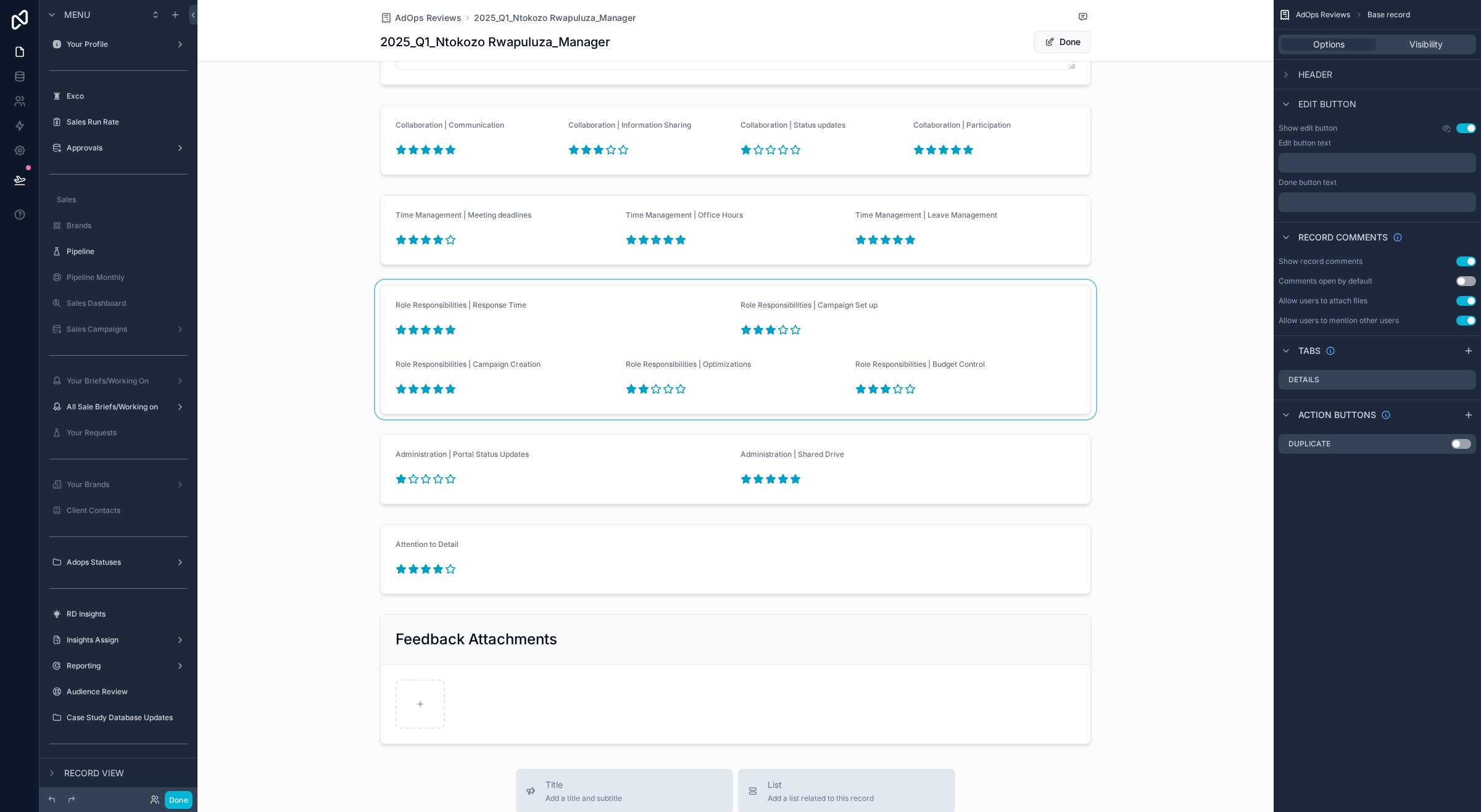
click at [418, 391] on div "scrollable content" at bounding box center [735, 349] width 1076 height 140
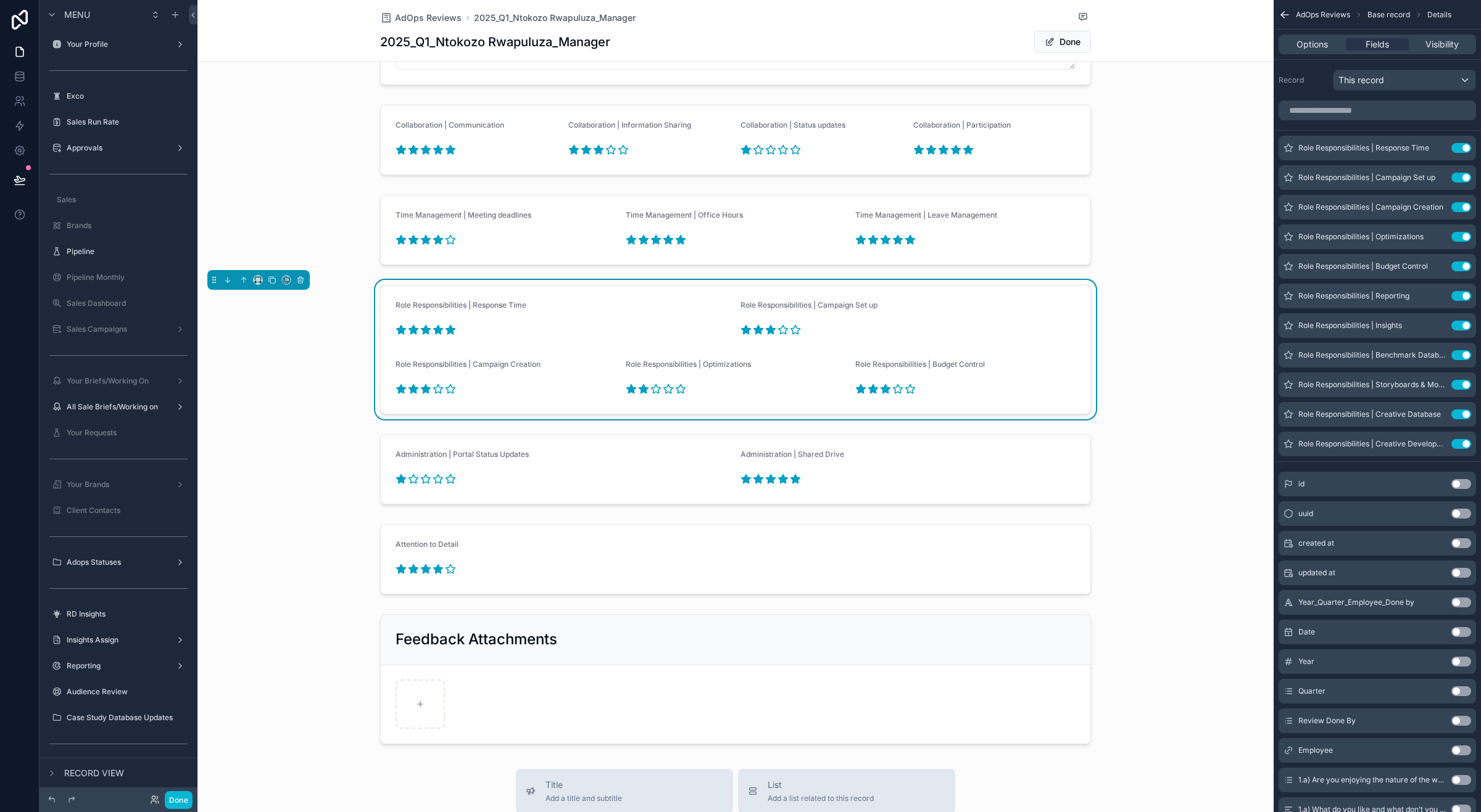
click at [422, 389] on icon "scrollable content" at bounding box center [426, 389] width 9 height 9
click at [651, 392] on icon "scrollable content" at bounding box center [656, 389] width 9 height 9
click at [420, 481] on div "scrollable content" at bounding box center [735, 469] width 1076 height 81
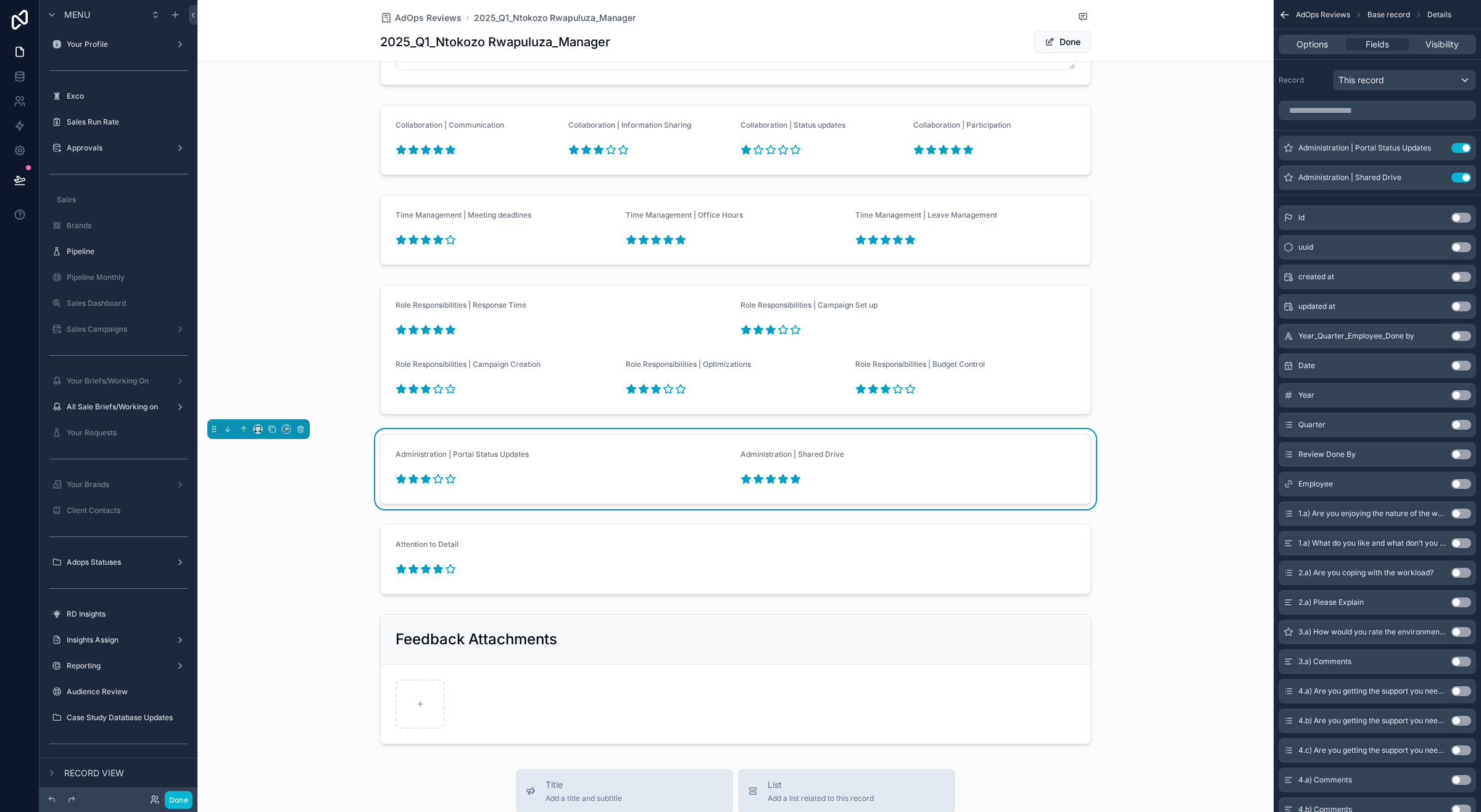
click at [422, 481] on icon "scrollable content" at bounding box center [426, 479] width 9 height 9
click at [751, 162] on div "scrollable content" at bounding box center [735, 140] width 1076 height 81
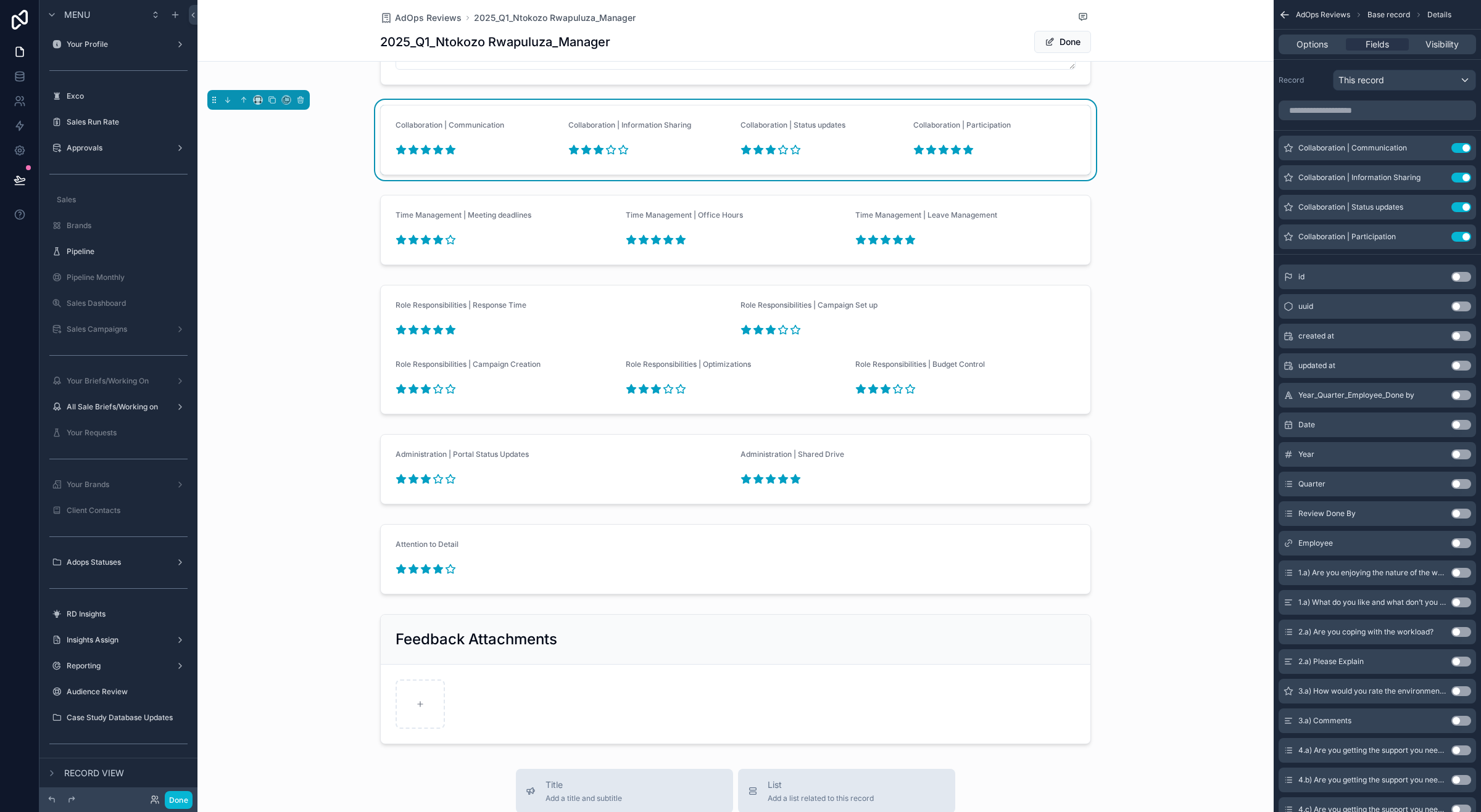
click at [766, 151] on icon "scrollable content" at bounding box center [770, 150] width 9 height 9
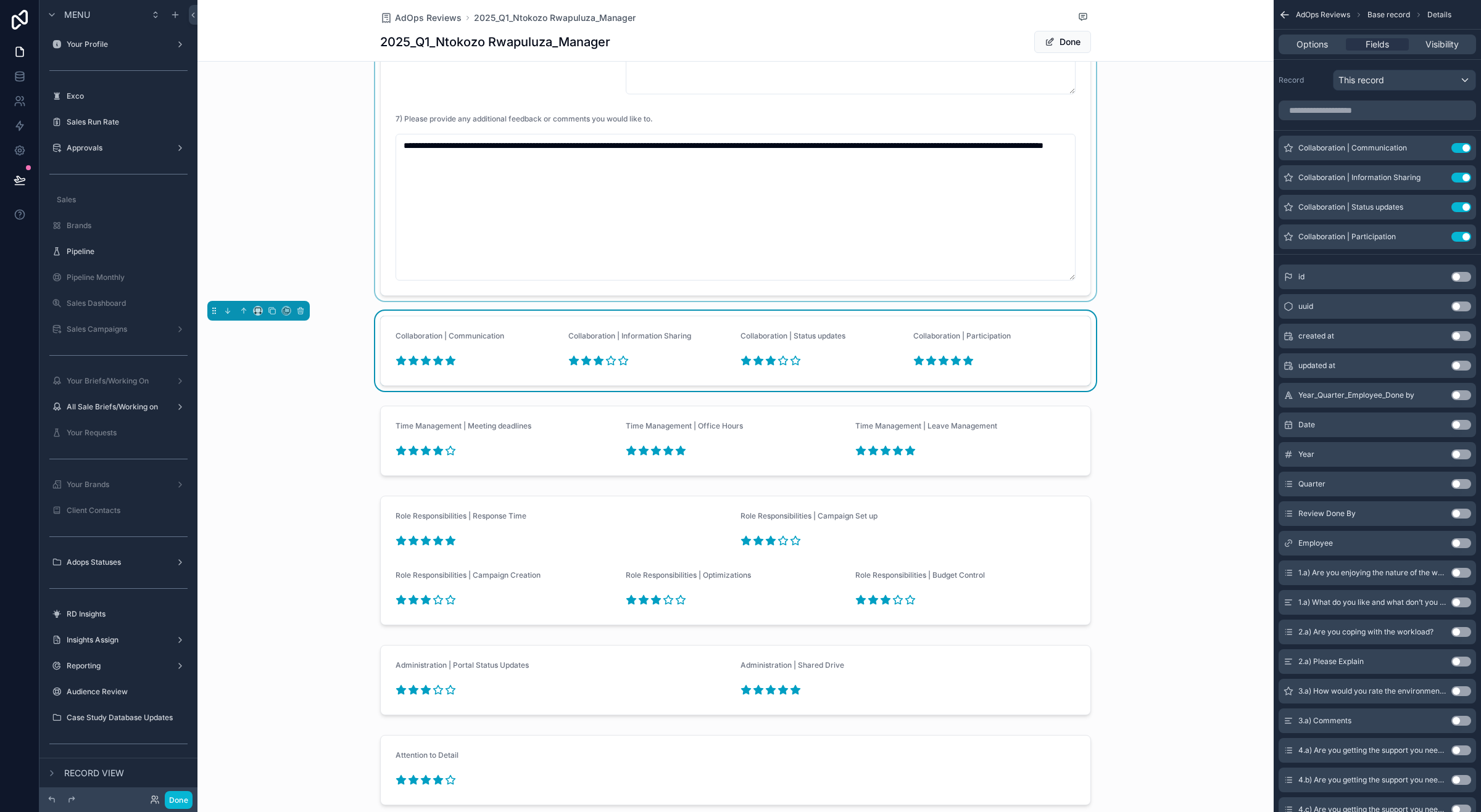
scroll to position [1696, 0]
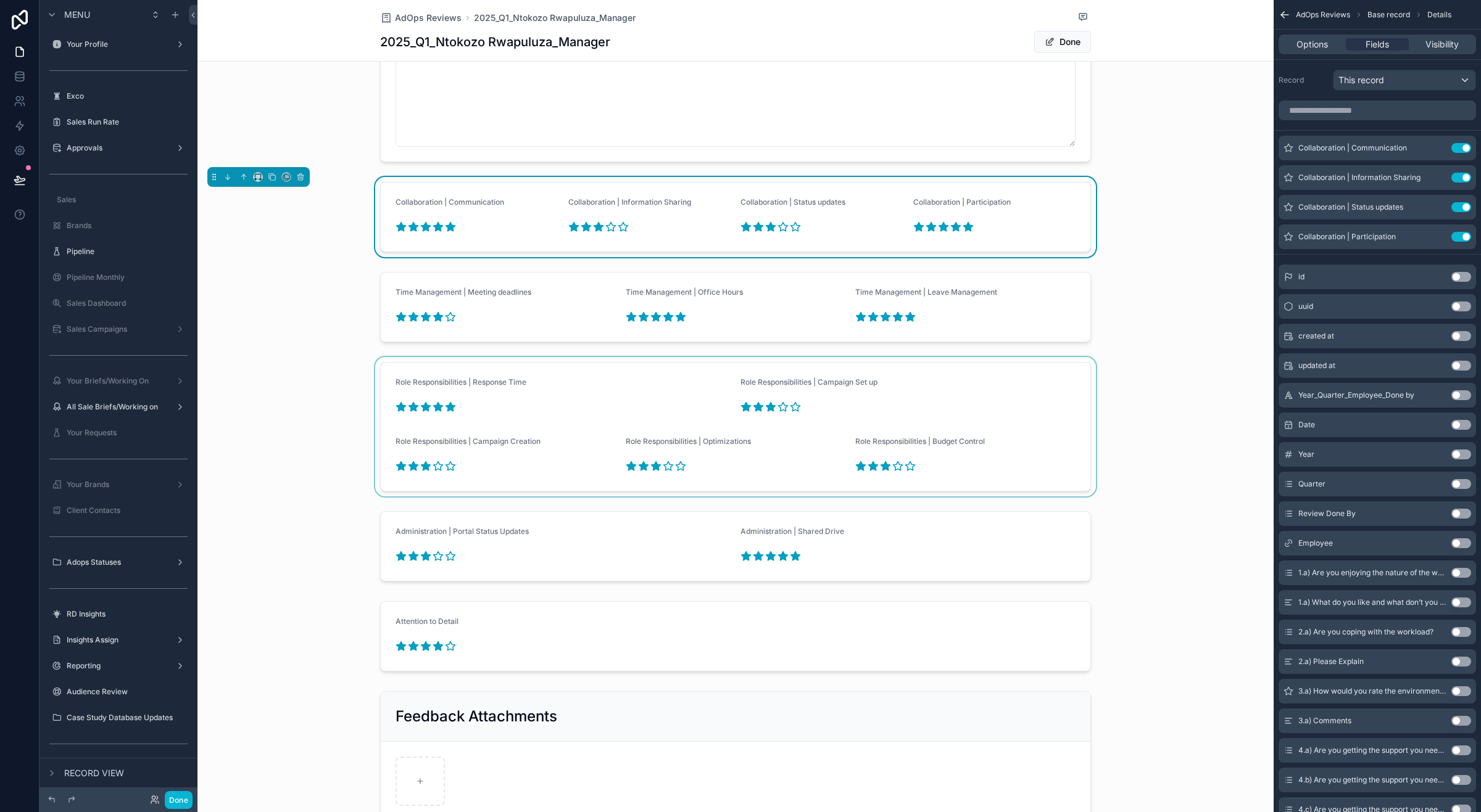
click at [420, 409] on div "scrollable content" at bounding box center [735, 427] width 1076 height 140
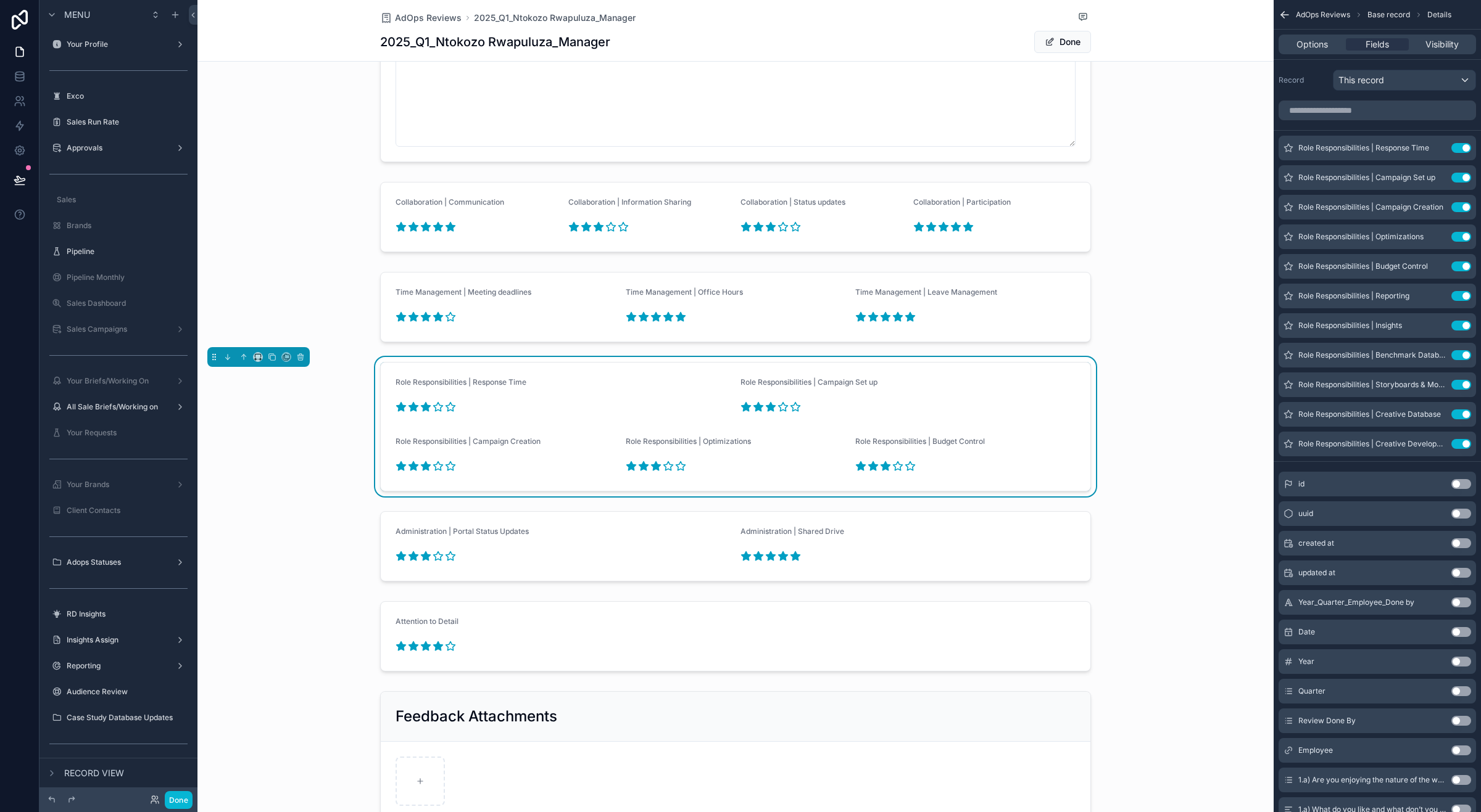
click at [422, 409] on icon "scrollable content" at bounding box center [426, 407] width 9 height 9
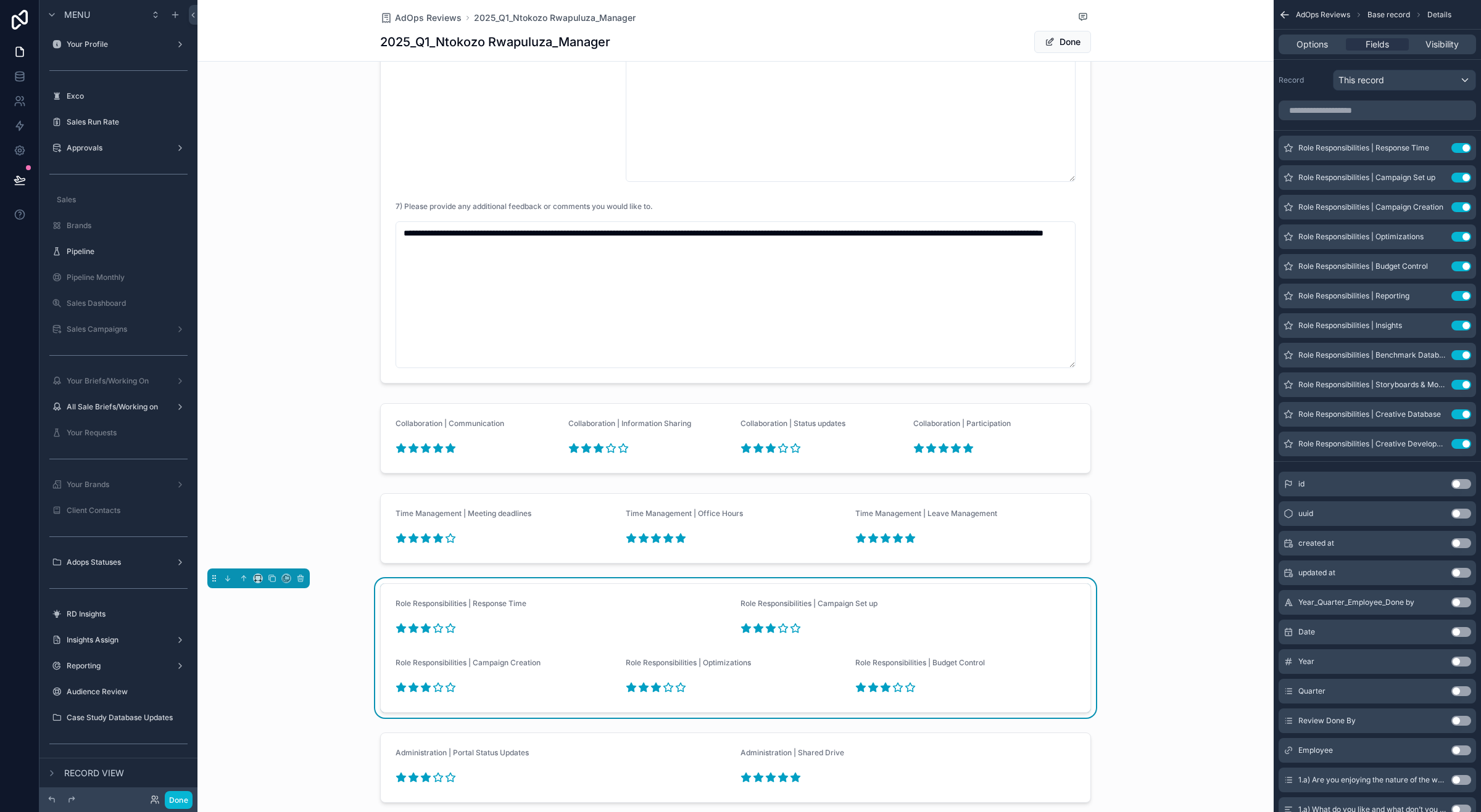
scroll to position [1566, 0]
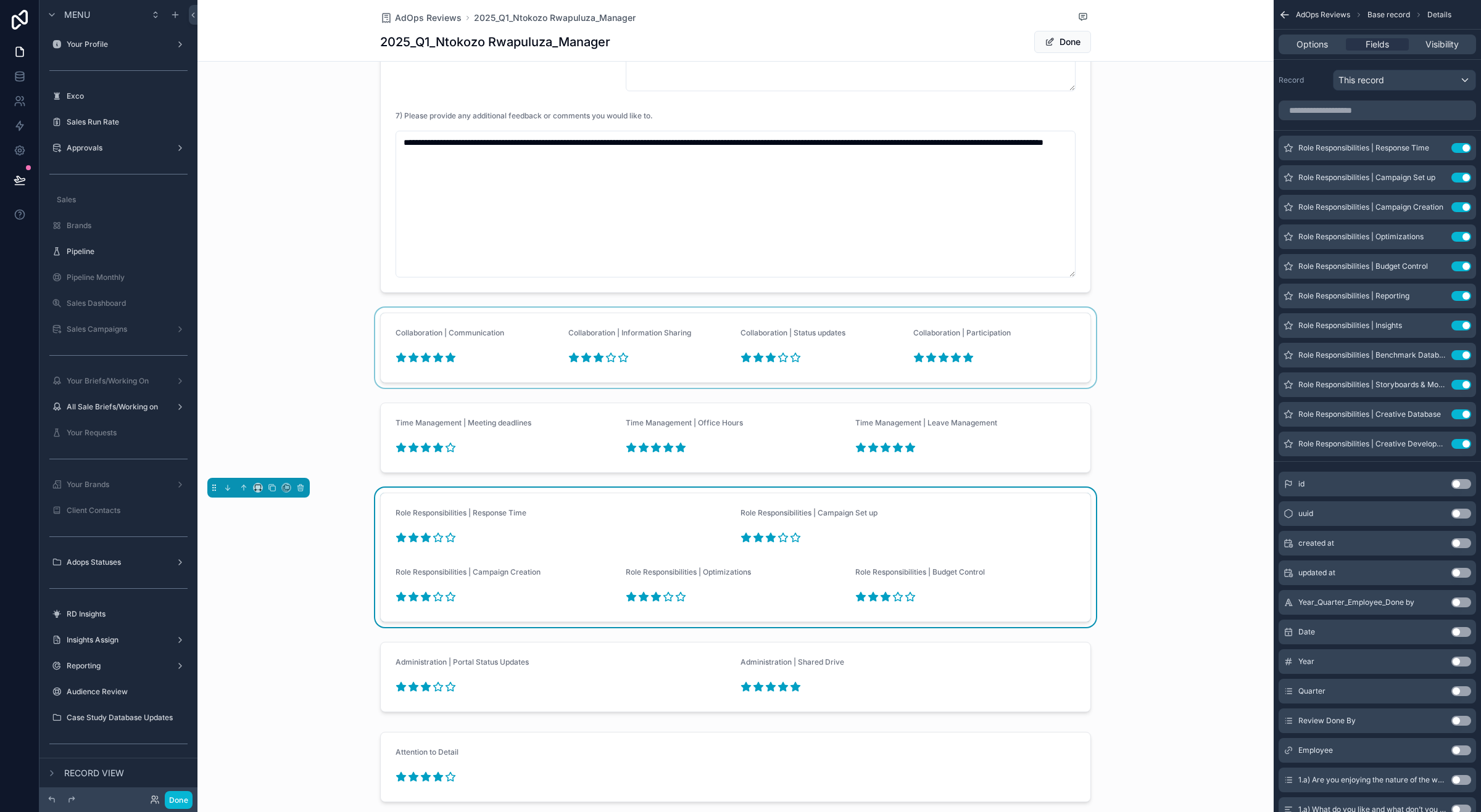
click at [429, 358] on div "scrollable content" at bounding box center [735, 348] width 1076 height 81
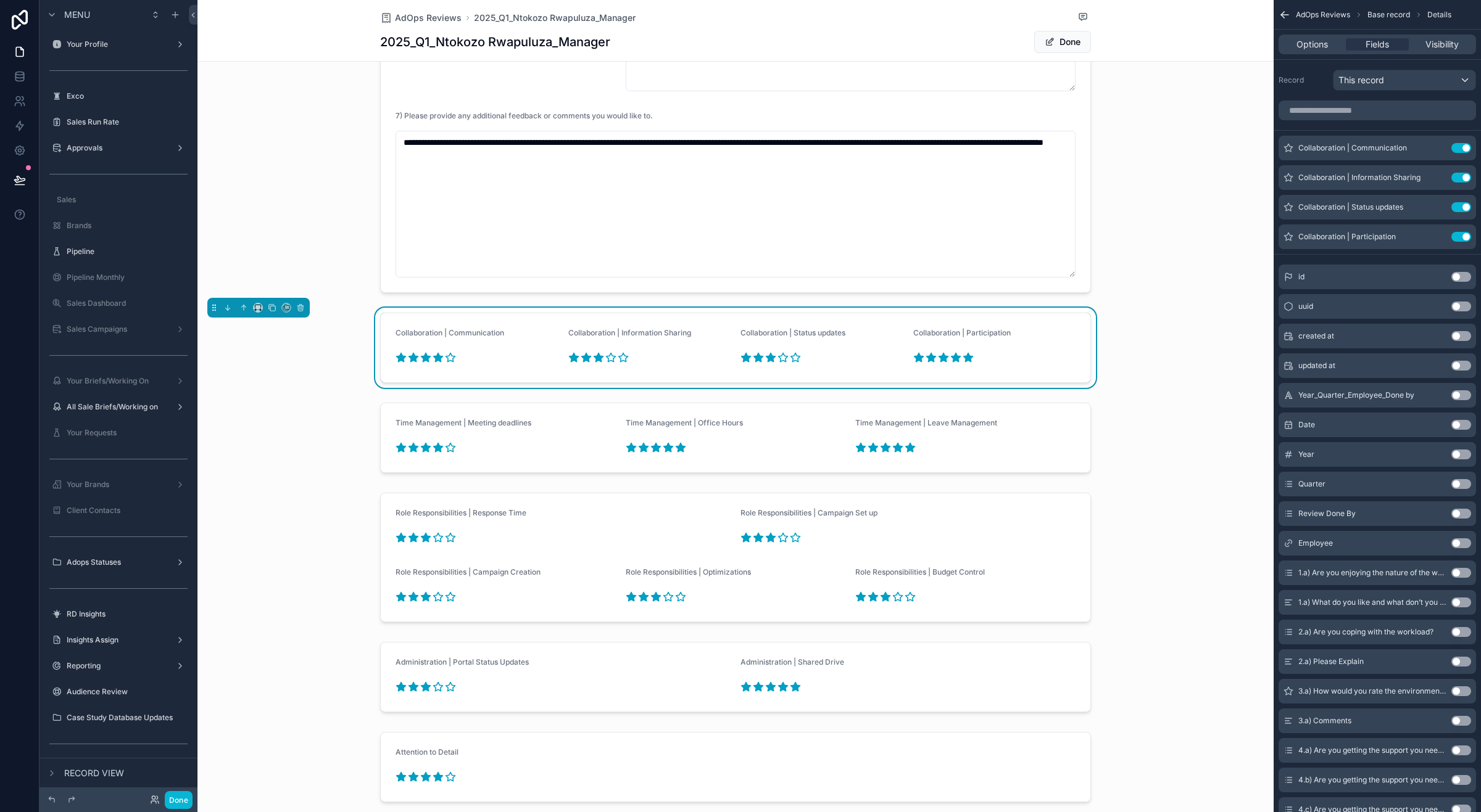
click at [434, 358] on icon "scrollable content" at bounding box center [438, 358] width 9 height 9
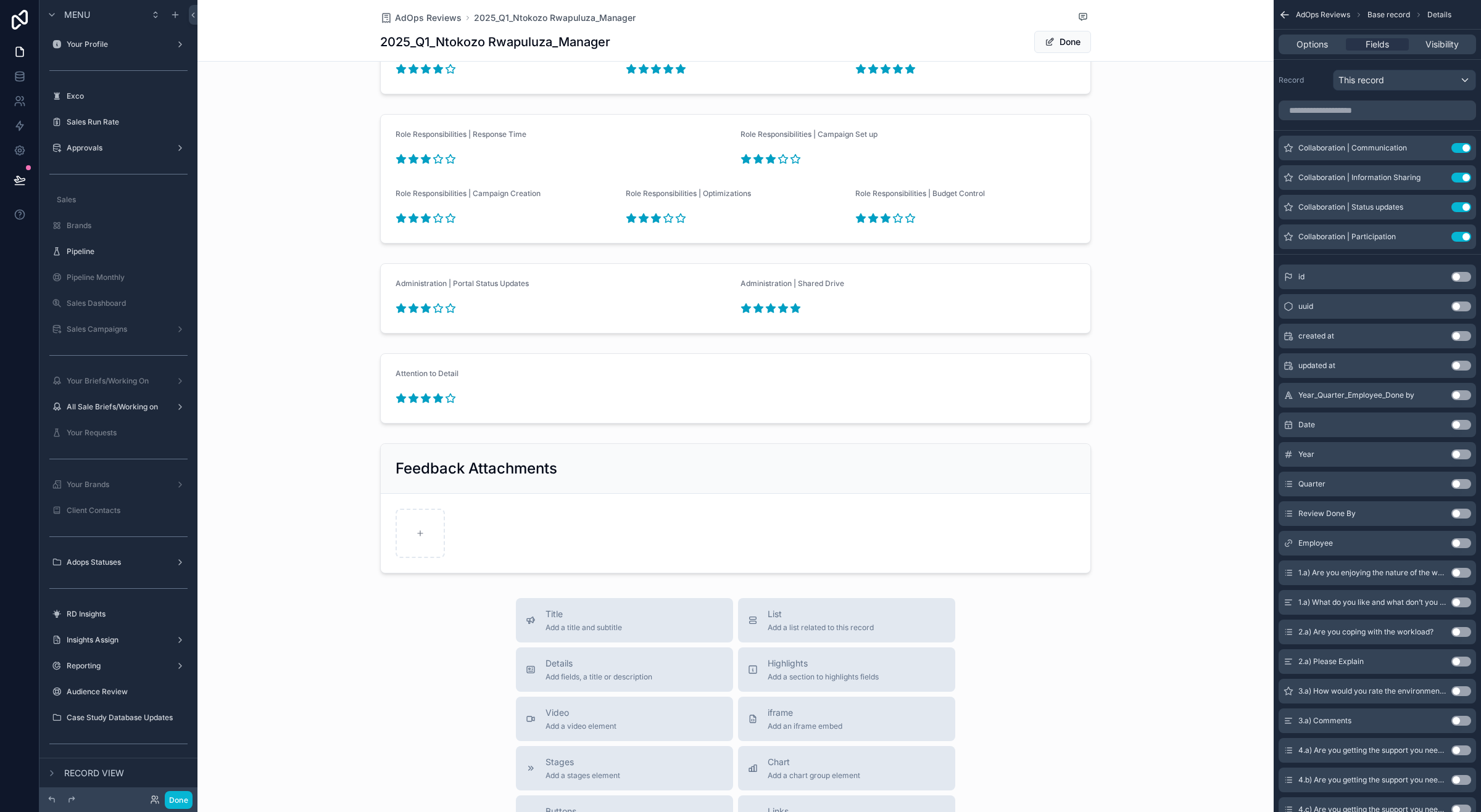
scroll to position [1848, 0]
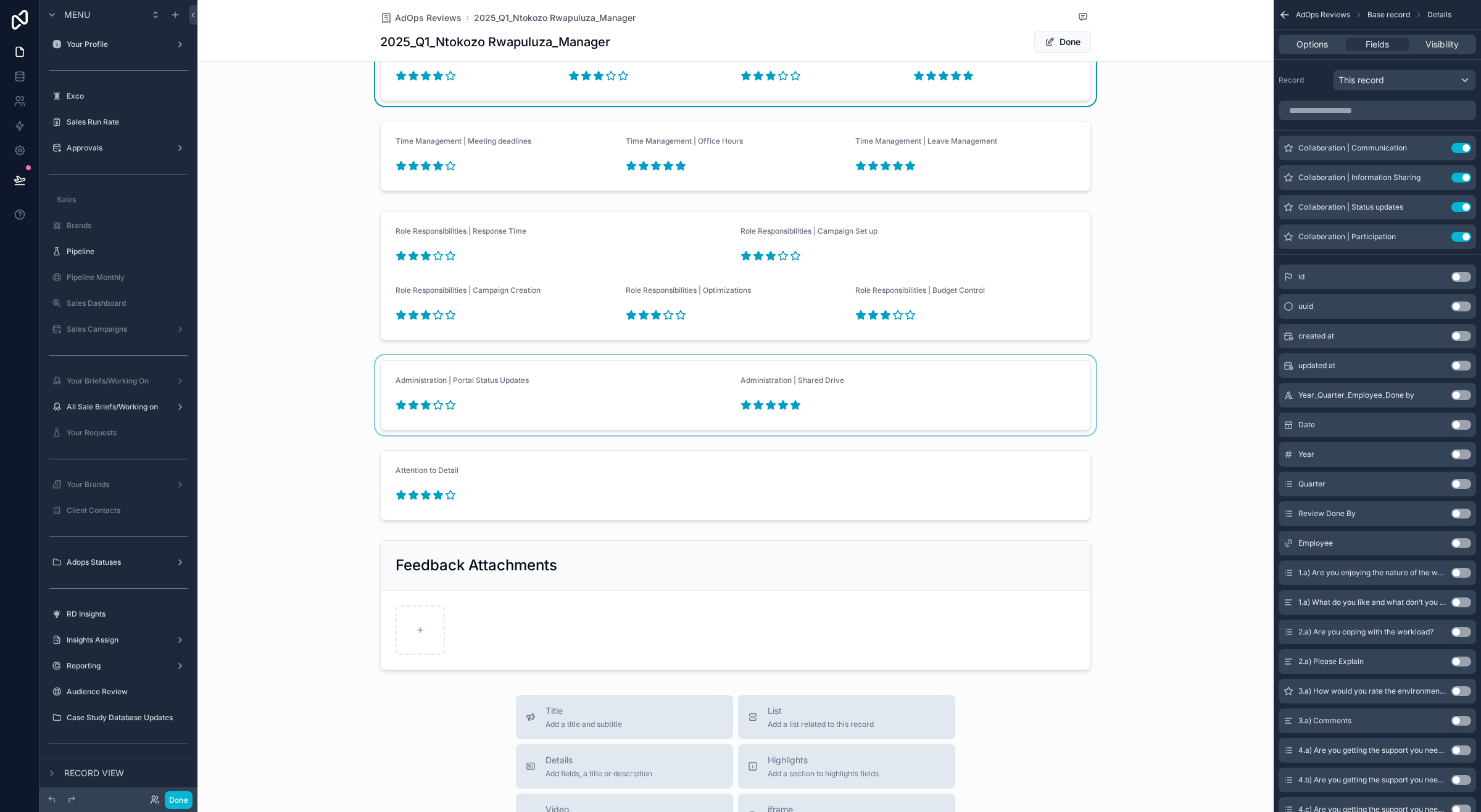
click at [766, 407] on div "scrollable content" at bounding box center [735, 396] width 1076 height 81
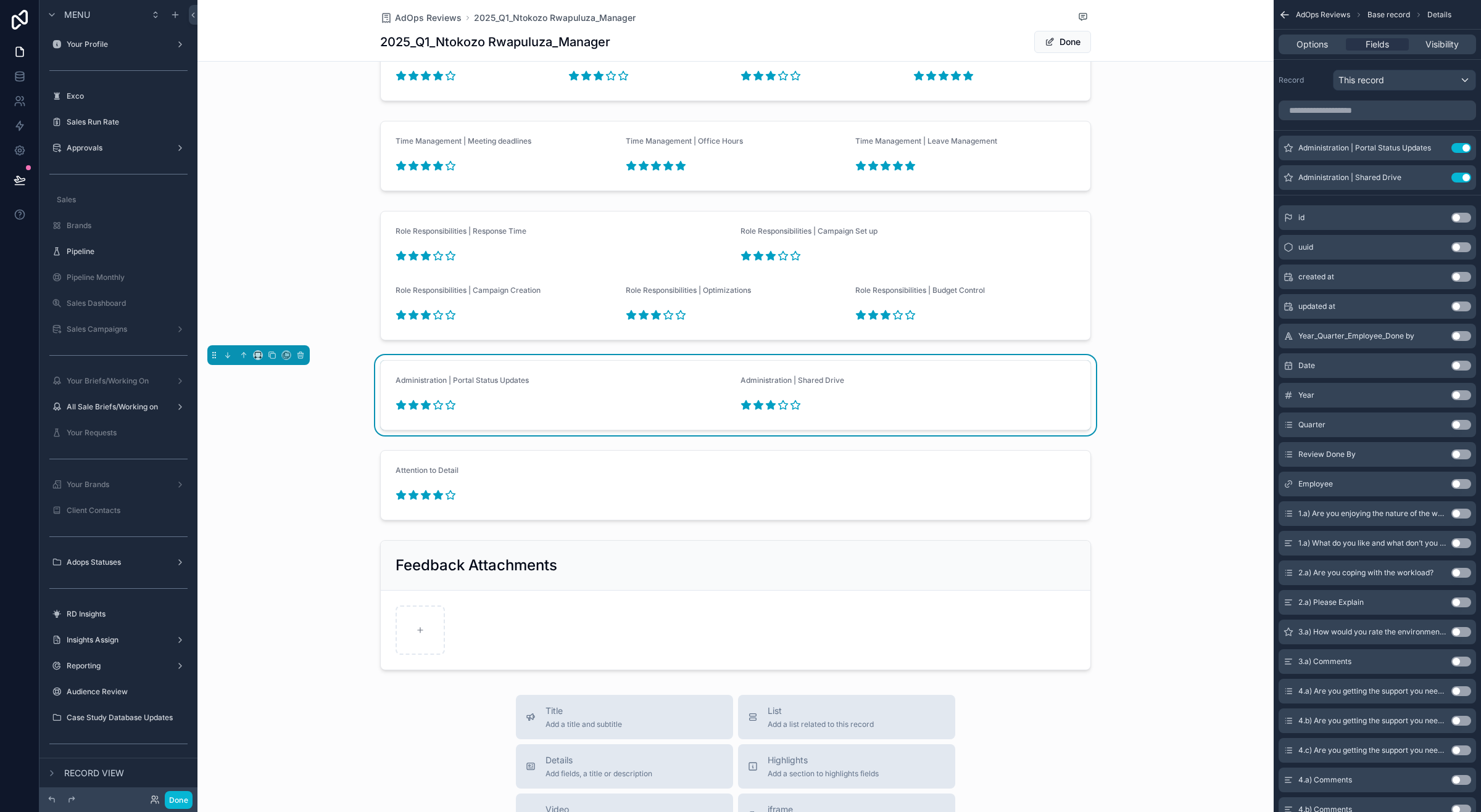
click at [766, 406] on icon "scrollable content" at bounding box center [770, 405] width 9 height 9
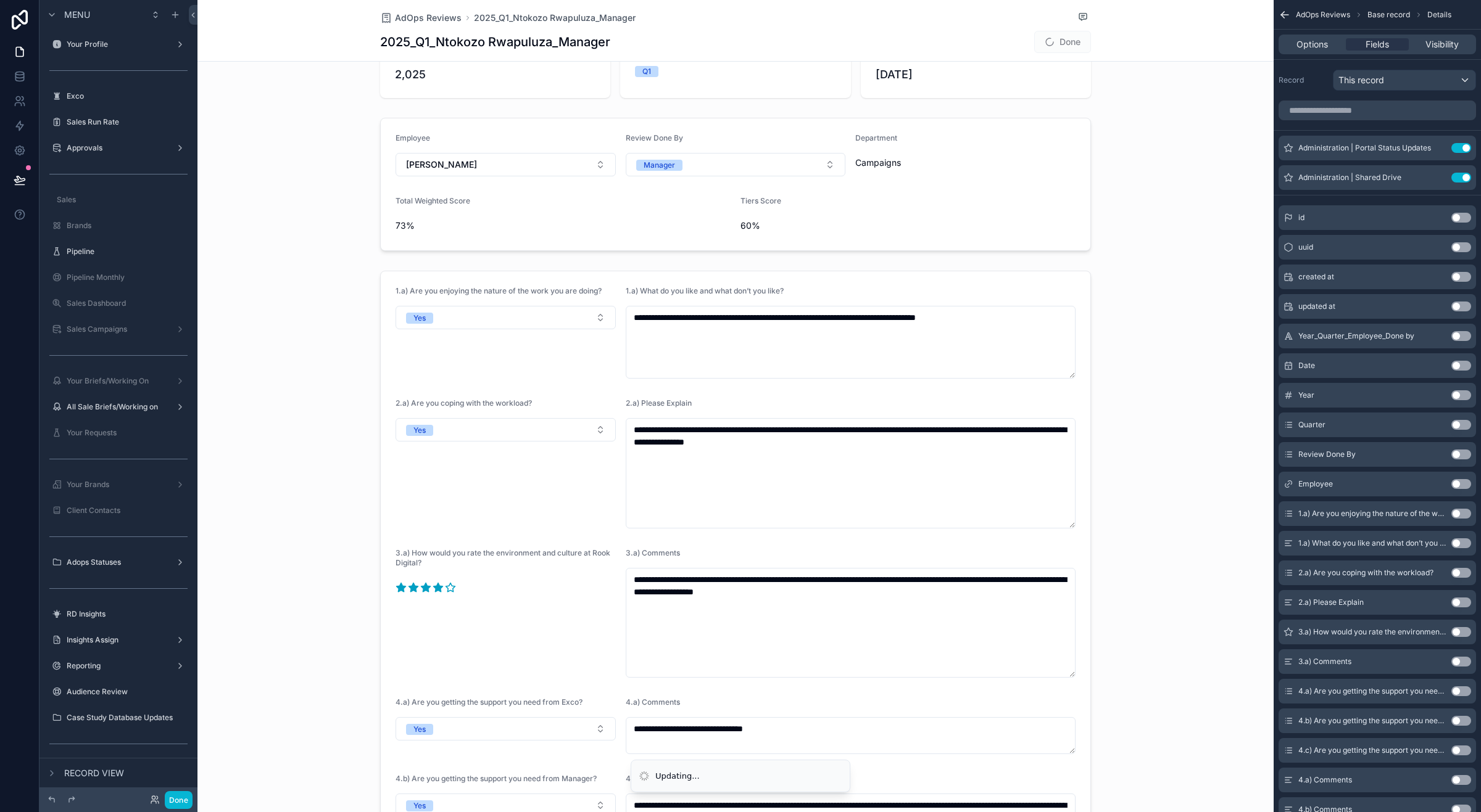
scroll to position [0, 0]
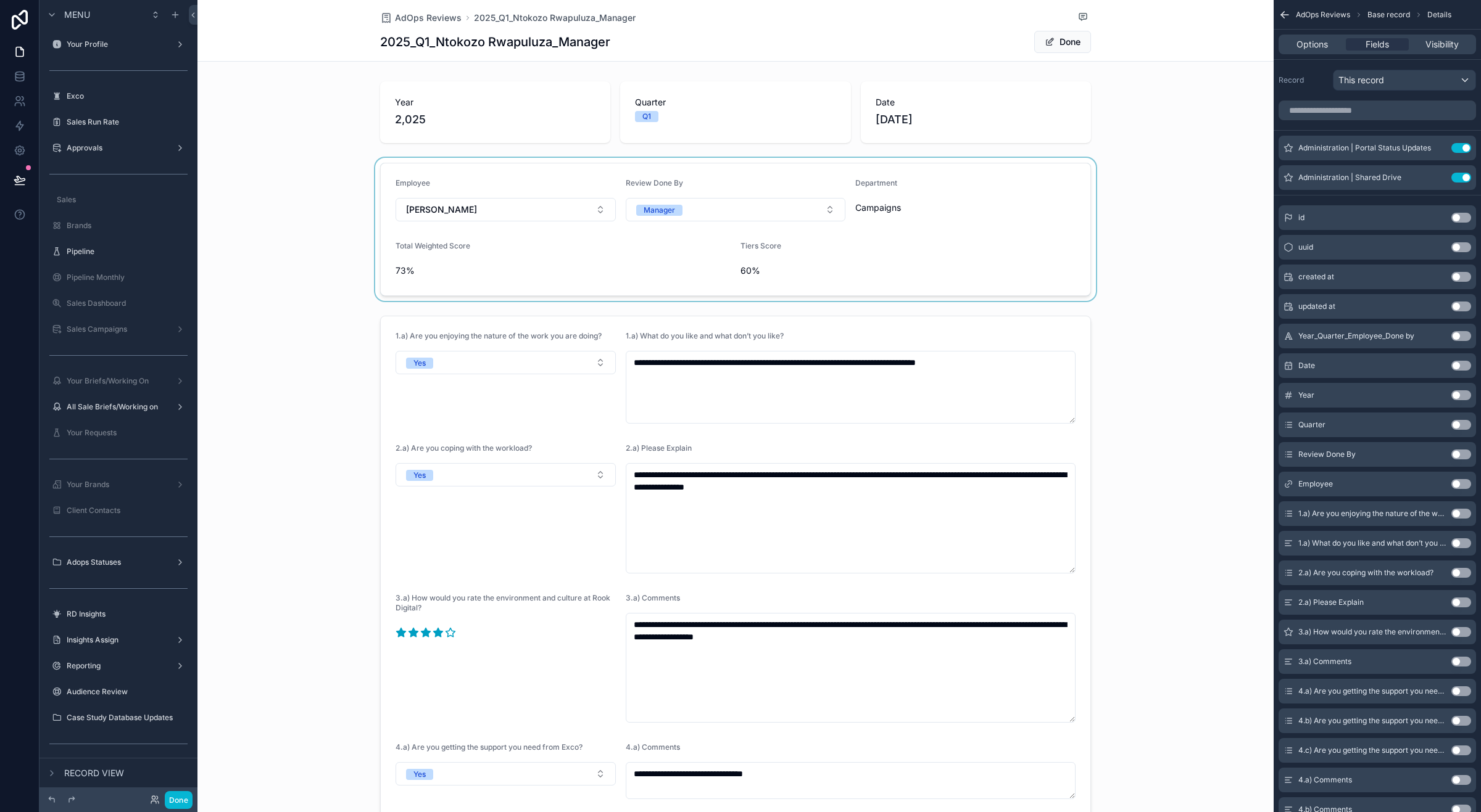
click at [1145, 199] on div "scrollable content" at bounding box center [735, 229] width 1076 height 143
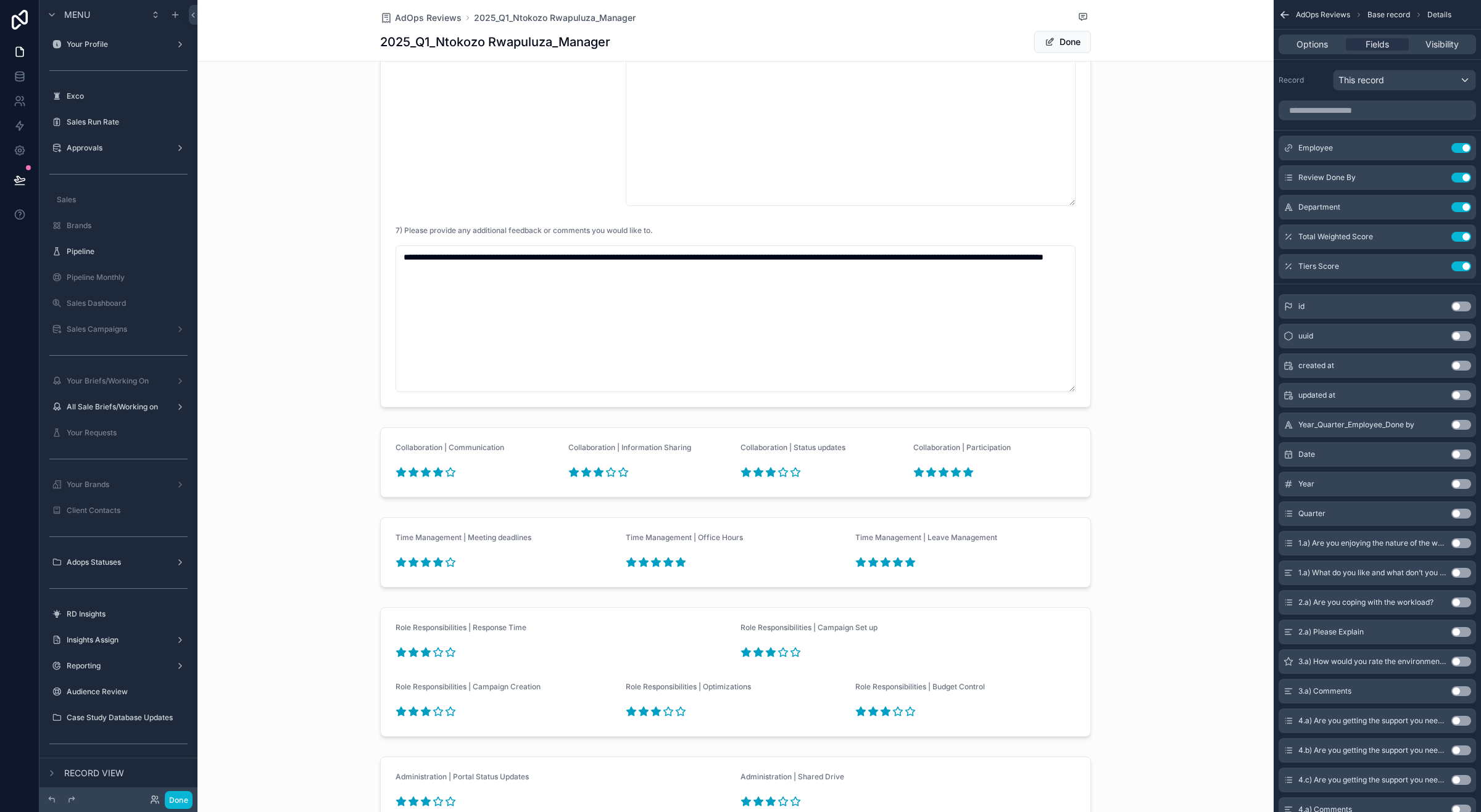
scroll to position [1402, 0]
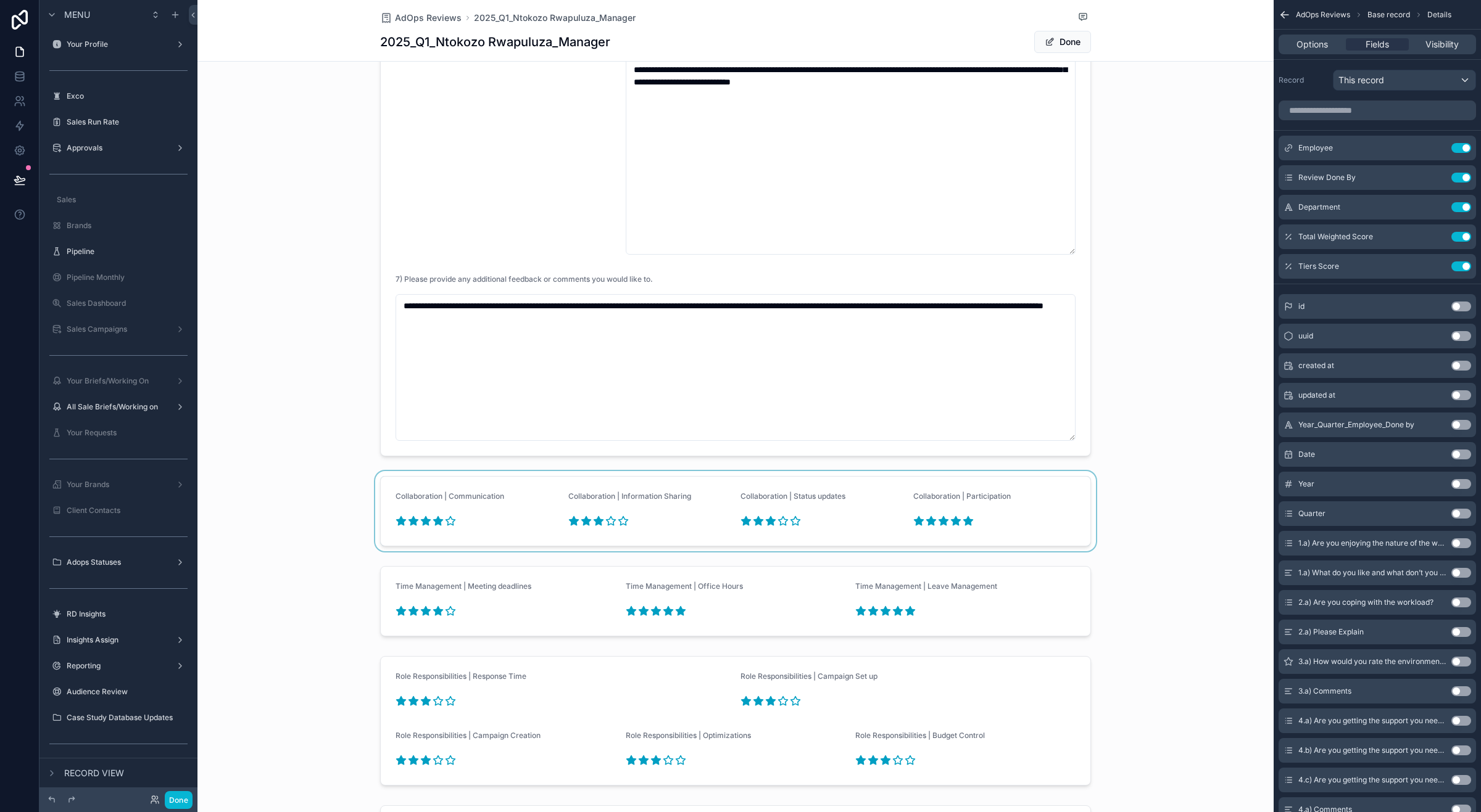
click at [418, 521] on div "scrollable content" at bounding box center [735, 511] width 1076 height 81
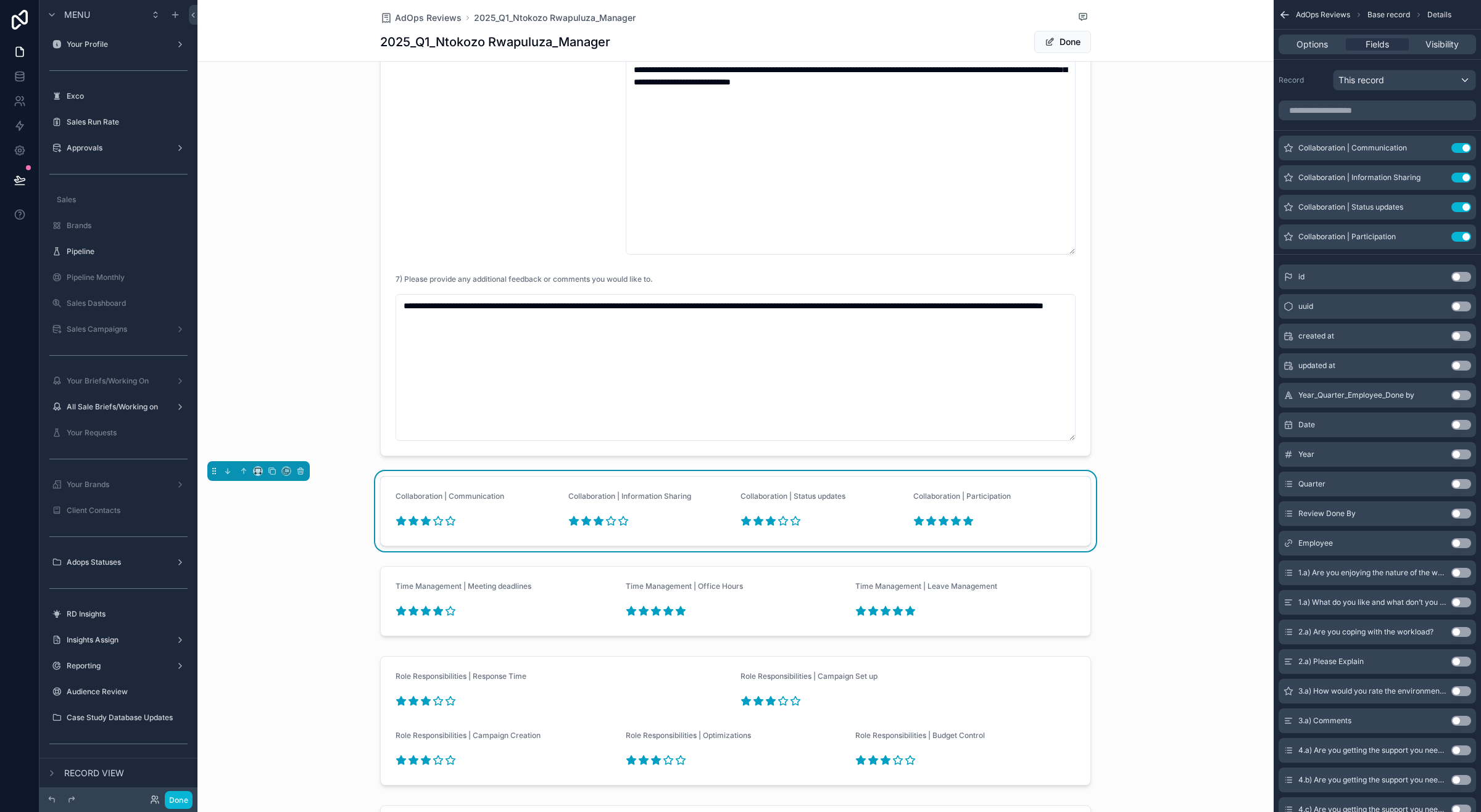
click at [422, 521] on icon "scrollable content" at bounding box center [426, 521] width 9 height 9
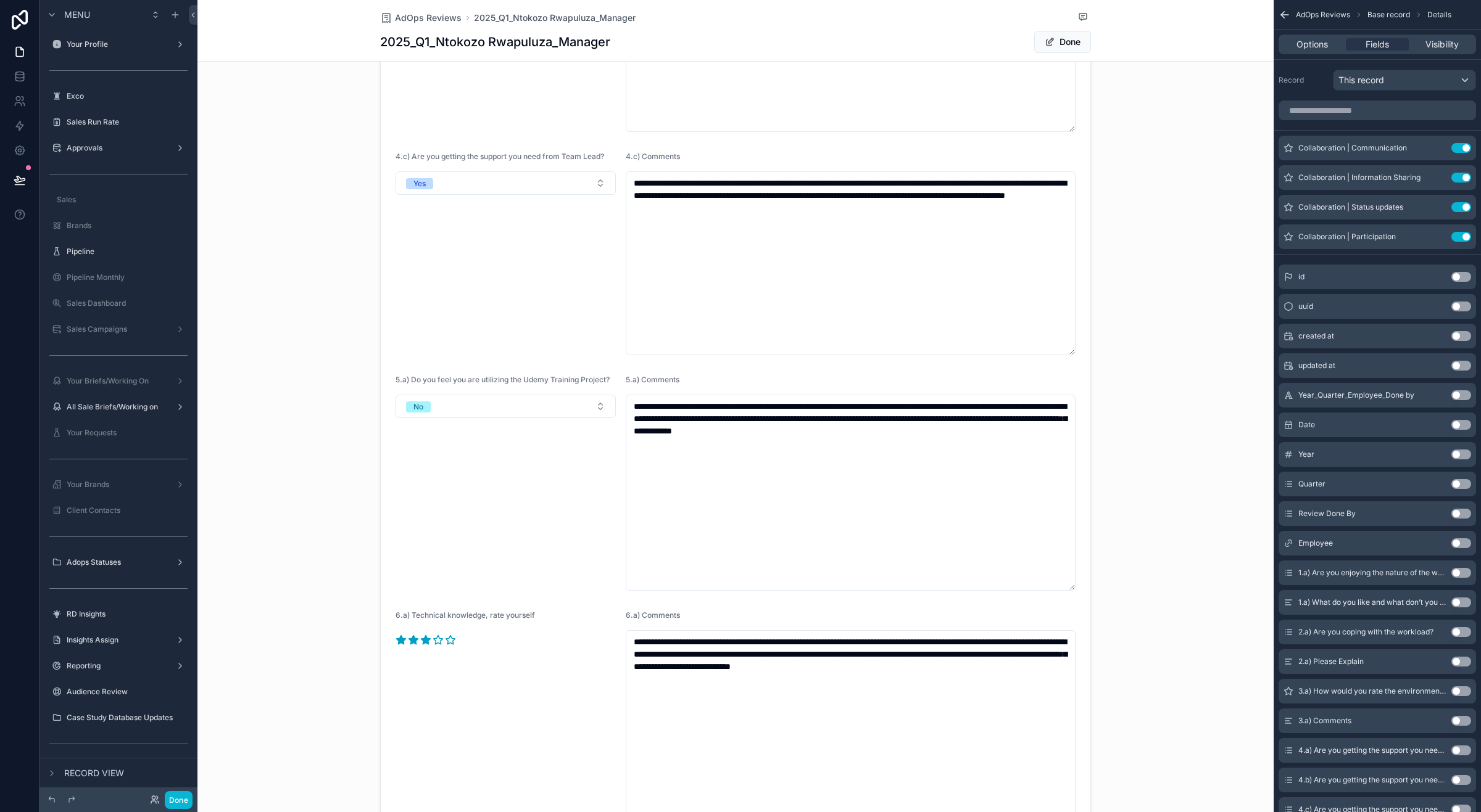
scroll to position [0, 0]
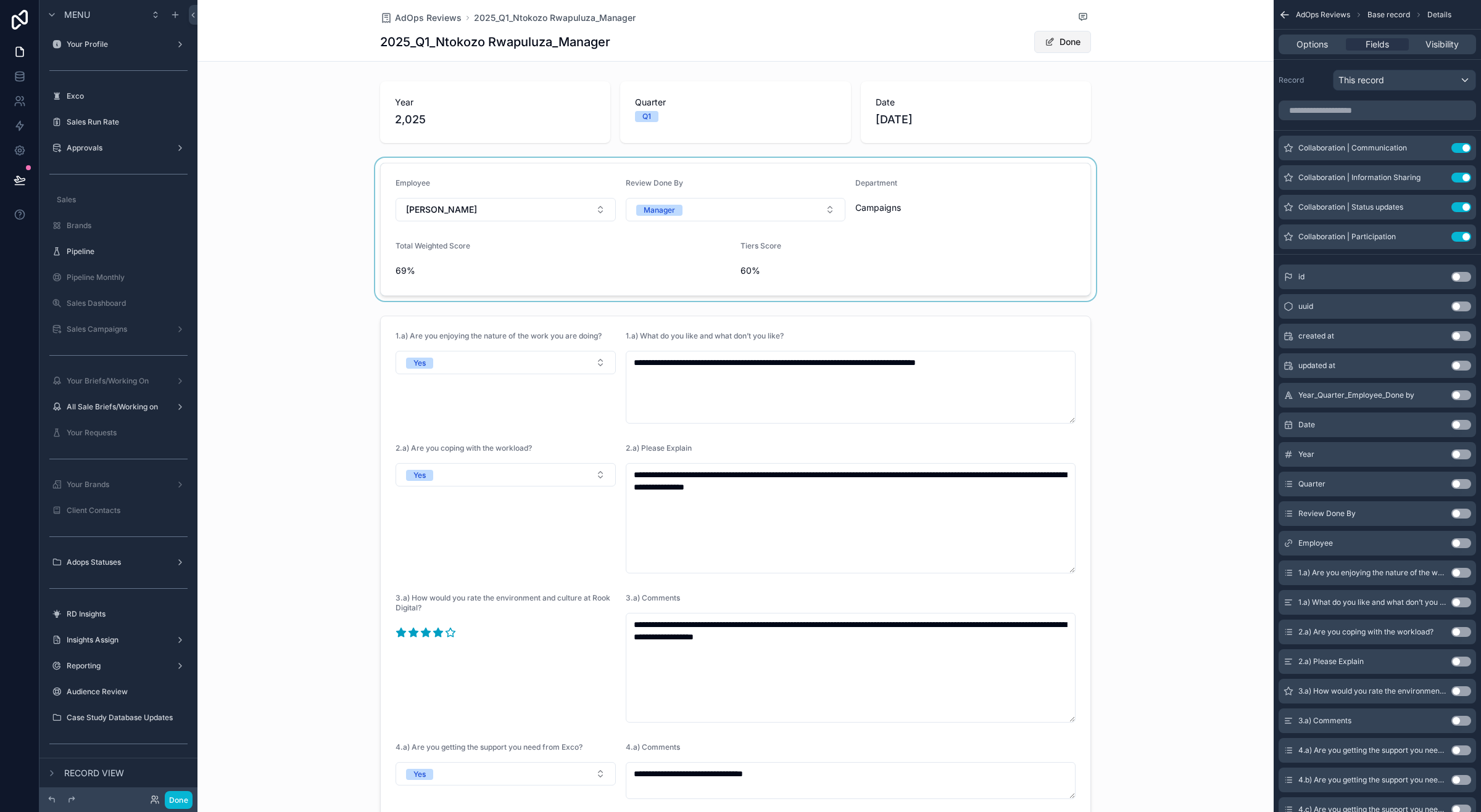
click at [1053, 43] on button "Done" at bounding box center [1063, 42] width 57 height 22
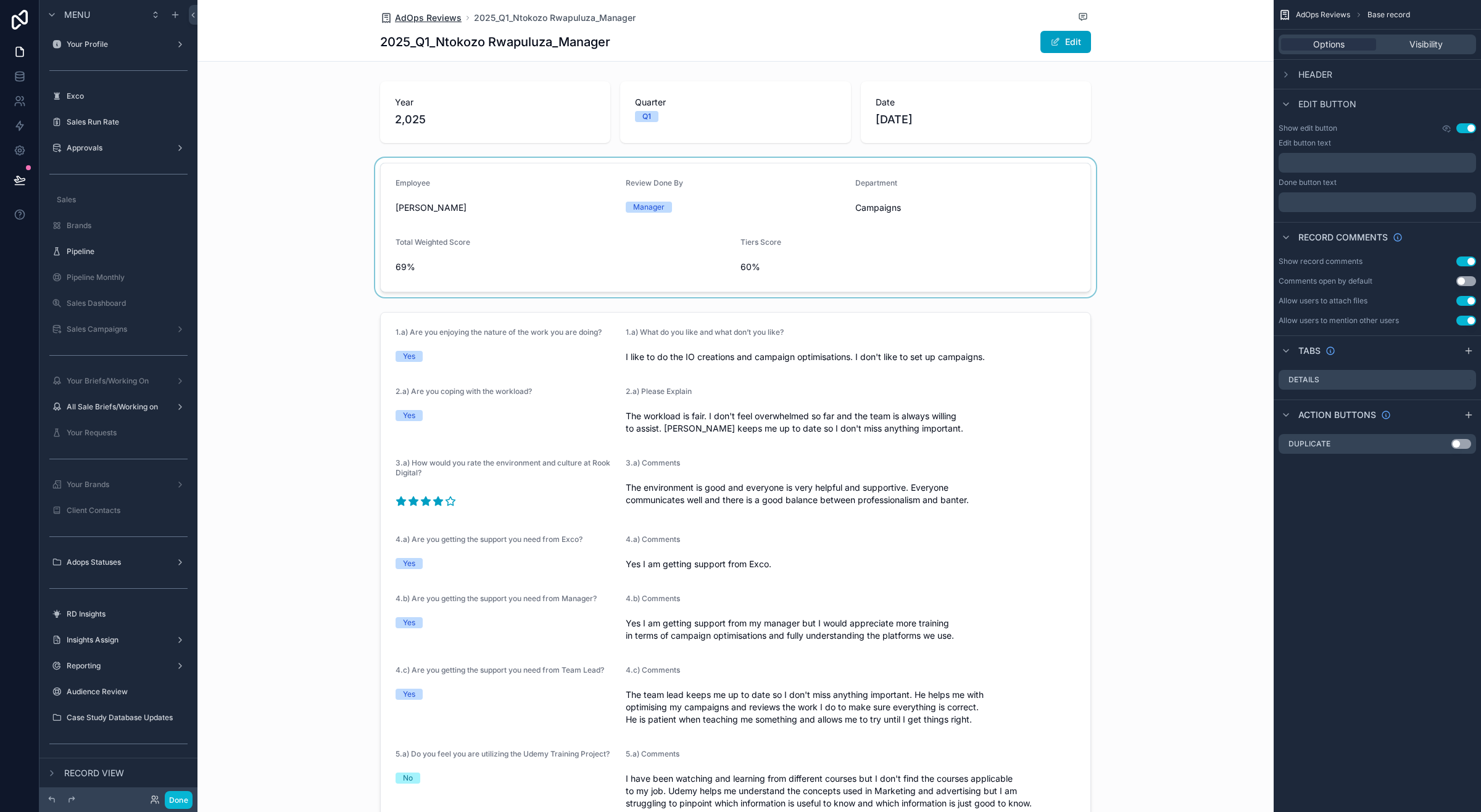
click at [437, 15] on span "AdOps Reviews" at bounding box center [429, 18] width 67 height 12
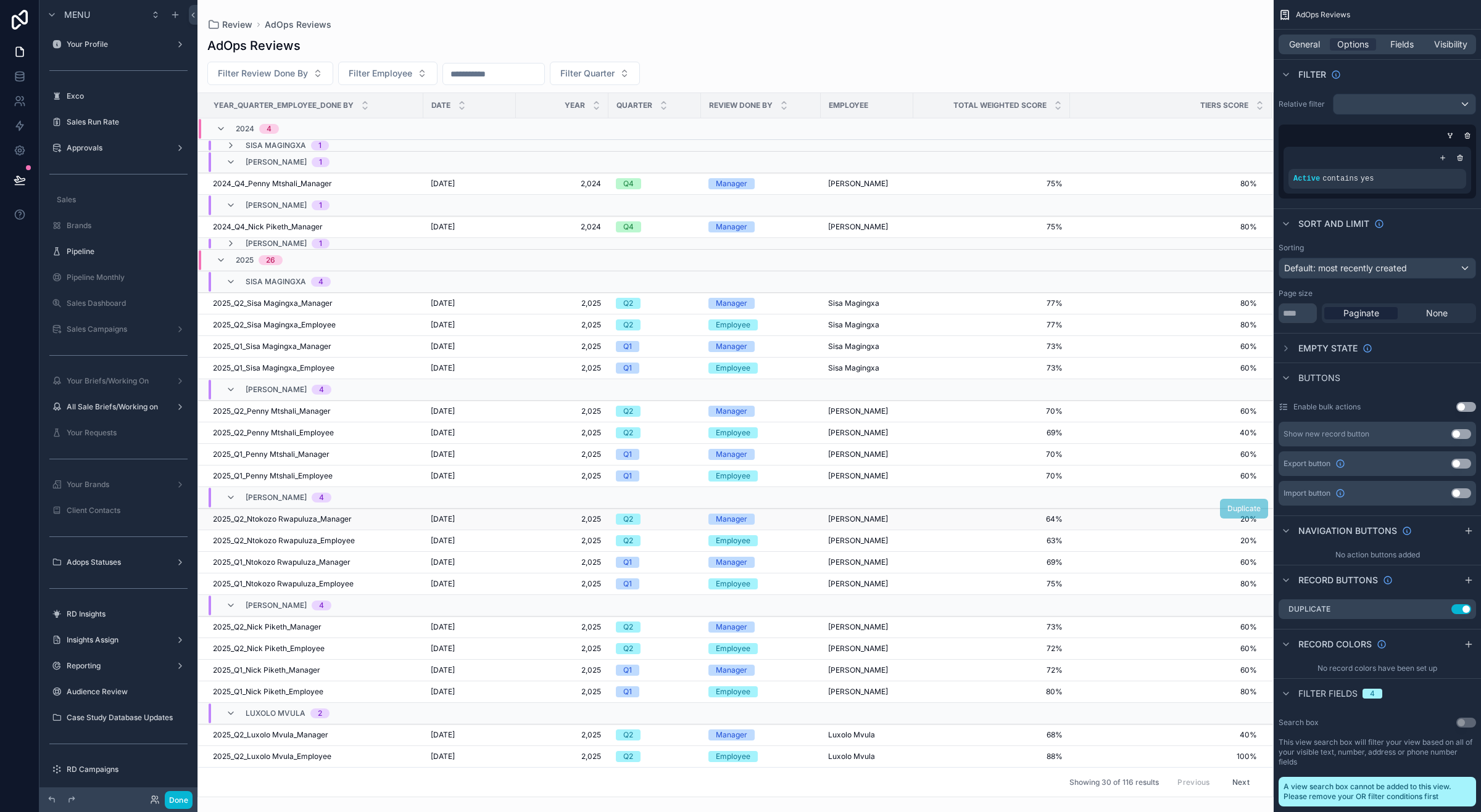
click at [1070, 522] on td "20% 20%" at bounding box center [1171, 519] width 201 height 21
click at [1040, 524] on span "64%" at bounding box center [992, 520] width 142 height 10
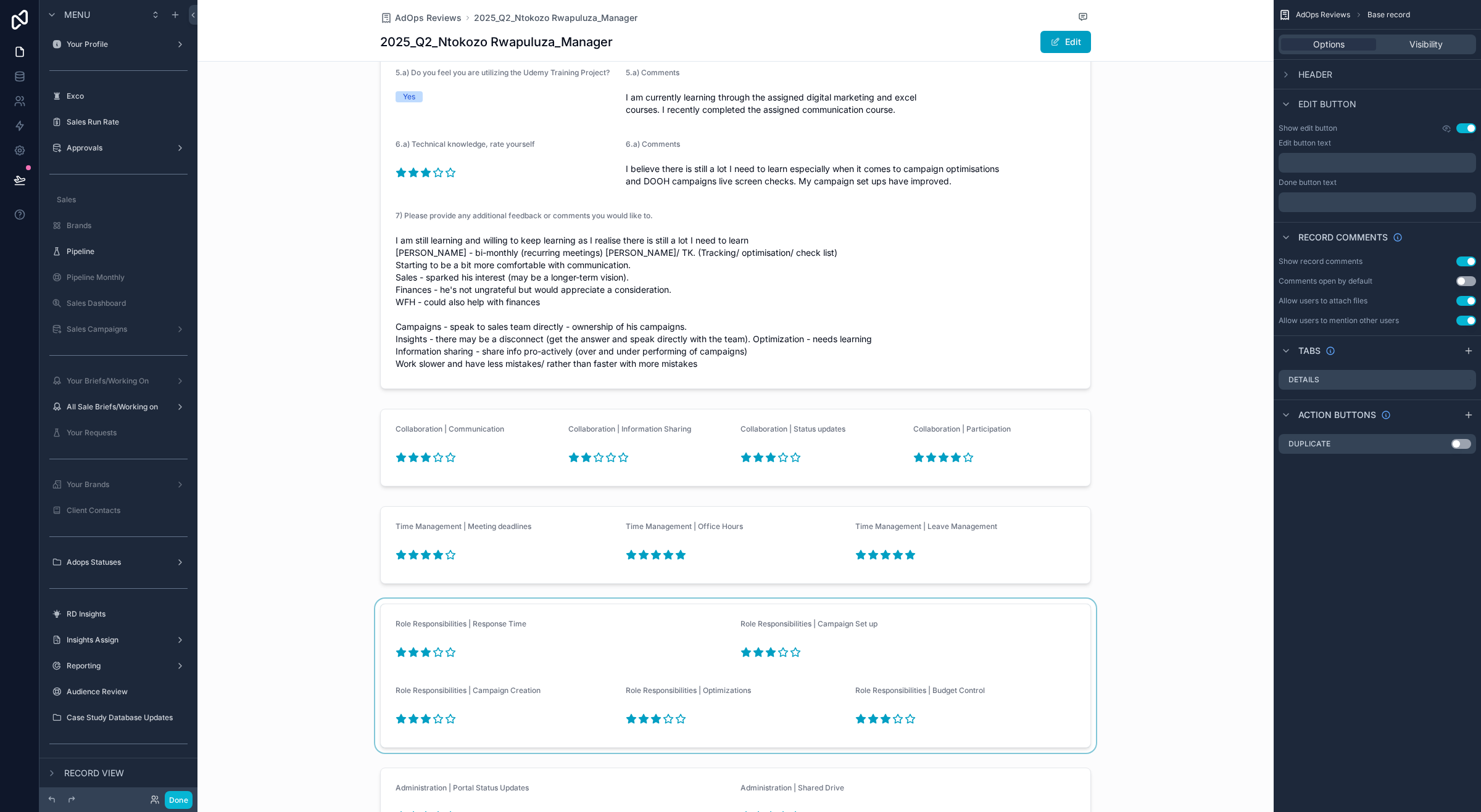
scroll to position [694, 0]
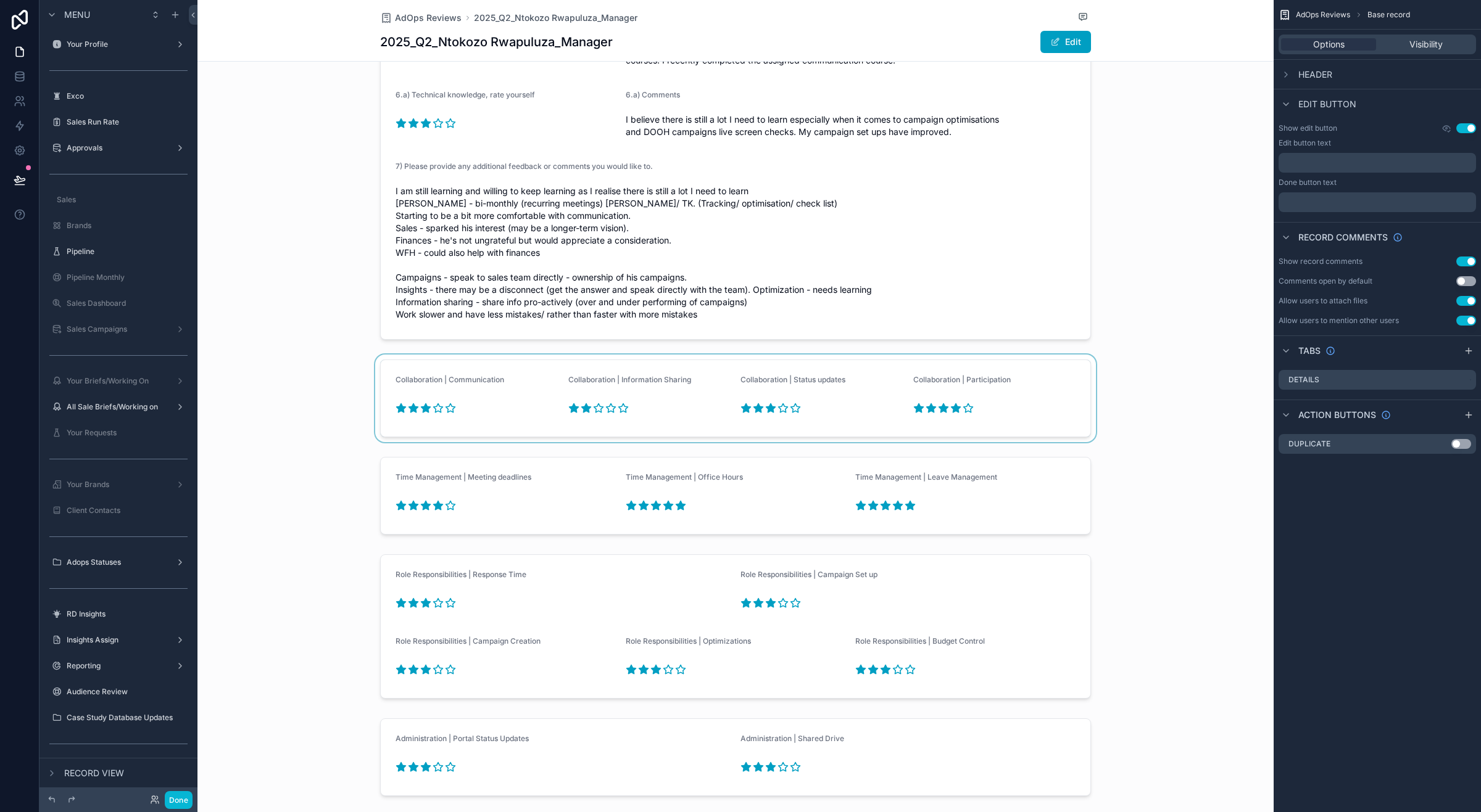
click at [592, 407] on div "scrollable content" at bounding box center [735, 398] width 1076 height 87
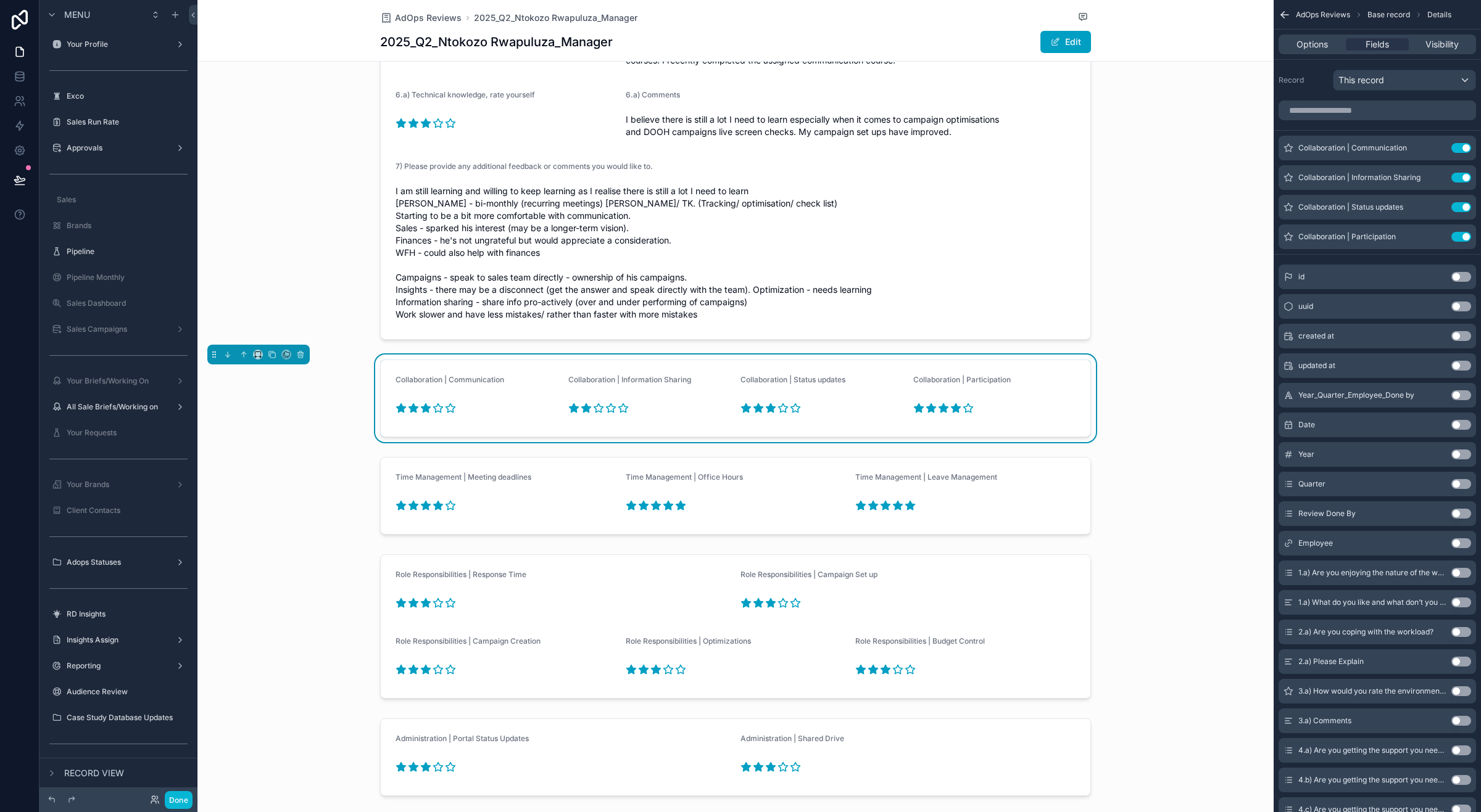
click at [593, 409] on icon "scrollable content" at bounding box center [598, 408] width 11 height 11
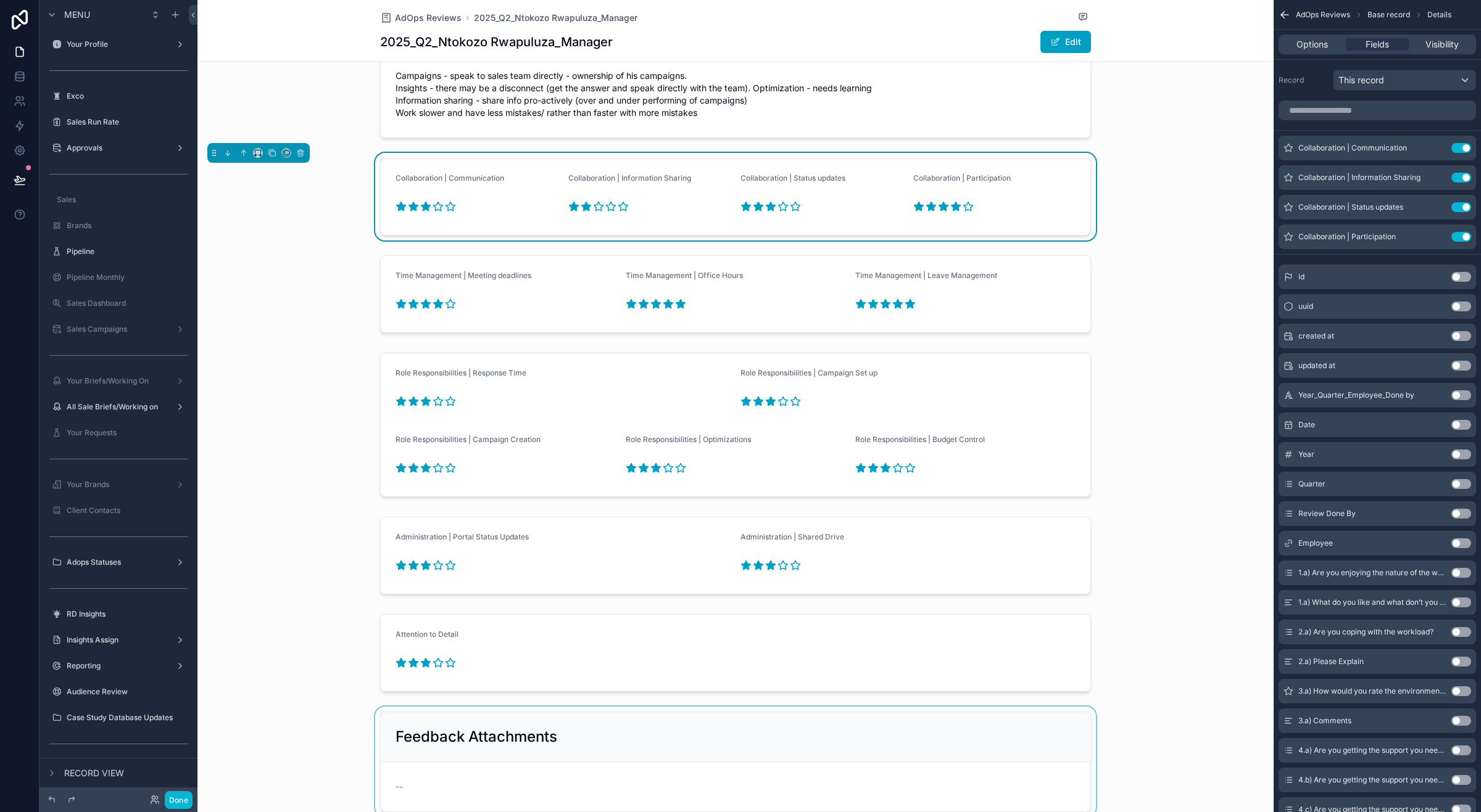
scroll to position [925, 0]
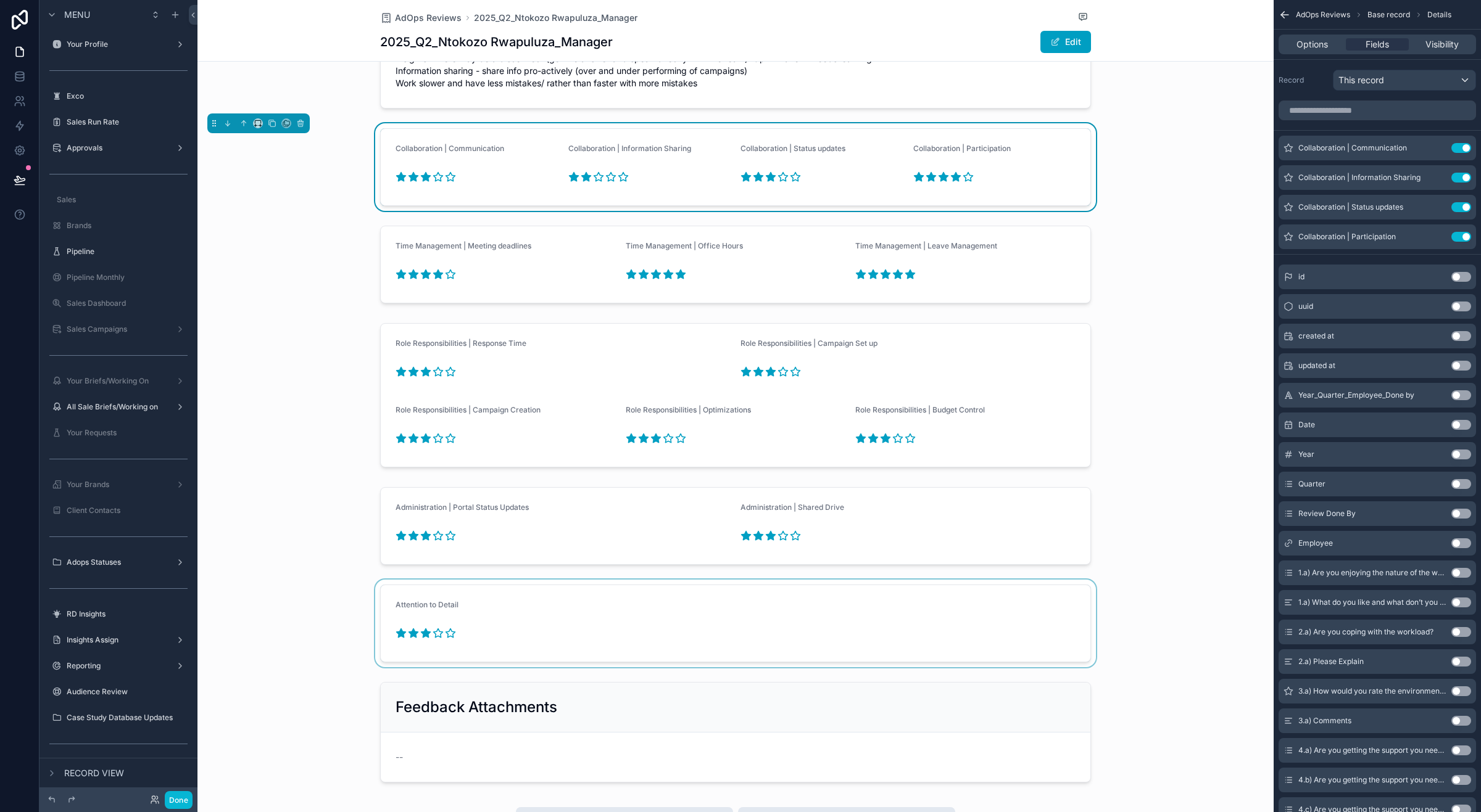
click at [434, 634] on div "scrollable content" at bounding box center [735, 624] width 1076 height 87
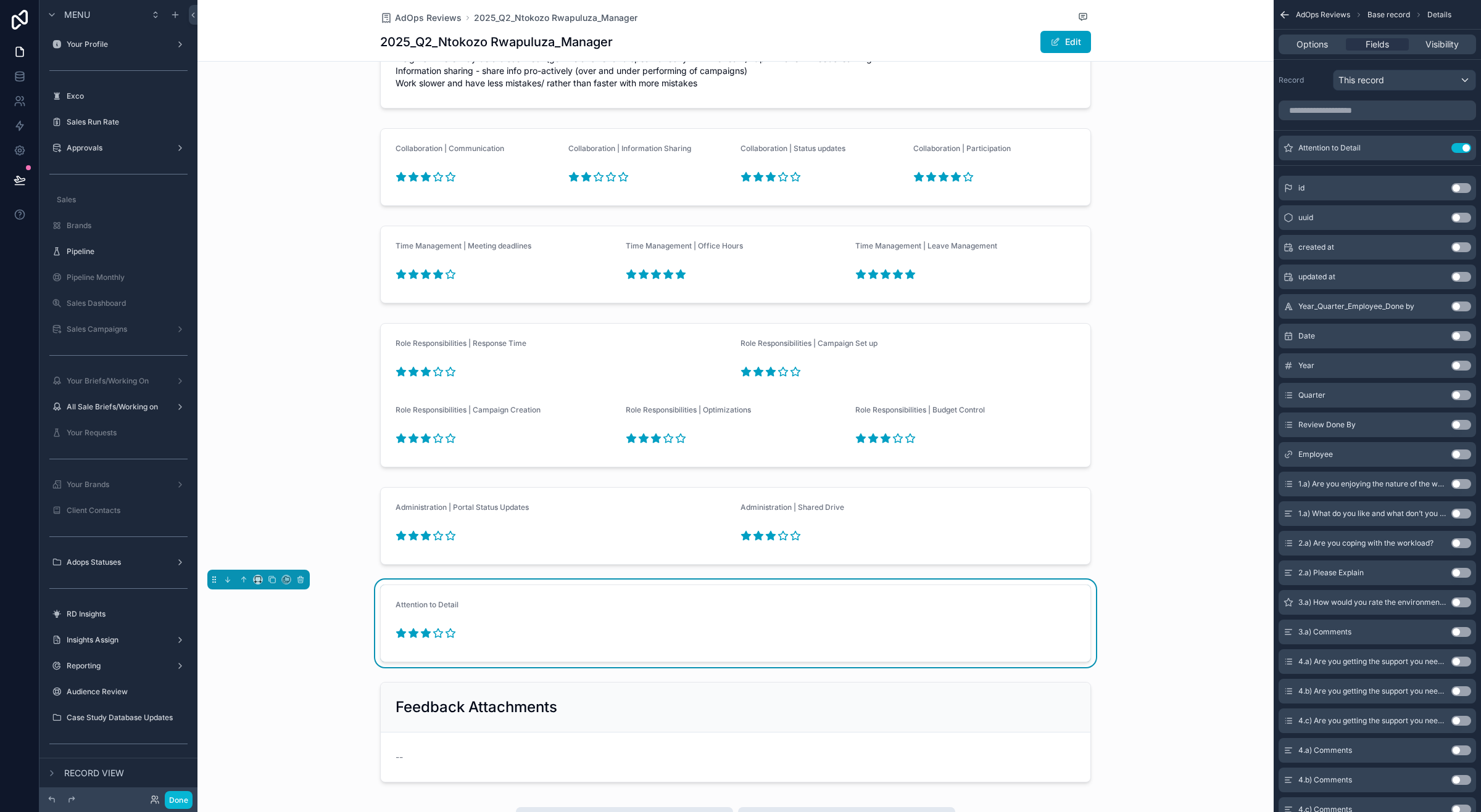
click at [433, 634] on icon "scrollable content" at bounding box center [438, 633] width 11 height 11
click at [434, 631] on icon "scrollable content" at bounding box center [438, 634] width 9 height 9
click at [434, 634] on icon "scrollable content" at bounding box center [438, 633] width 11 height 11
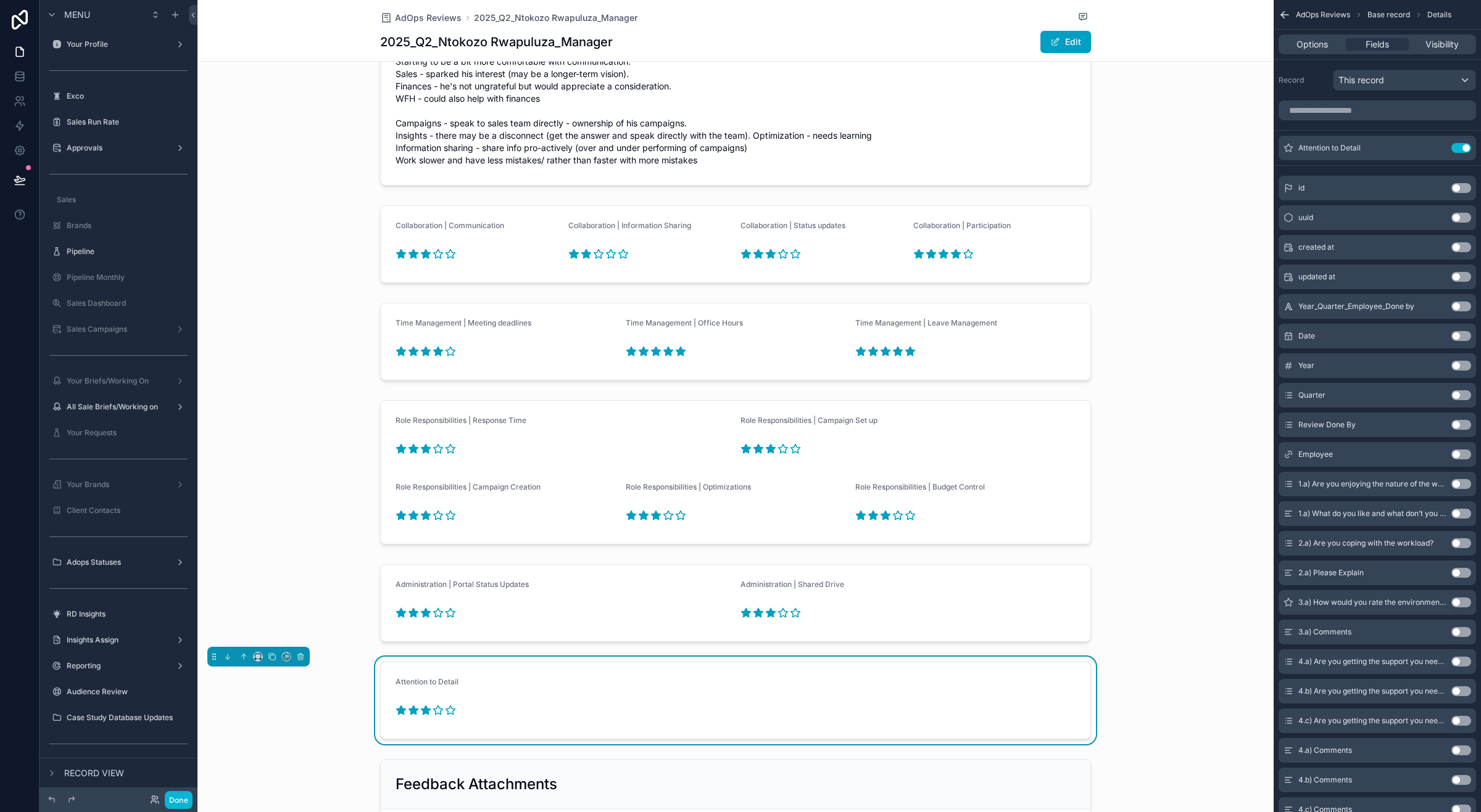
drag, startPoint x: 1047, startPoint y: 26, endPoint x: 1051, endPoint y: 32, distance: 7.2
click at [1047, 26] on div "AdOps Reviews 2025_Q2_Ntokozo Rwapuluza_Manager 2025_Q2_Ntokozo Rwapuluza_Manag…" at bounding box center [736, 30] width 711 height 61
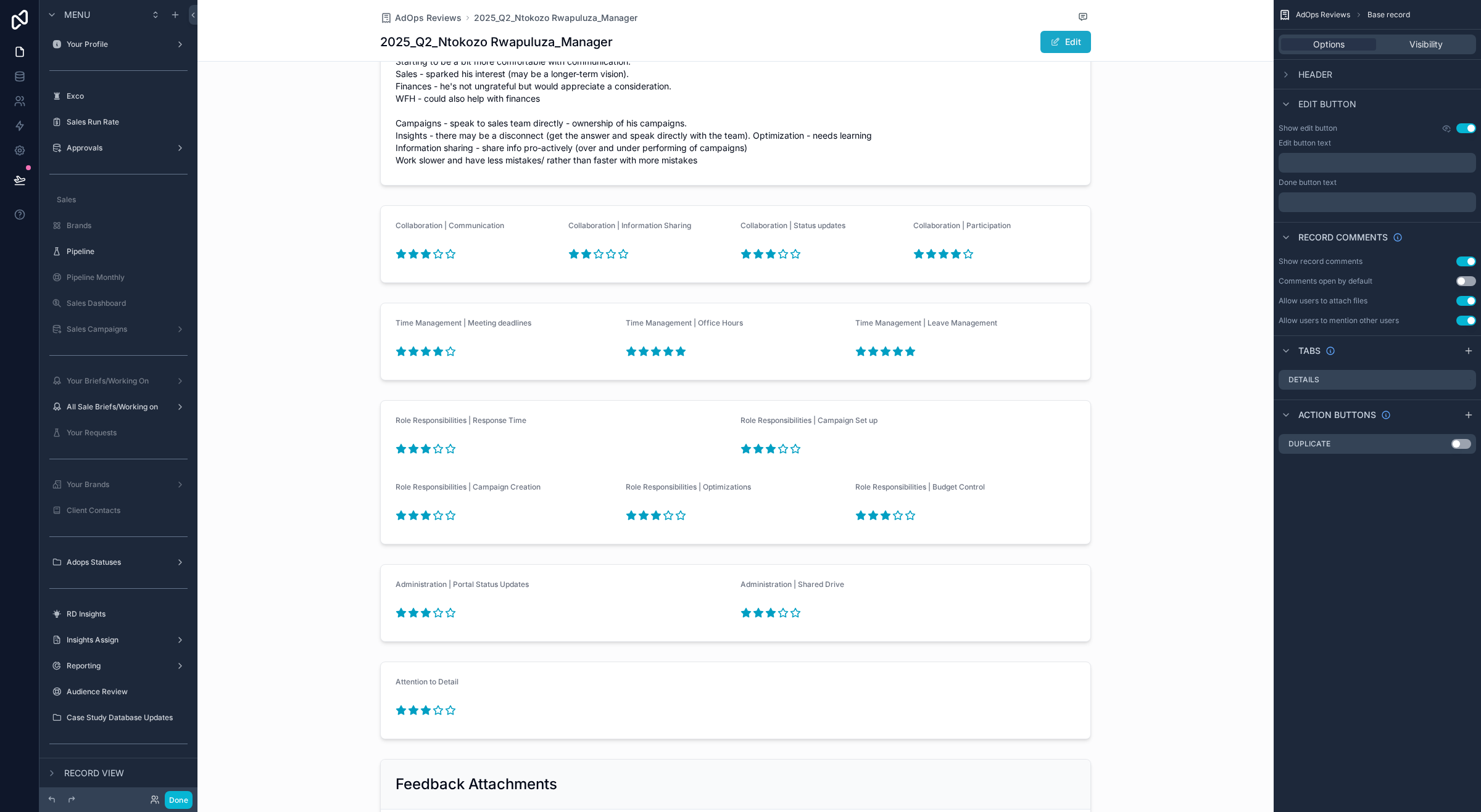
click at [1051, 34] on button "Edit" at bounding box center [1065, 42] width 51 height 22
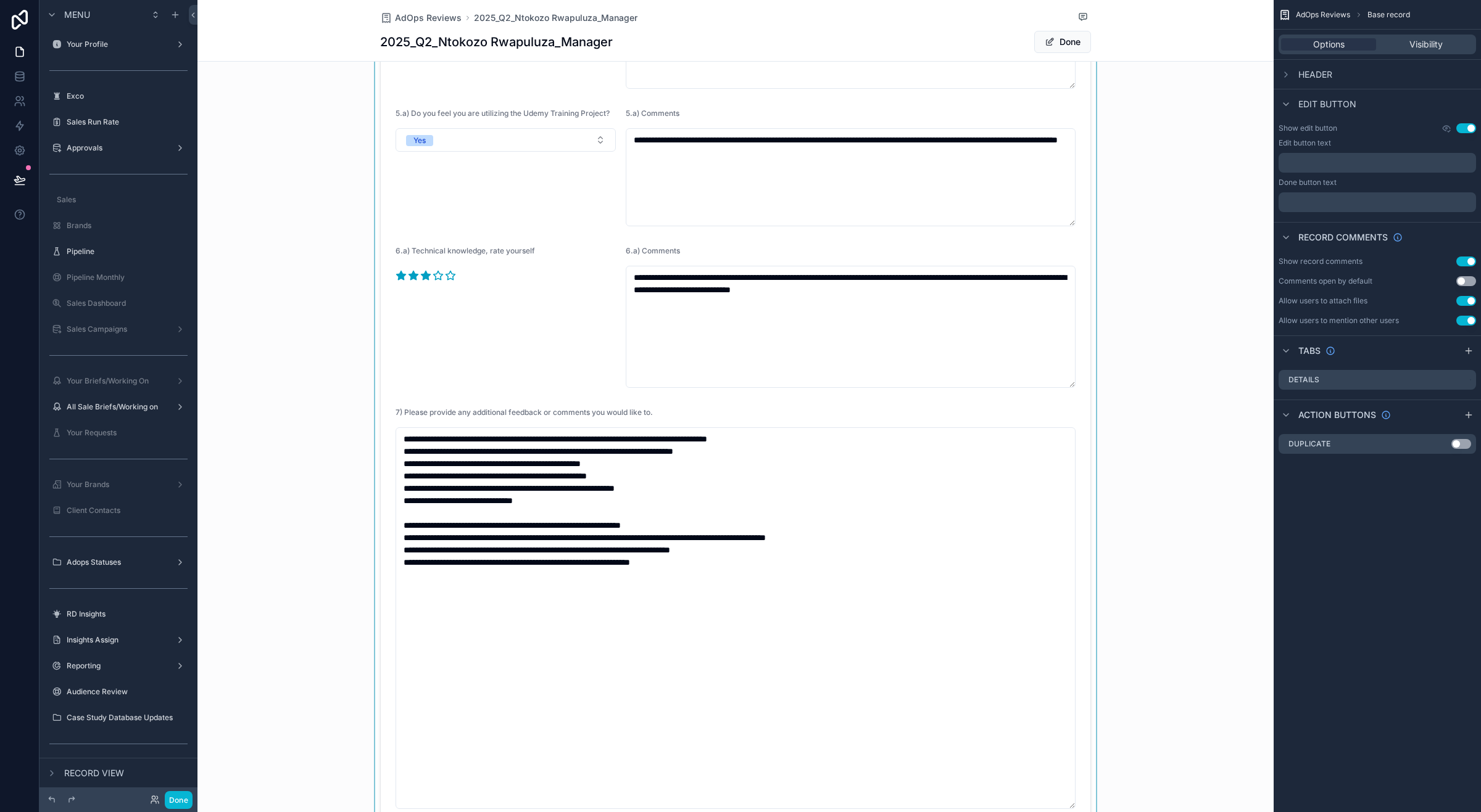
scroll to position [1250, 0]
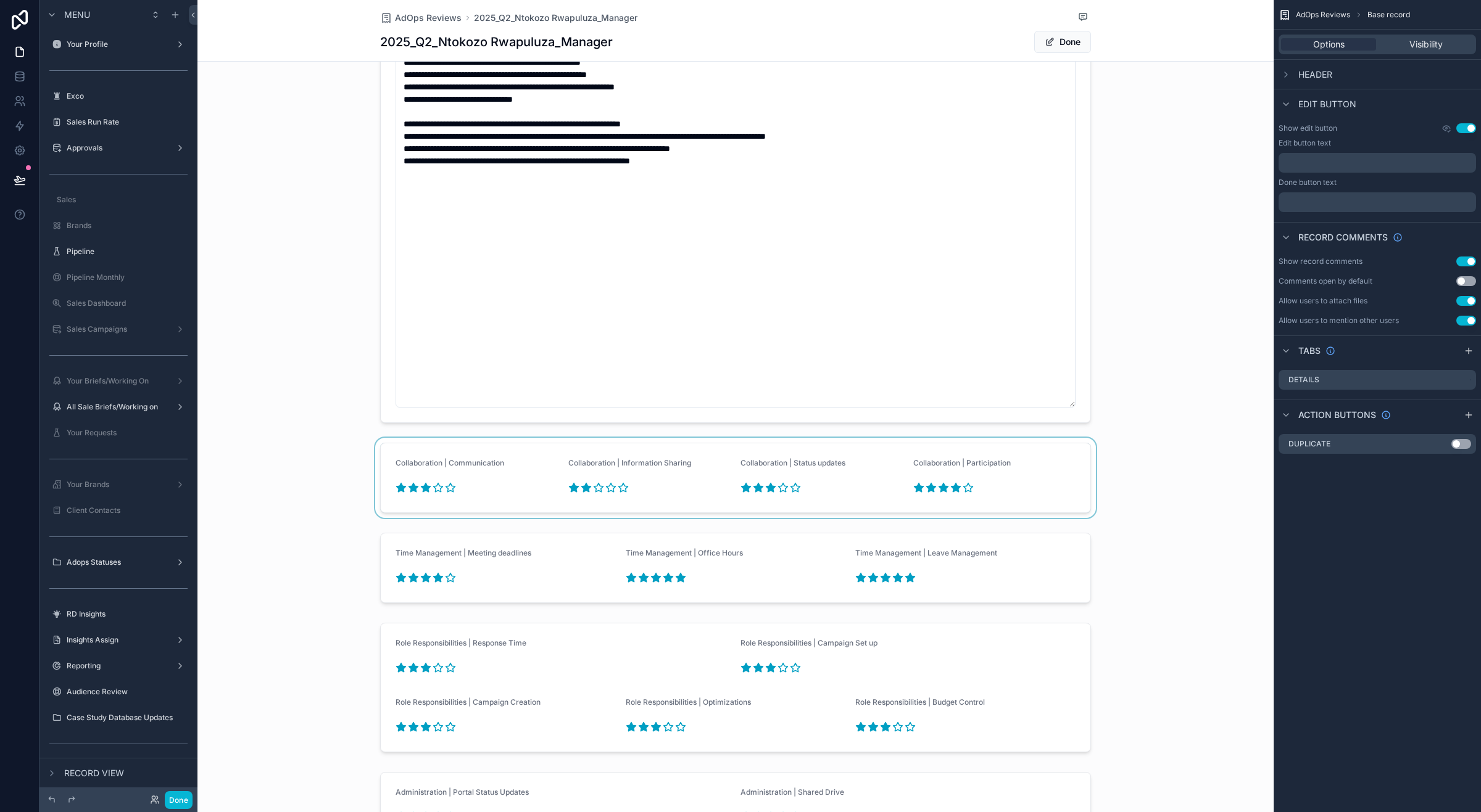
click at [594, 488] on div "scrollable content" at bounding box center [735, 478] width 1076 height 81
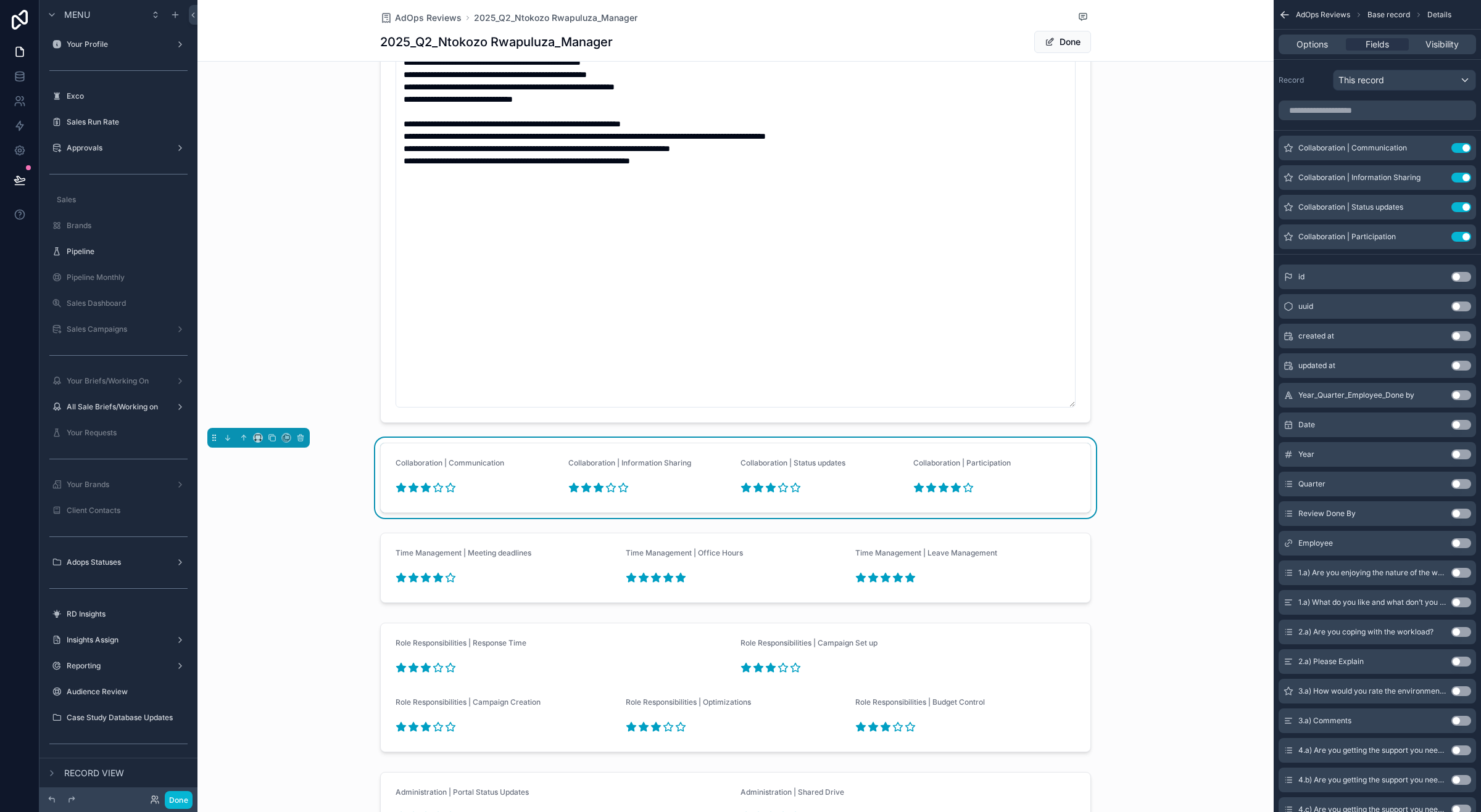
click at [594, 487] on icon "scrollable content" at bounding box center [598, 487] width 11 height 11
click at [1050, 50] on span "Done" at bounding box center [1063, 42] width 57 height 22
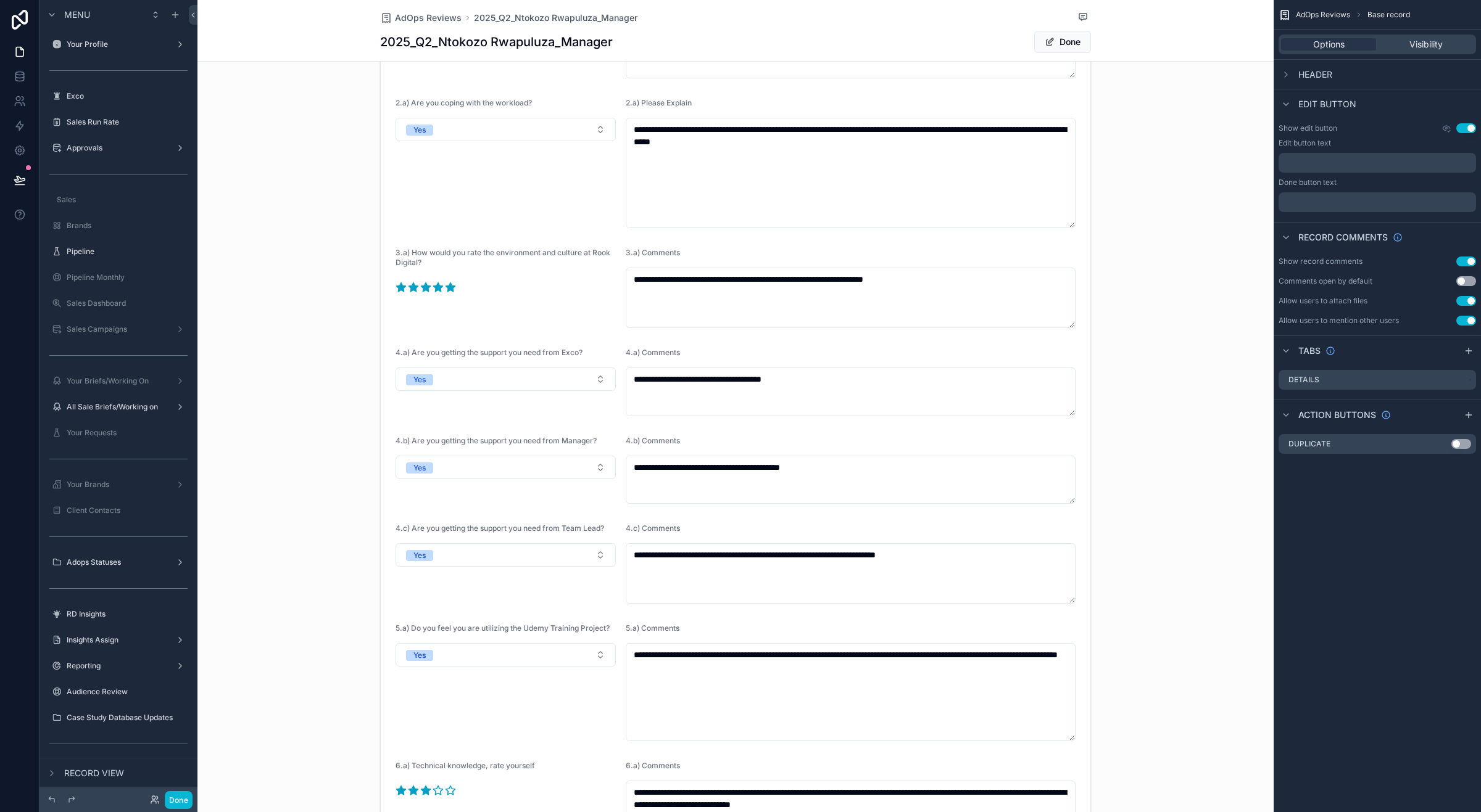
scroll to position [0, 0]
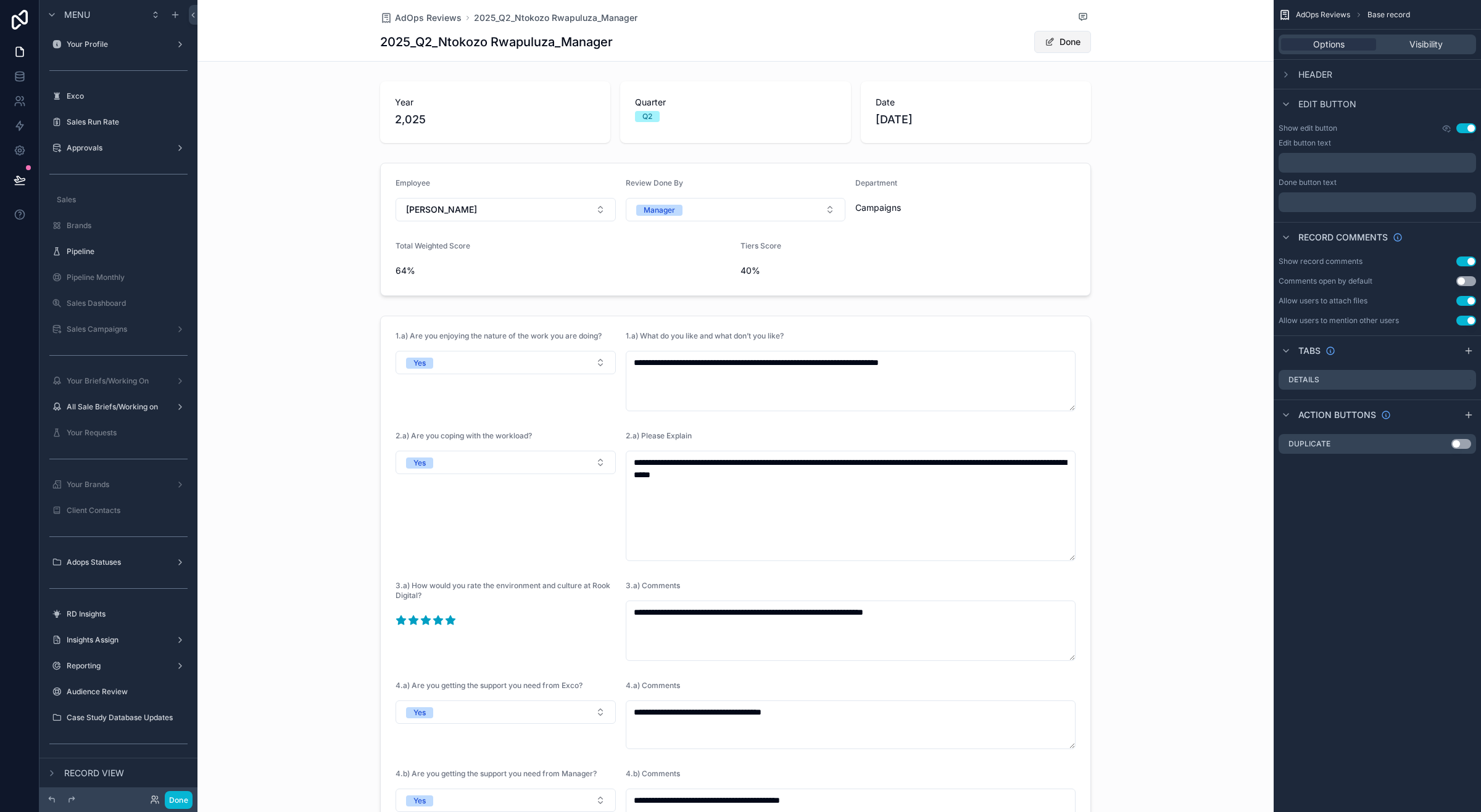
click at [1051, 51] on button "Done" at bounding box center [1063, 42] width 57 height 22
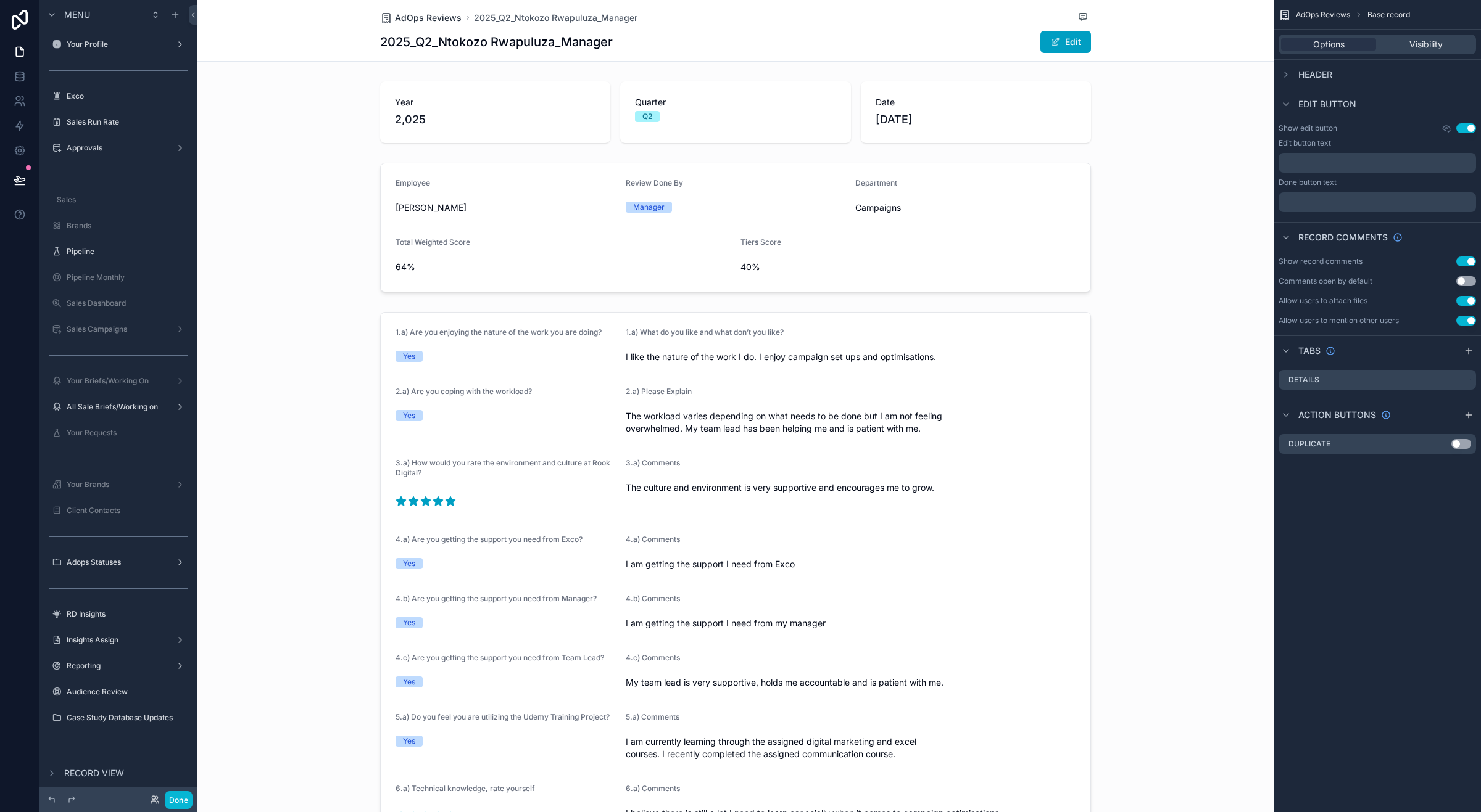
click at [449, 14] on span "AdOps Reviews" at bounding box center [429, 18] width 67 height 12
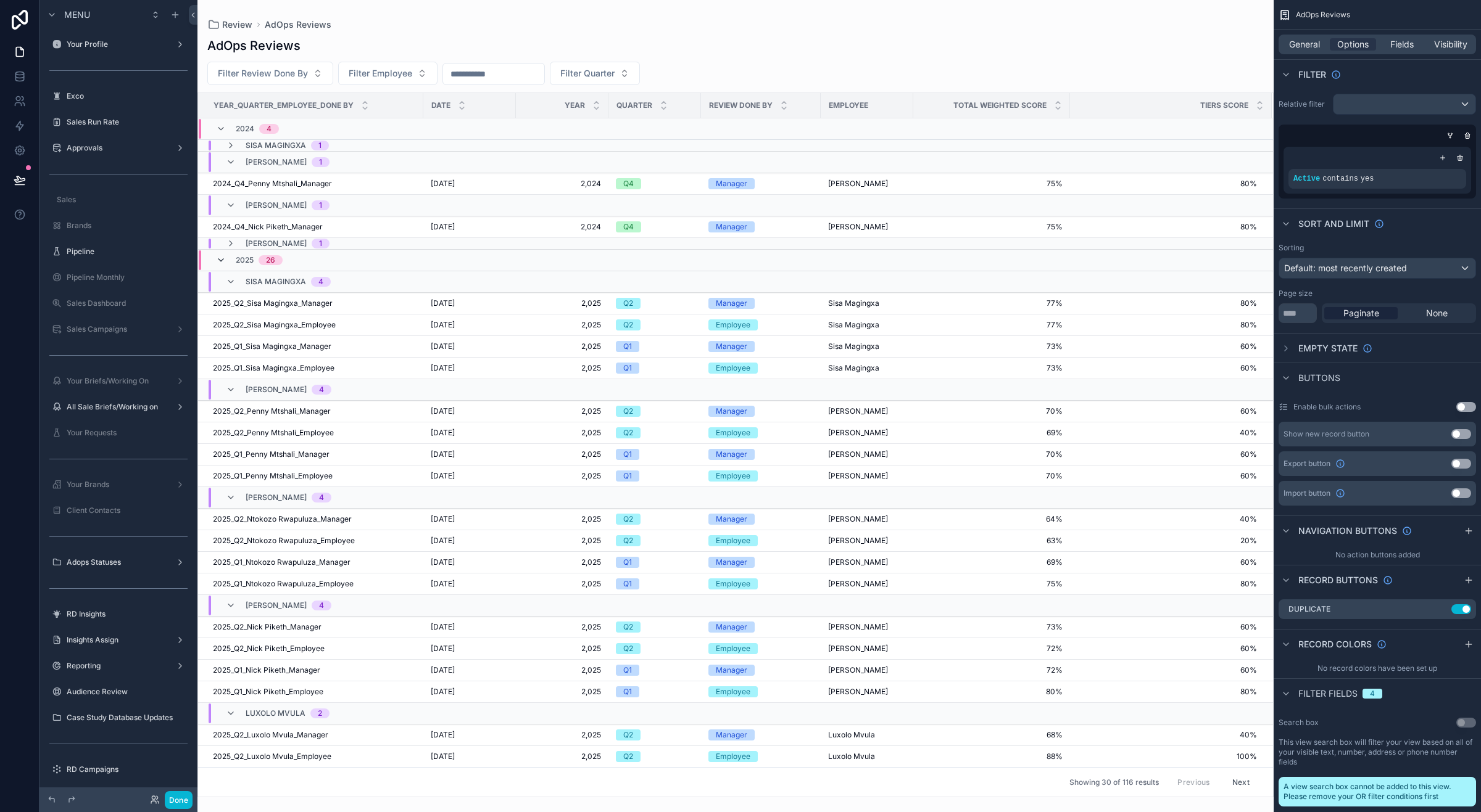
click at [223, 259] on icon "scrollable content" at bounding box center [221, 260] width 10 height 10
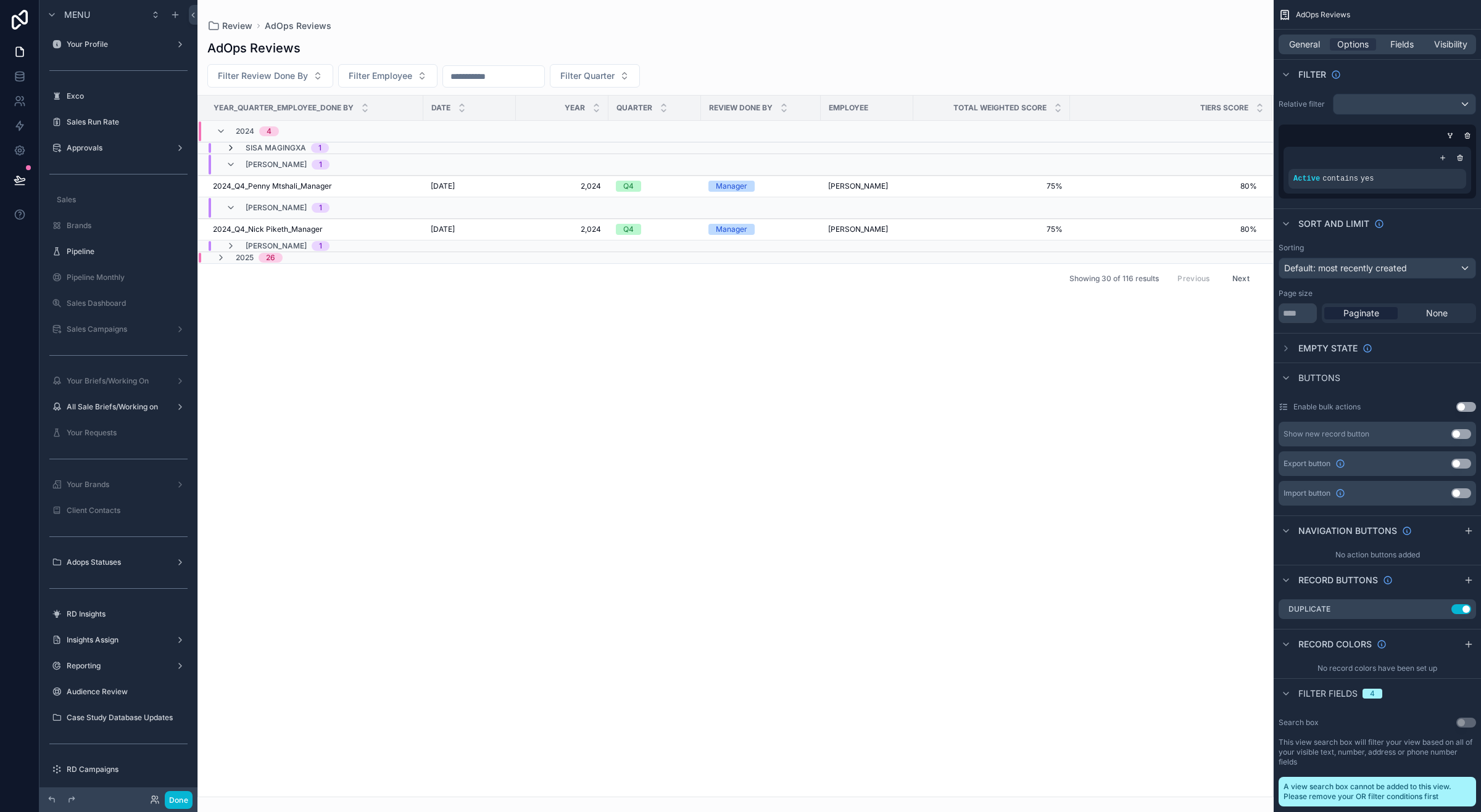
click at [231, 146] on icon "scrollable content" at bounding box center [231, 148] width 10 height 10
